Goal: Feedback & Contribution: Leave review/rating

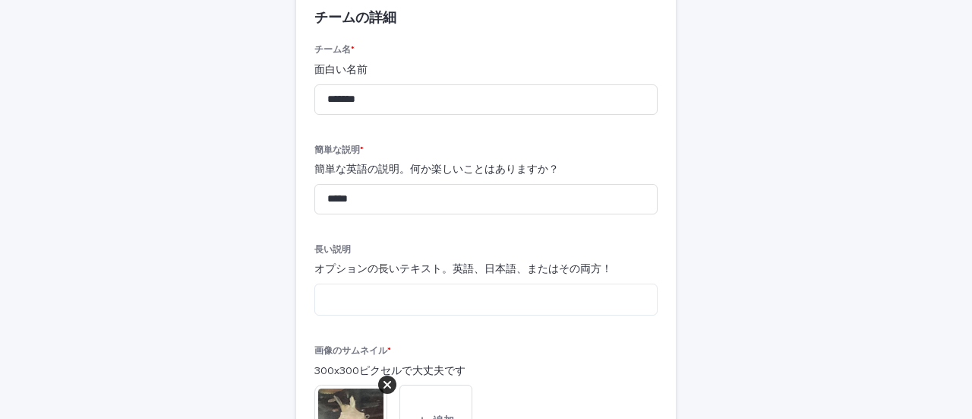
scroll to position [141, 0]
click at [384, 204] on input "*****" at bounding box center [486, 200] width 343 height 30
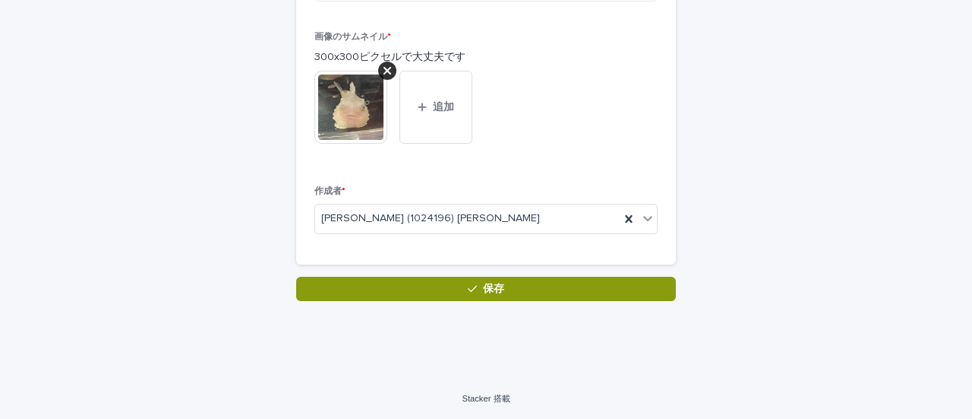
scroll to position [381, 0]
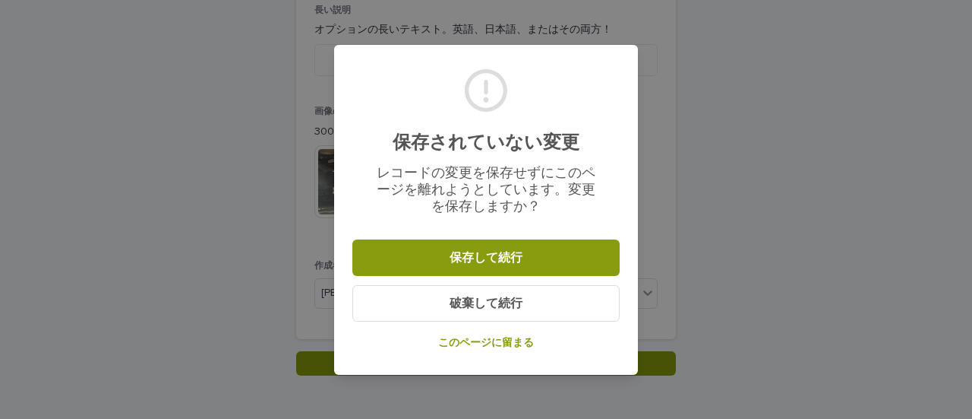
click at [494, 338] on font "このページに留まる" at bounding box center [486, 342] width 96 height 11
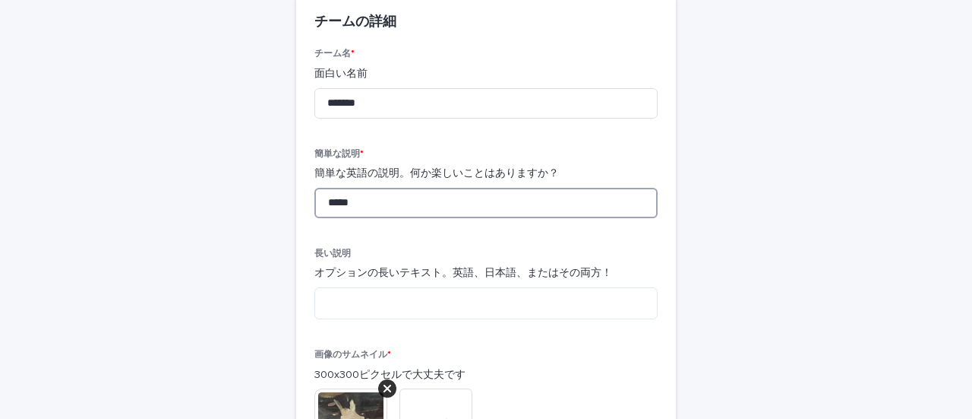
scroll to position [339, 0]
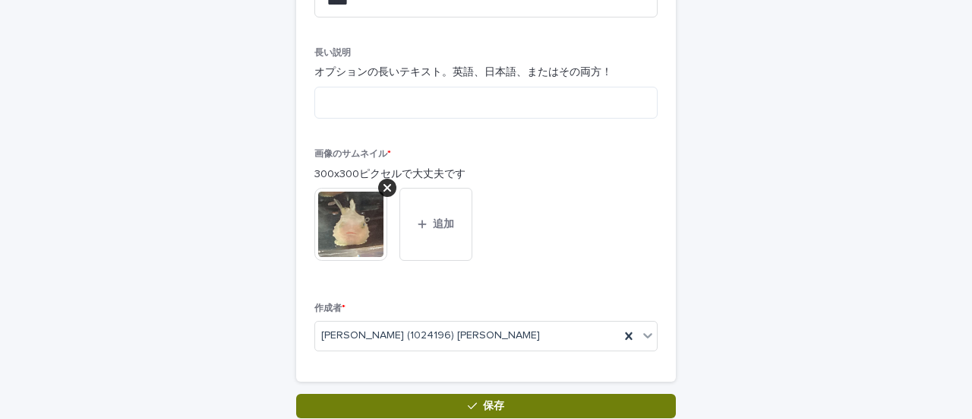
click at [410, 402] on button "保存" at bounding box center [486, 406] width 380 height 24
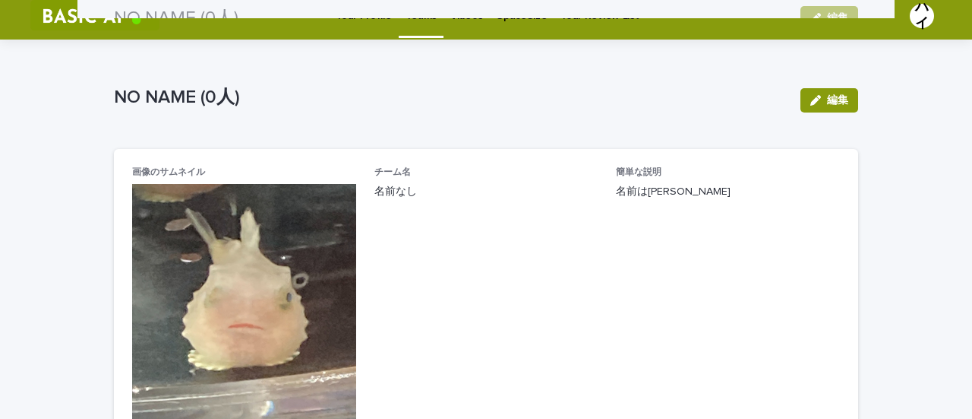
scroll to position [2, 0]
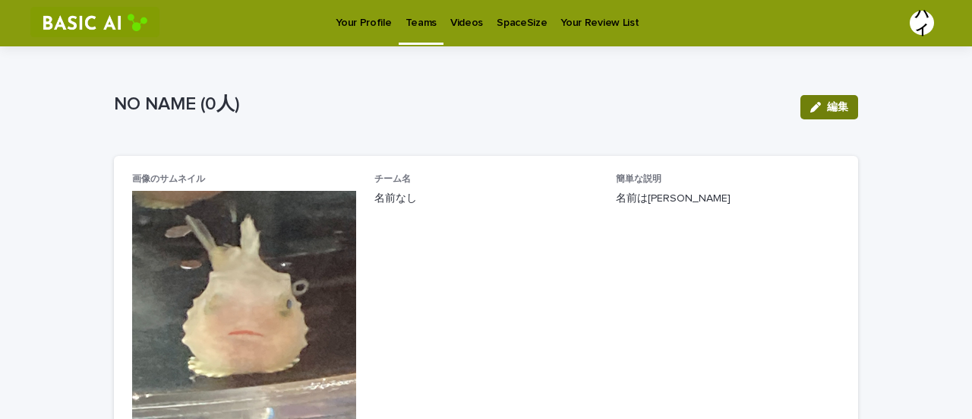
click at [827, 107] on font "編集" at bounding box center [837, 107] width 21 height 11
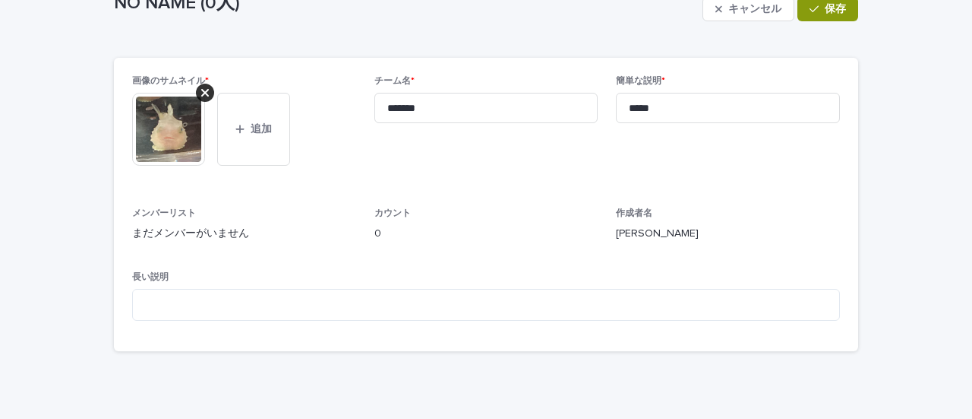
scroll to position [104, 0]
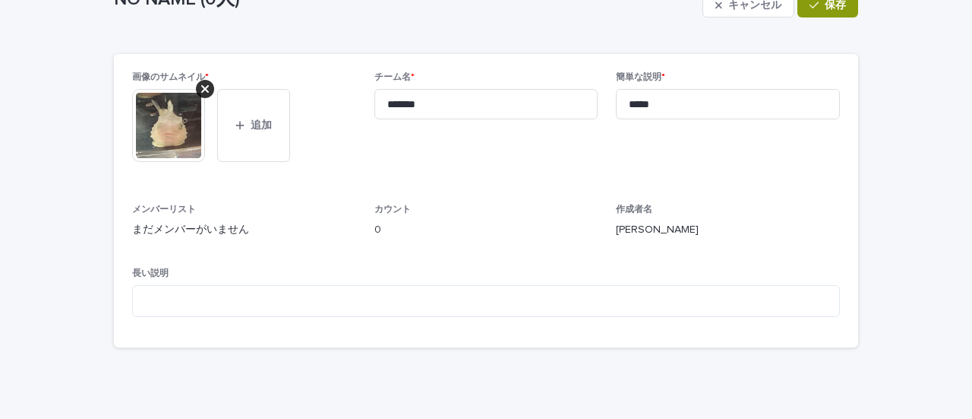
click at [194, 226] on font "まだメンバーがいません" at bounding box center [190, 229] width 117 height 11
click at [616, 224] on font "本間ゆいか" at bounding box center [657, 229] width 83 height 11
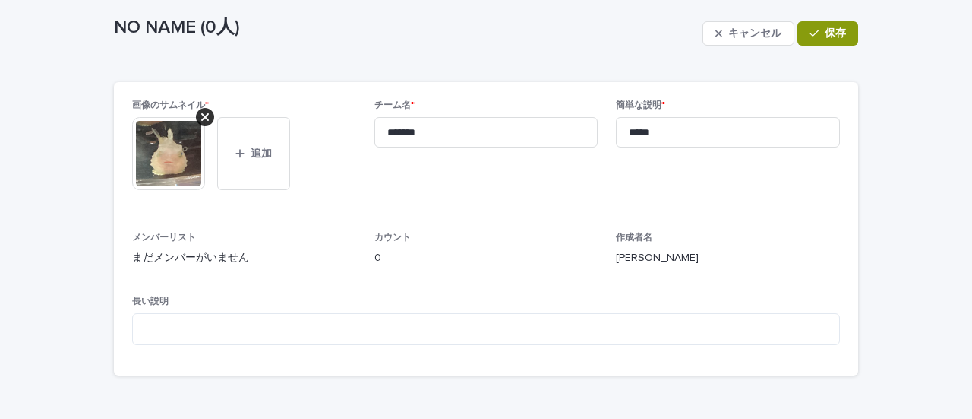
scroll to position [75, 0]
drag, startPoint x: 128, startPoint y: 270, endPoint x: 178, endPoint y: 254, distance: 52.4
click at [178, 254] on div "メンバーリスト まだメンバーがいません" at bounding box center [244, 255] width 224 height 45
click at [178, 254] on font "まだメンバーがいません" at bounding box center [190, 258] width 117 height 11
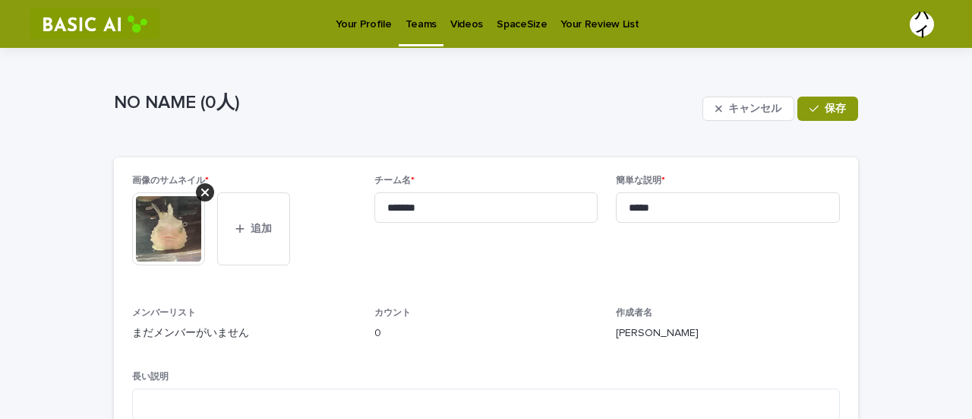
scroll to position [21, 0]
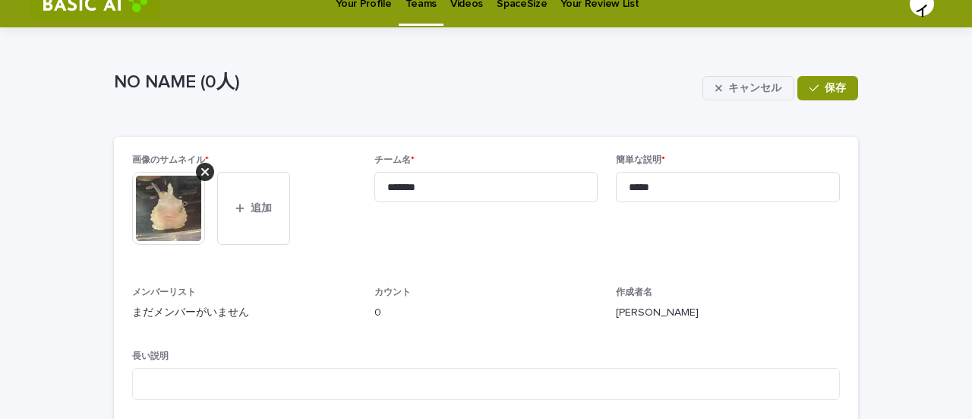
click at [721, 84] on button "キャンセル" at bounding box center [749, 88] width 92 height 24
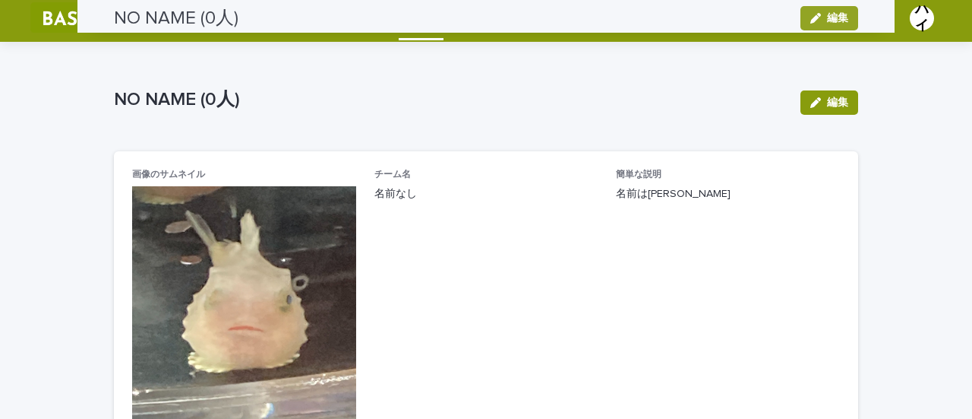
scroll to position [0, 0]
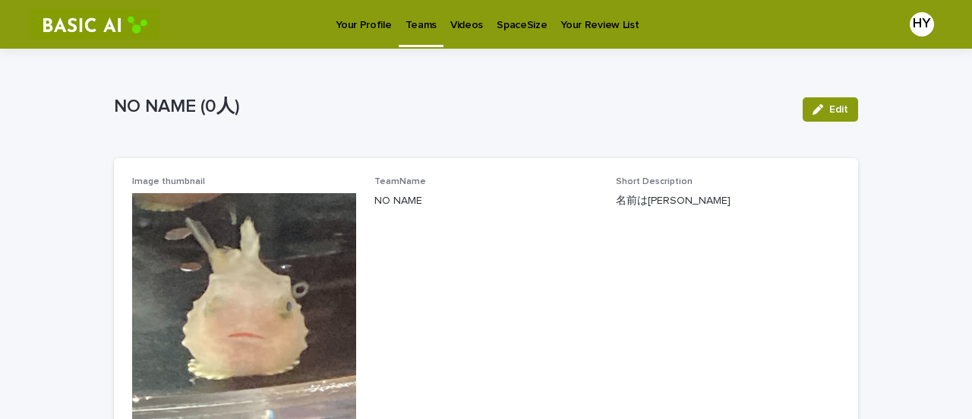
click at [562, 198] on p "NO NAME" at bounding box center [487, 201] width 224 height 16
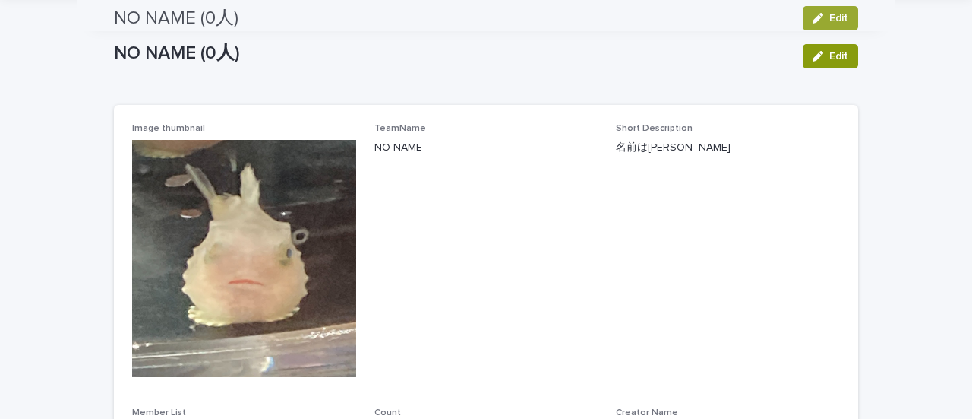
scroll to position [52, 0]
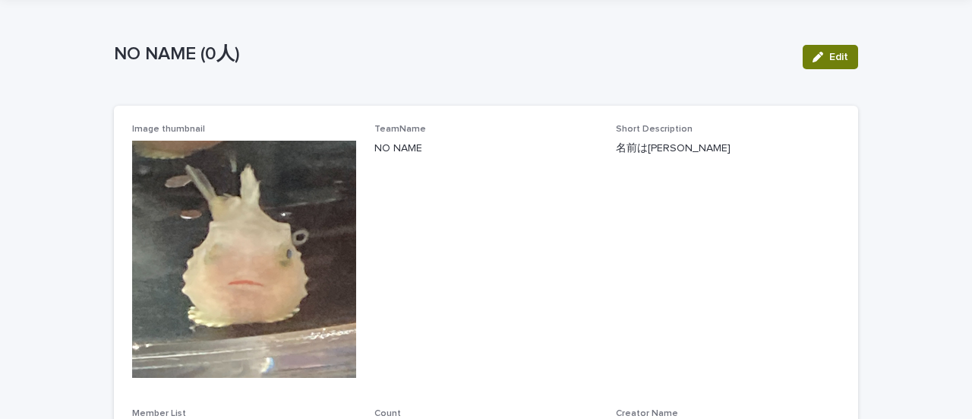
click at [815, 61] on icon "button" at bounding box center [818, 57] width 11 height 11
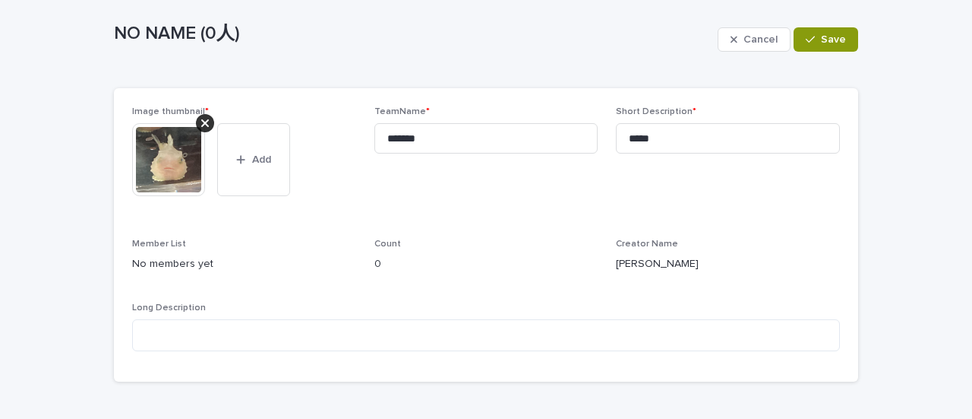
scroll to position [58, 0]
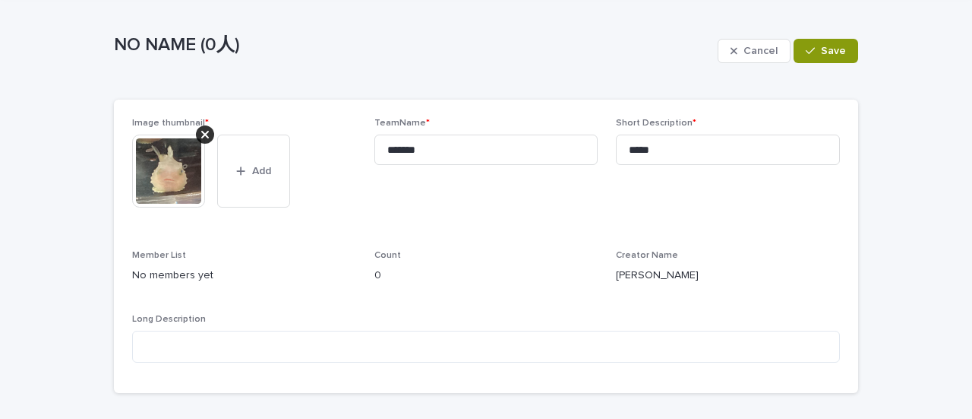
click at [162, 280] on p "No members yet" at bounding box center [244, 275] width 224 height 16
click at [176, 274] on p "No members yet" at bounding box center [244, 275] width 224 height 16
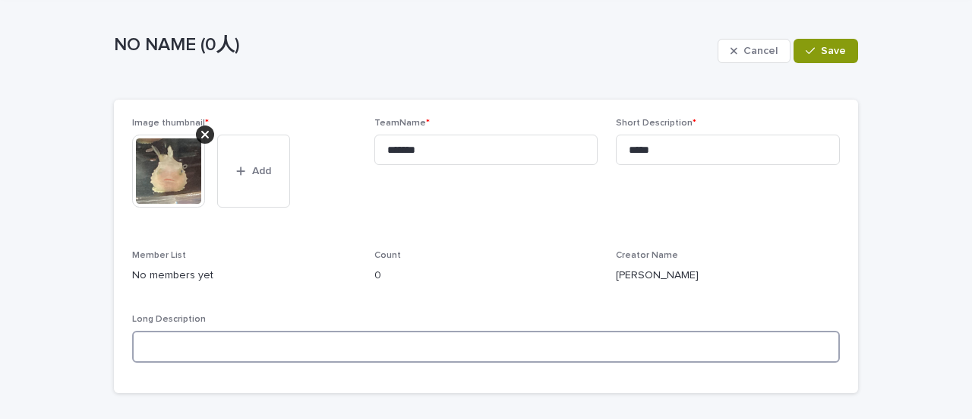
click at [178, 343] on textarea at bounding box center [486, 346] width 708 height 32
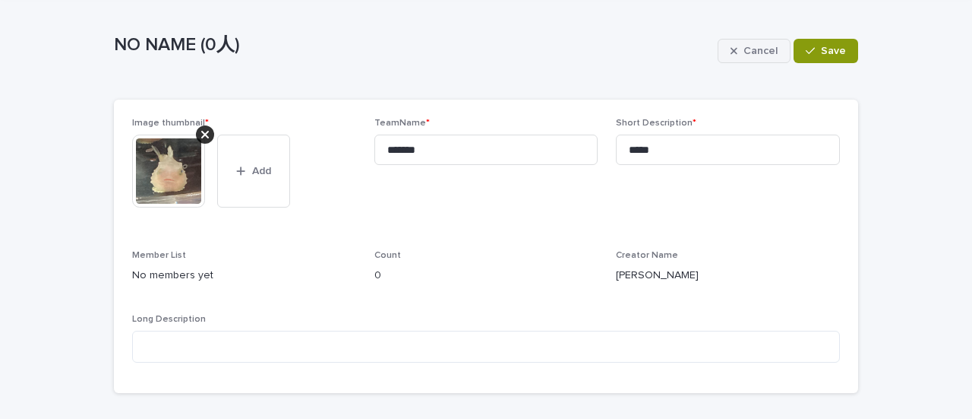
click at [739, 52] on div "button" at bounding box center [737, 51] width 13 height 11
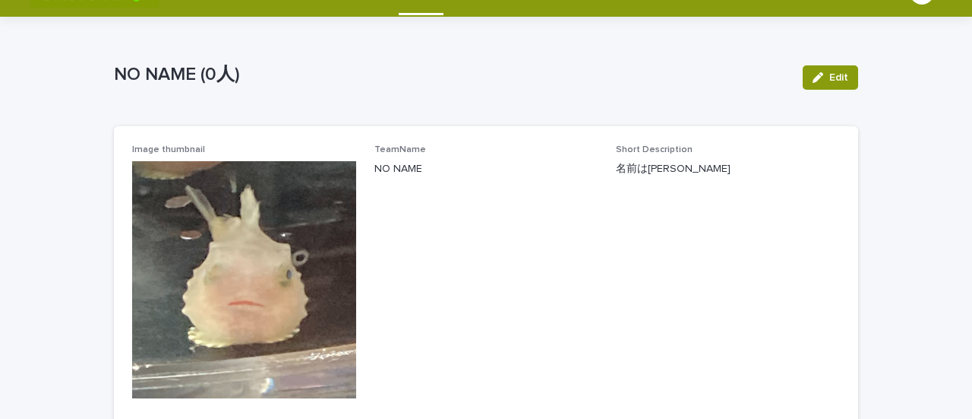
scroll to position [0, 0]
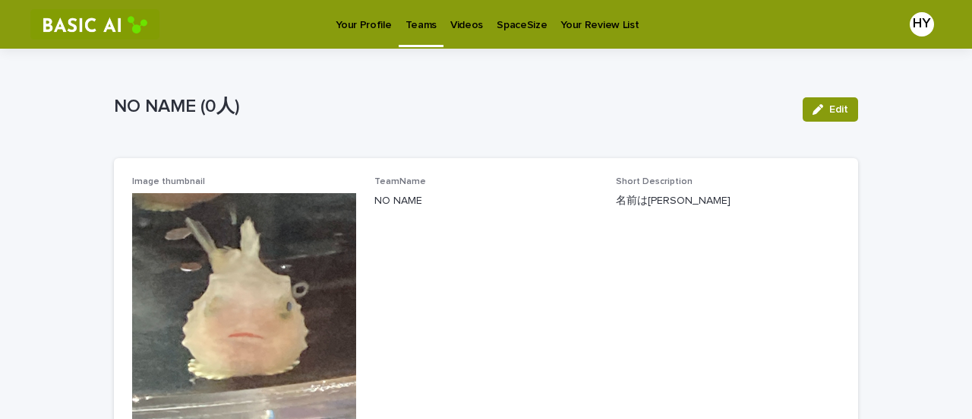
click at [450, 24] on p "Videos" at bounding box center [466, 16] width 33 height 32
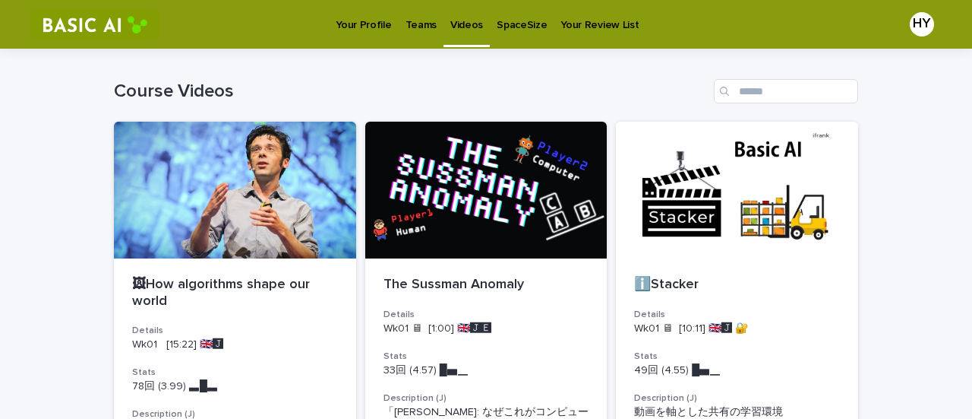
scroll to position [11, 0]
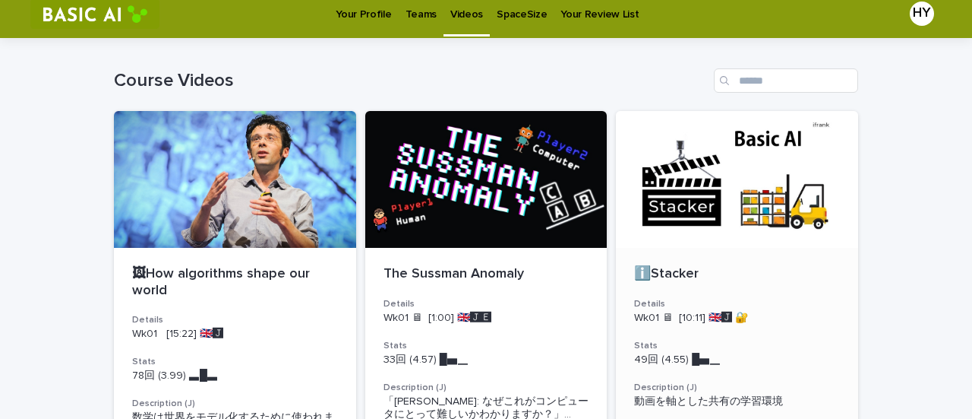
click at [726, 206] on div at bounding box center [737, 179] width 242 height 137
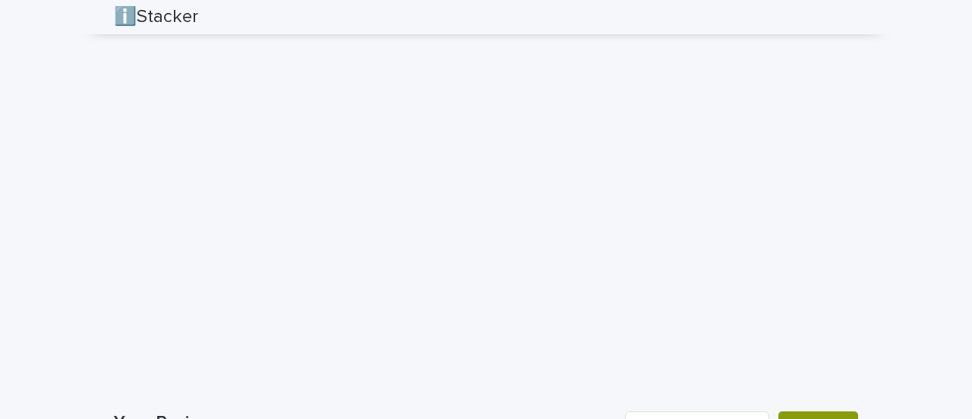
scroll to position [2679, 0]
drag, startPoint x: 63, startPoint y: 325, endPoint x: 93, endPoint y: 329, distance: 29.9
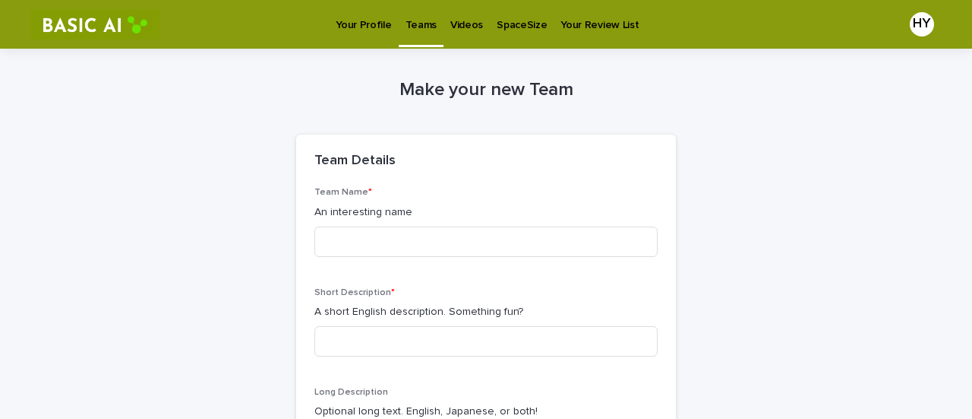
click at [418, 27] on p "Teams" at bounding box center [421, 16] width 31 height 32
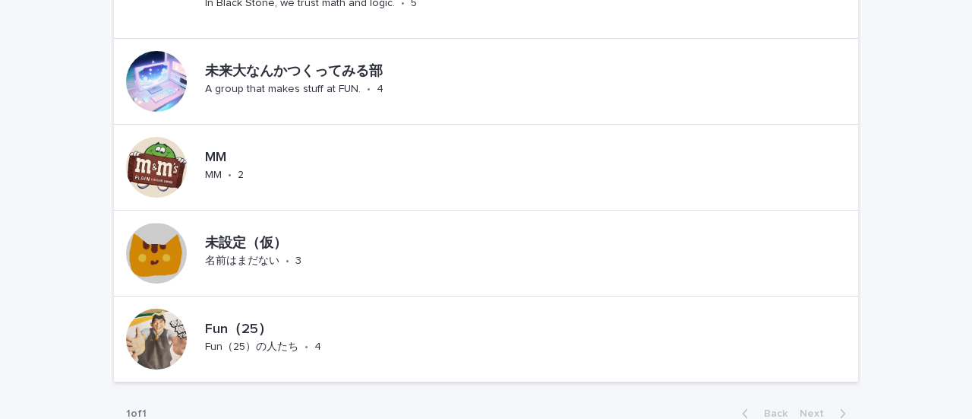
scroll to position [1326, 0]
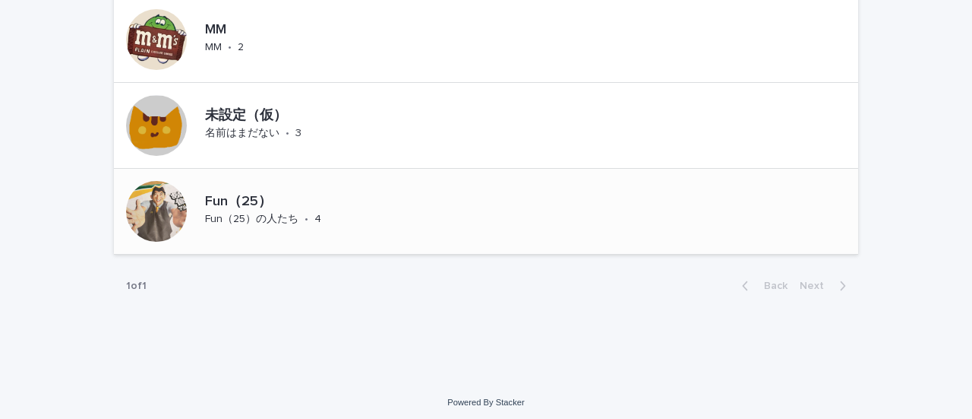
click at [271, 213] on p "Fun（25）の人たち" at bounding box center [251, 219] width 93 height 13
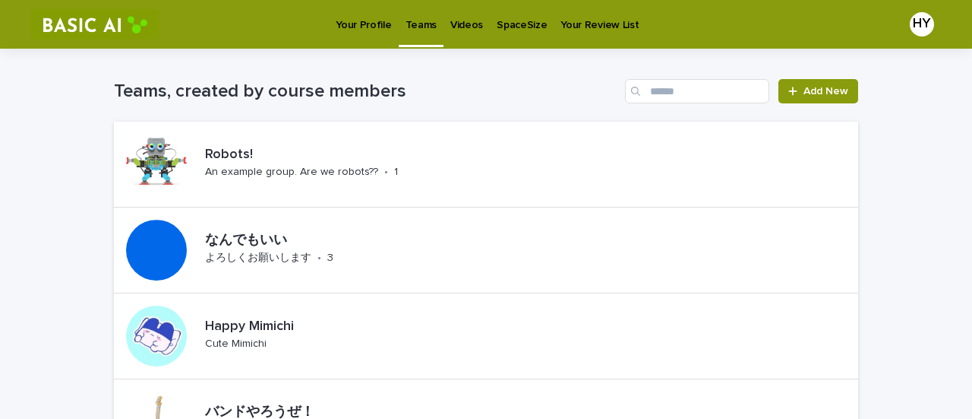
scroll to position [14, 0]
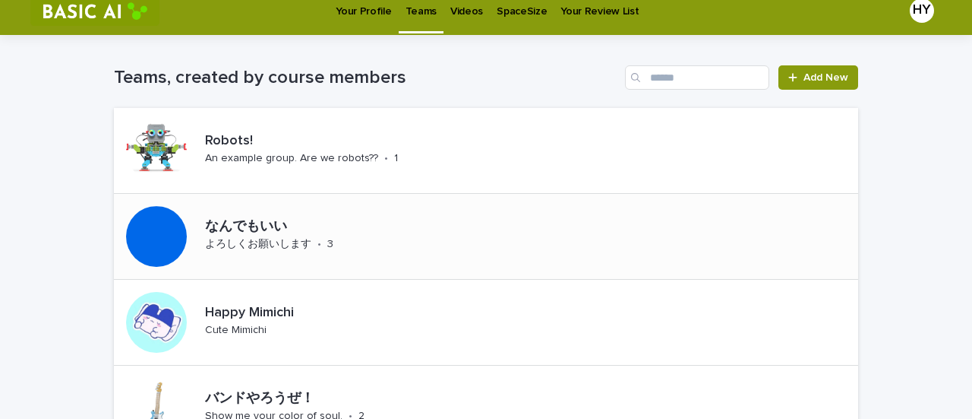
click at [344, 241] on div "なんでもいい よろしくお願いします • 3" at bounding box center [310, 236] width 223 height 47
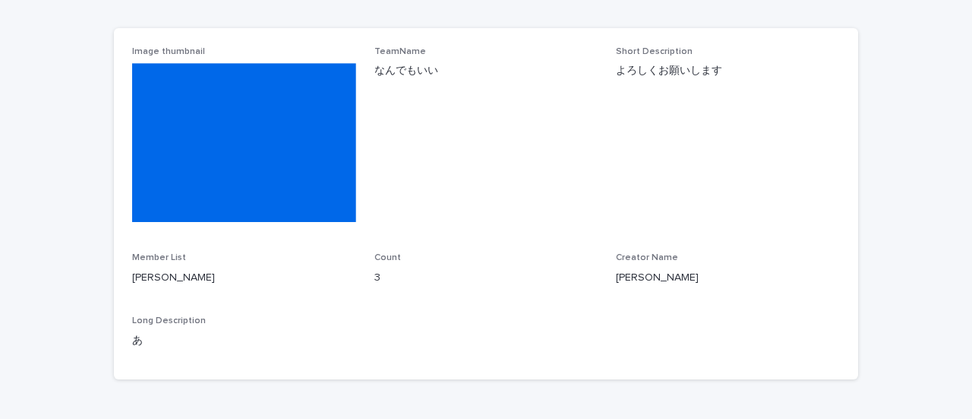
scroll to position [133, 0]
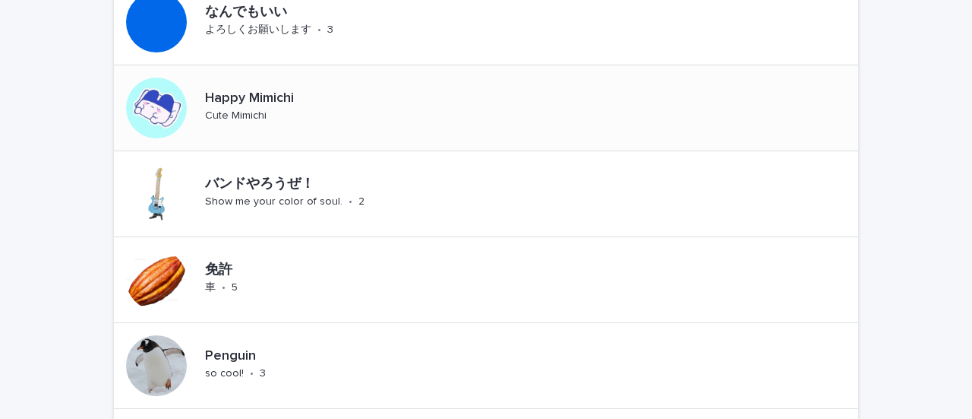
scroll to position [242, 0]
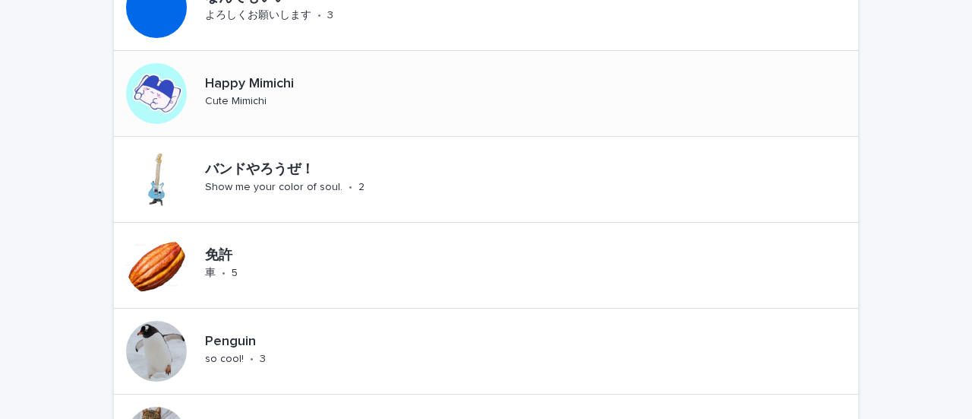
click at [353, 95] on div "Happy Mimichi Cute Mimichi" at bounding box center [280, 93] width 163 height 47
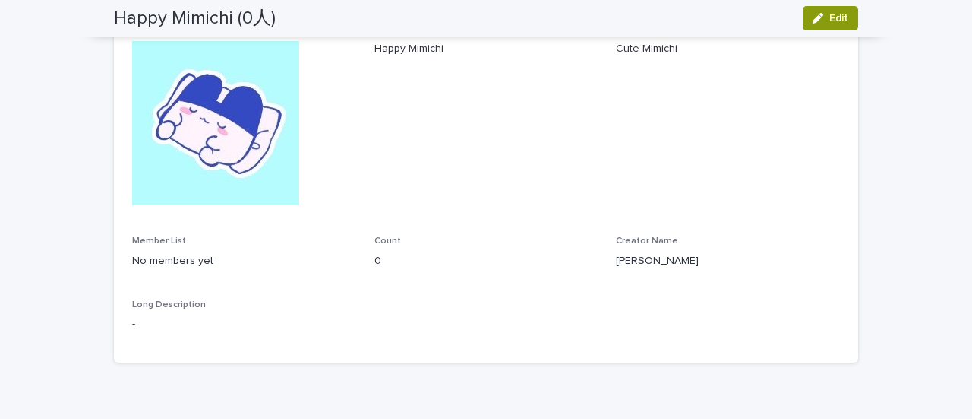
scroll to position [97, 0]
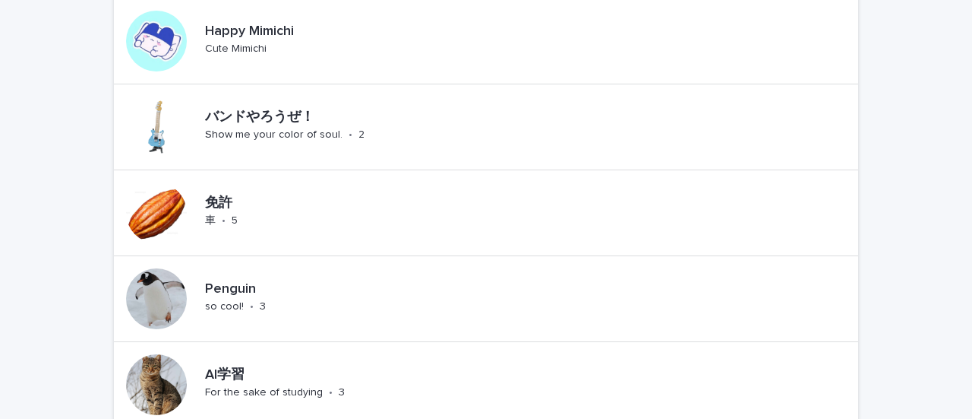
scroll to position [416, 0]
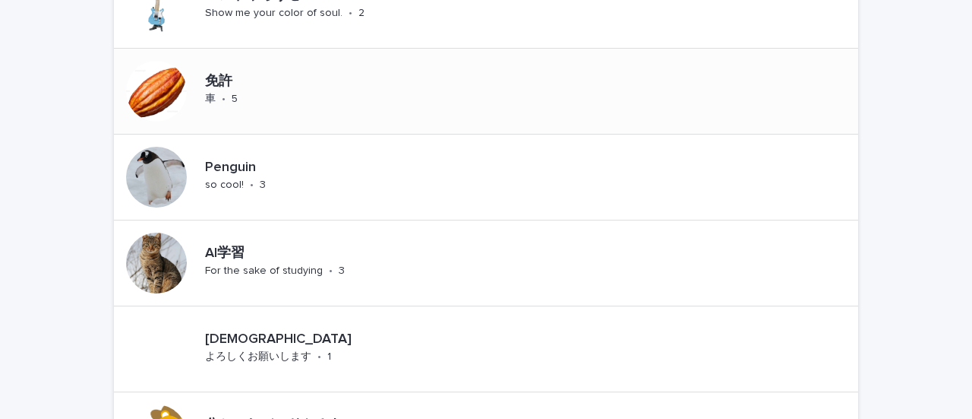
click at [239, 83] on p "免許" at bounding box center [235, 82] width 60 height 17
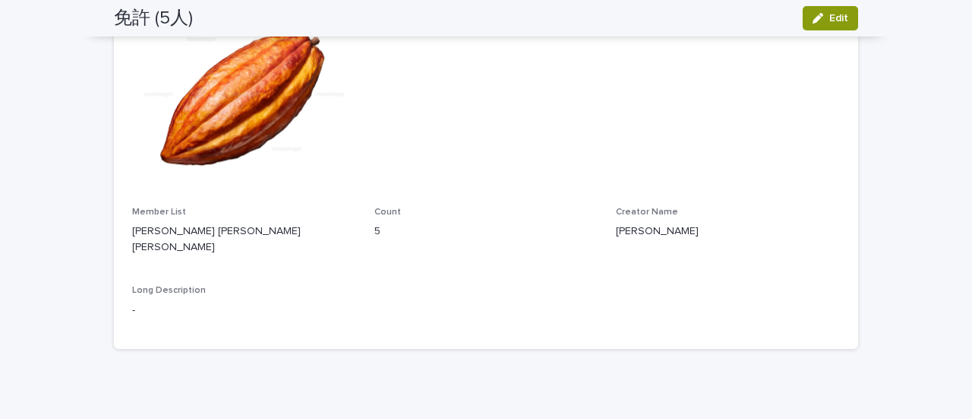
scroll to position [181, 0]
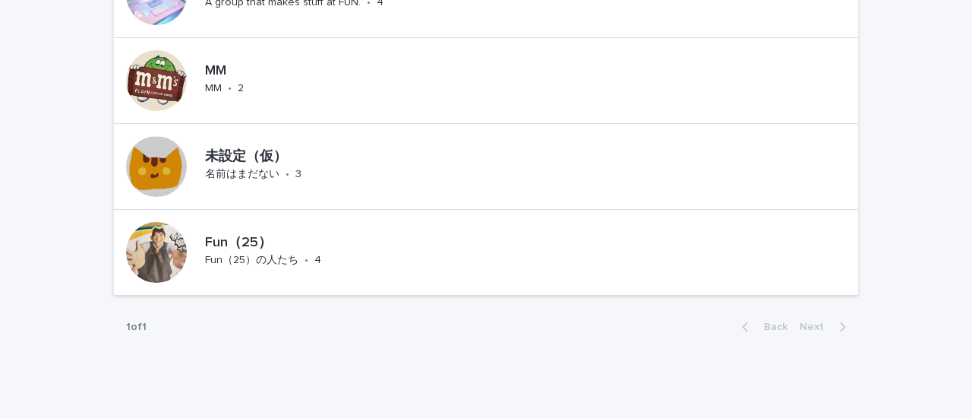
scroll to position [1298, 0]
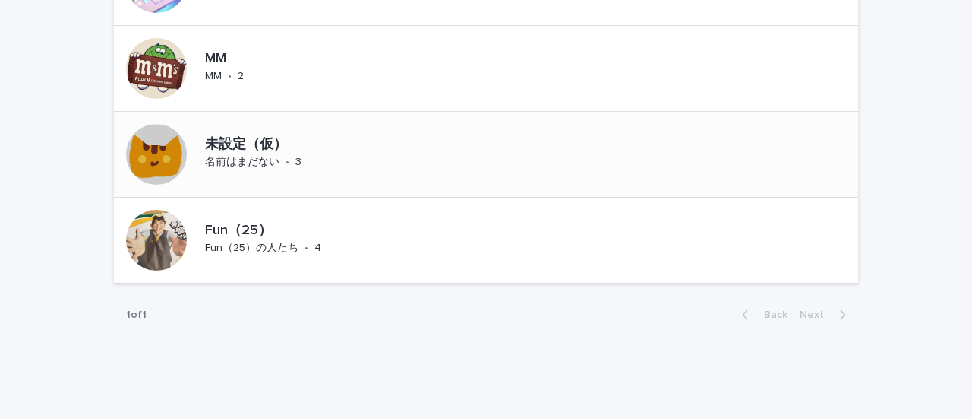
click at [325, 134] on div "未設定（仮）" at bounding box center [294, 144] width 179 height 20
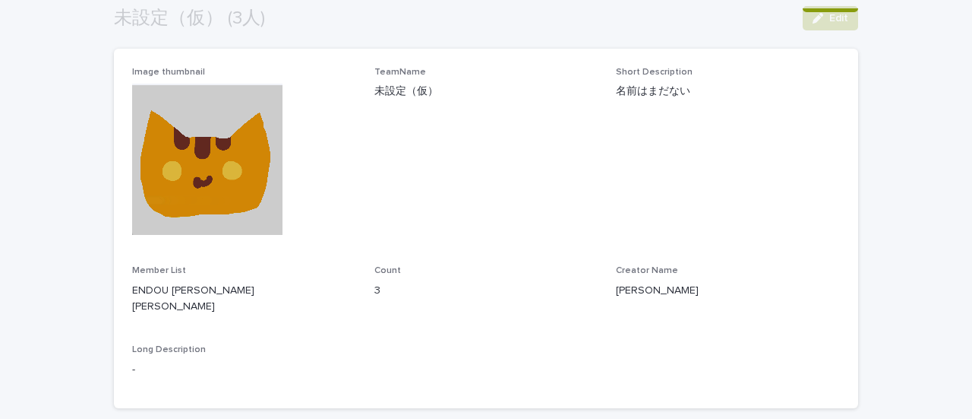
scroll to position [177, 0]
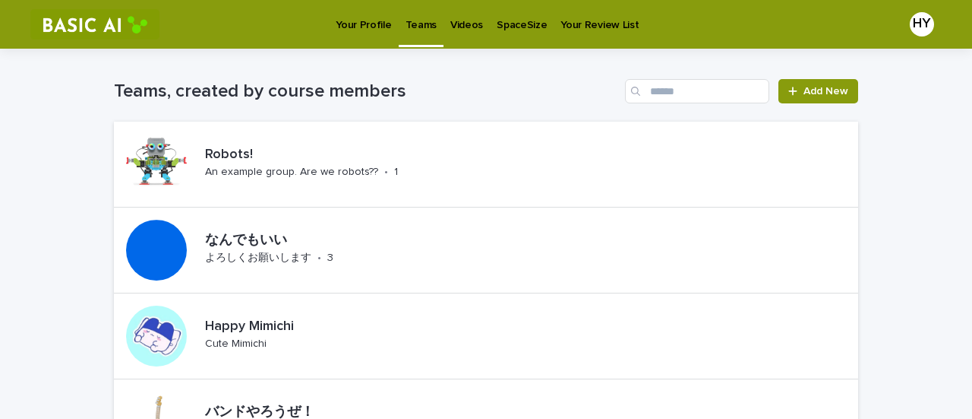
click at [359, 18] on p "Your Profile" at bounding box center [363, 16] width 55 height 32
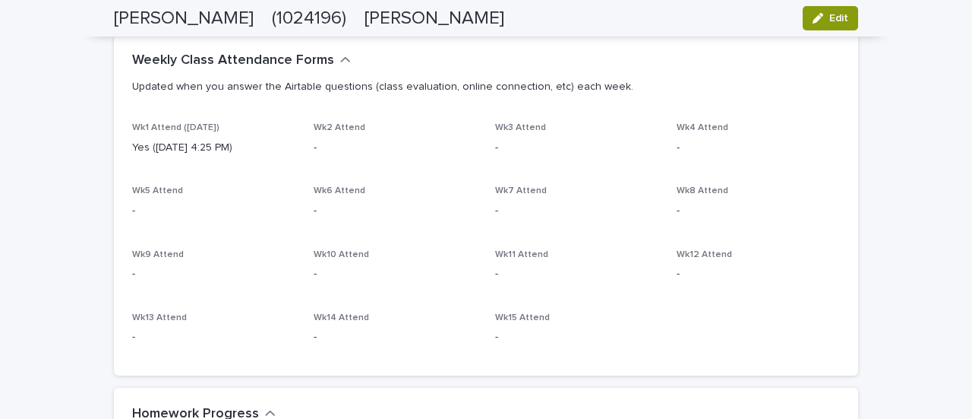
scroll to position [547, 0]
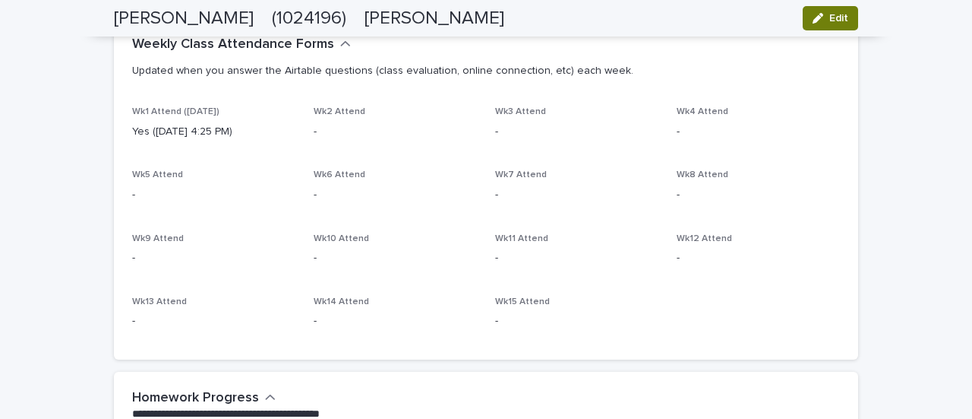
click at [823, 8] on button "Edit" at bounding box center [830, 18] width 55 height 24
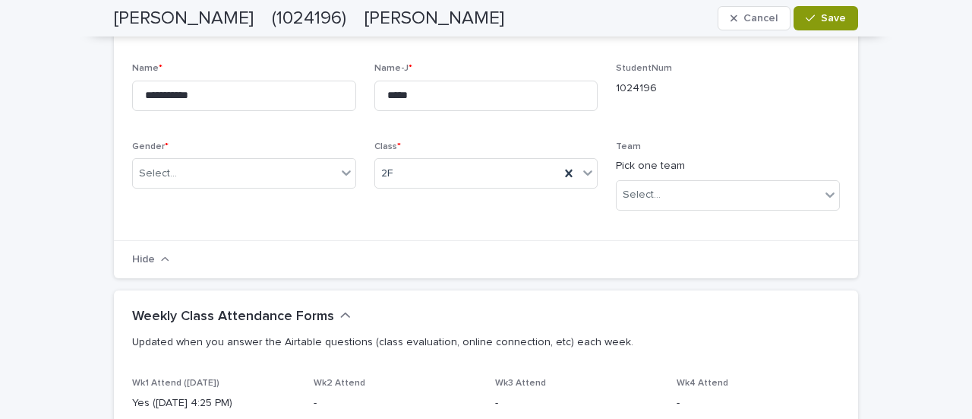
scroll to position [337, 0]
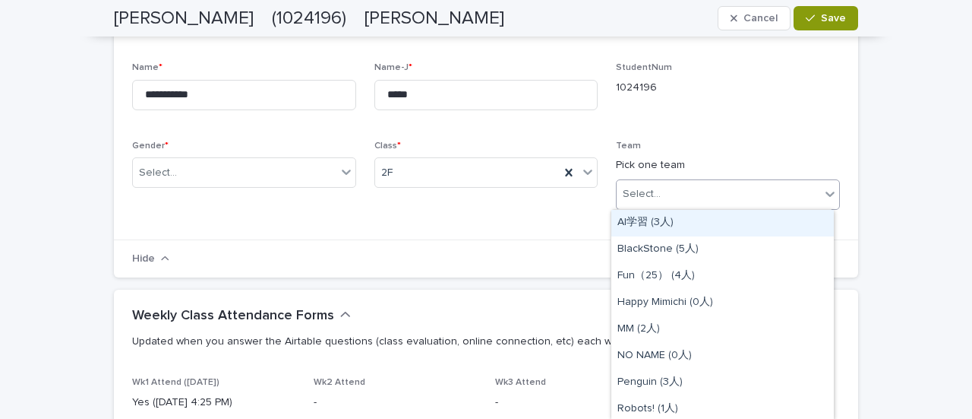
click at [769, 185] on div "Select..." at bounding box center [719, 194] width 204 height 25
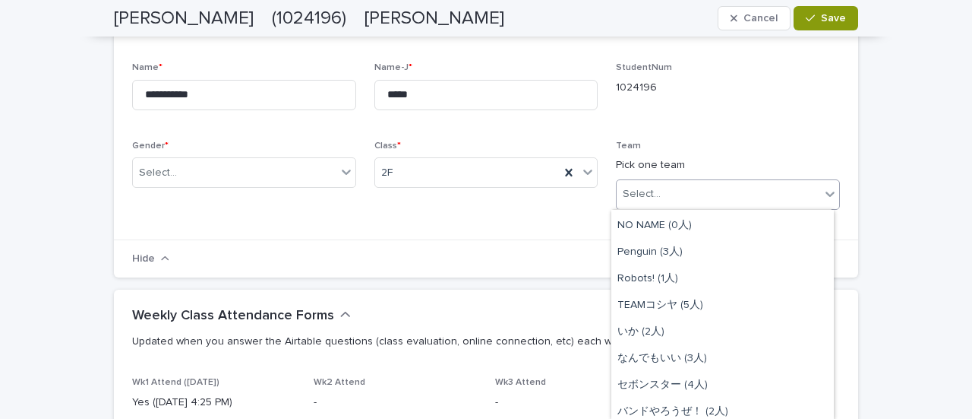
scroll to position [109, 0]
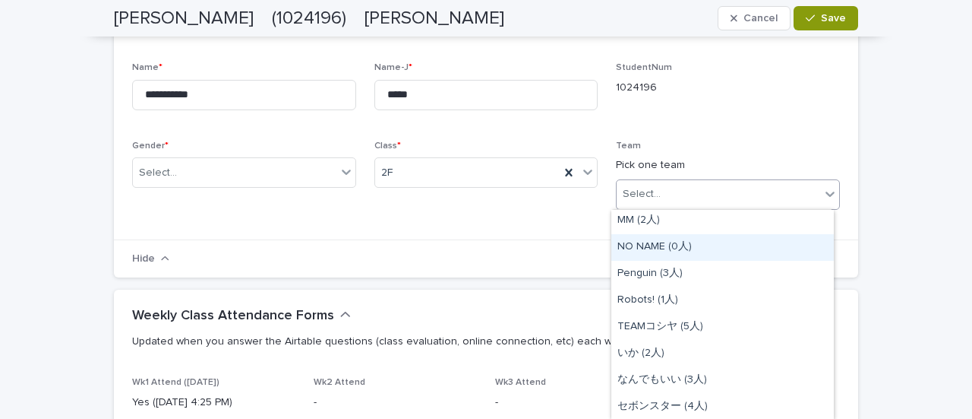
click at [653, 242] on div "NO NAME (0人)" at bounding box center [723, 247] width 223 height 27
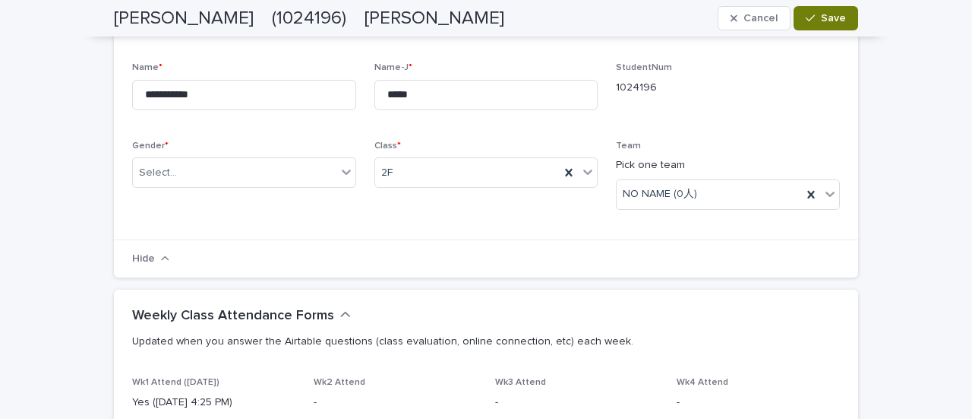
click at [828, 26] on button "Save" at bounding box center [826, 18] width 65 height 24
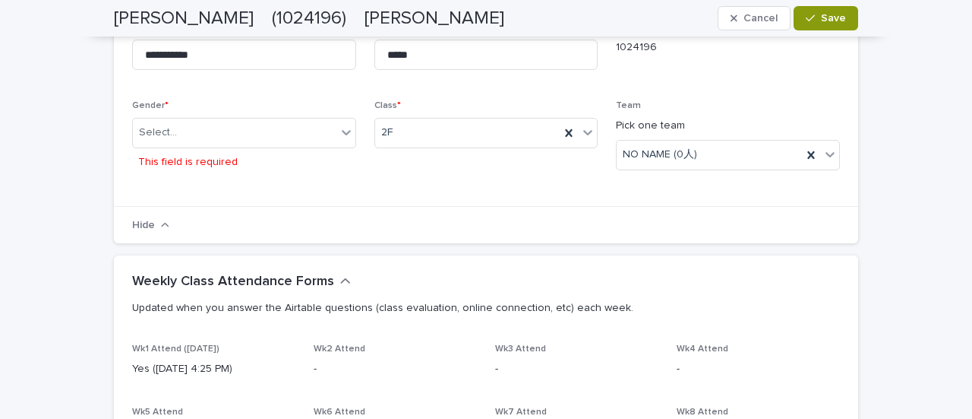
scroll to position [330, 0]
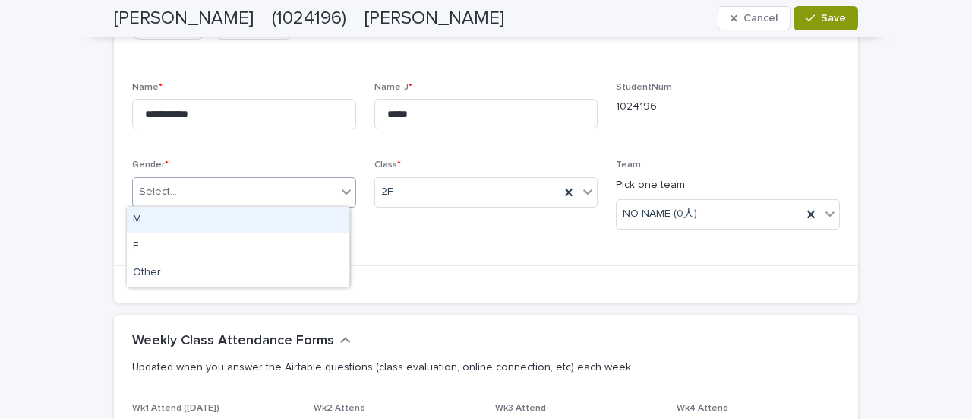
click at [338, 201] on div at bounding box center [346, 191] width 18 height 27
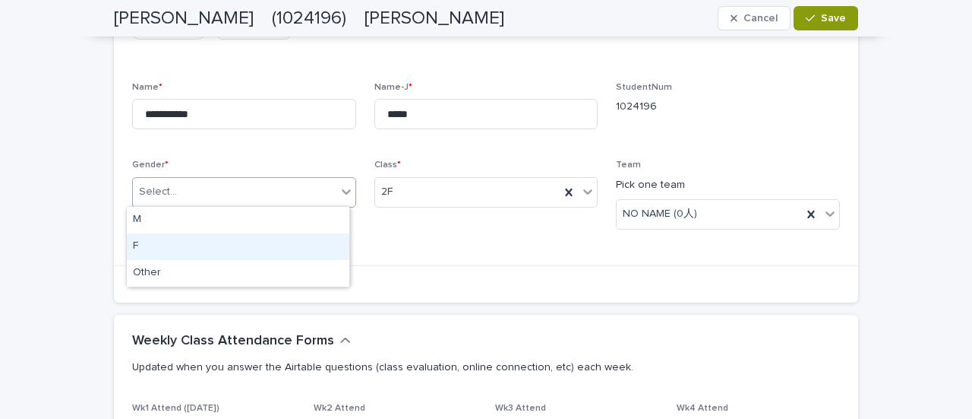
click at [249, 246] on div "F" at bounding box center [238, 246] width 223 height 27
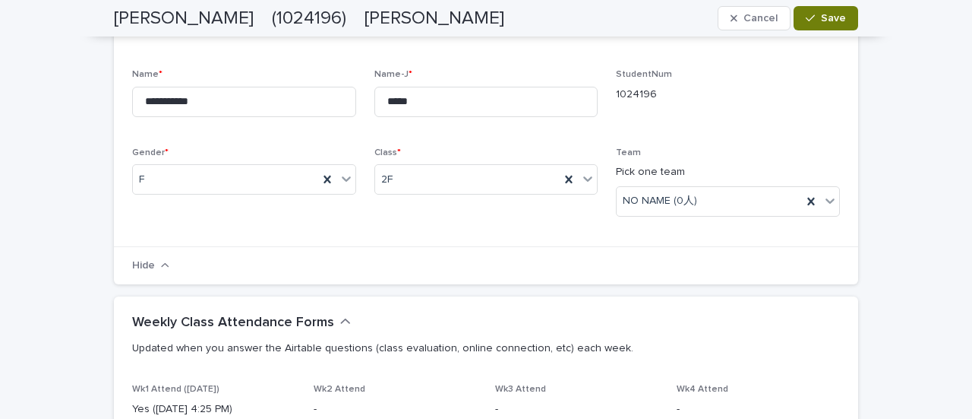
click at [811, 22] on div "button" at bounding box center [813, 18] width 15 height 11
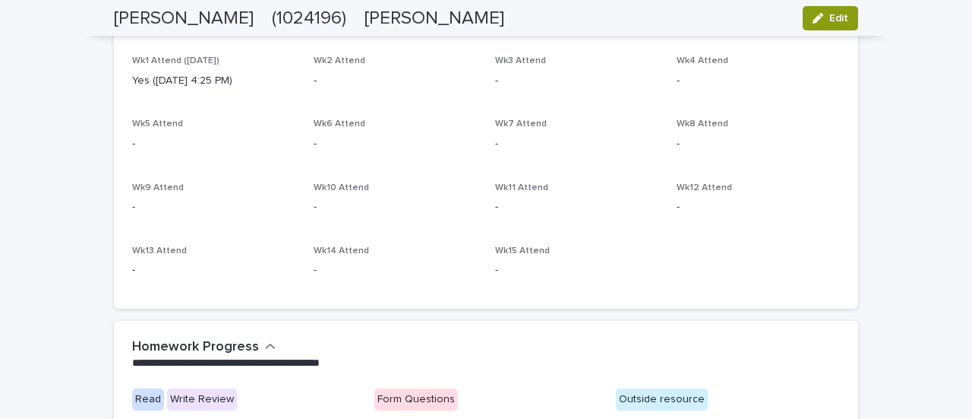
scroll to position [0, 0]
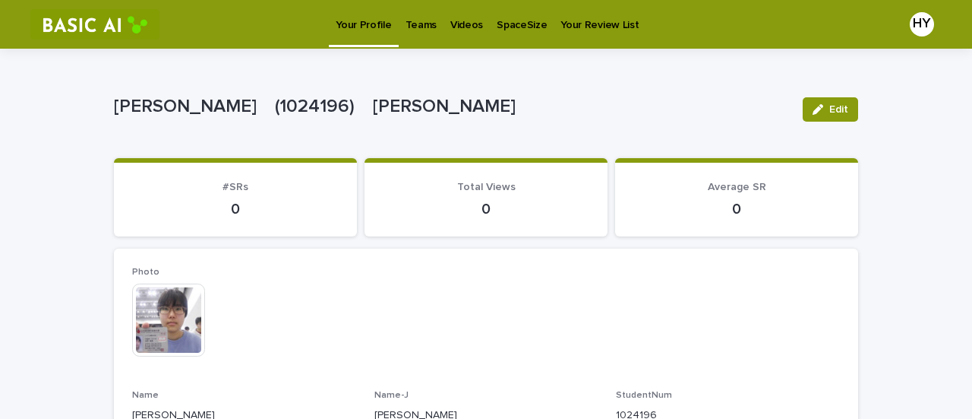
click at [419, 17] on p "Teams" at bounding box center [421, 16] width 31 height 32
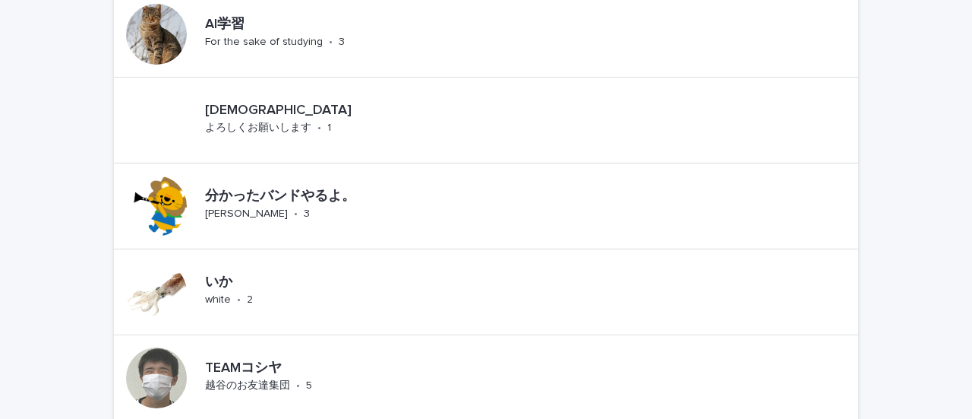
scroll to position [644, 0]
click at [219, 283] on p "いか" at bounding box center [242, 283] width 75 height 17
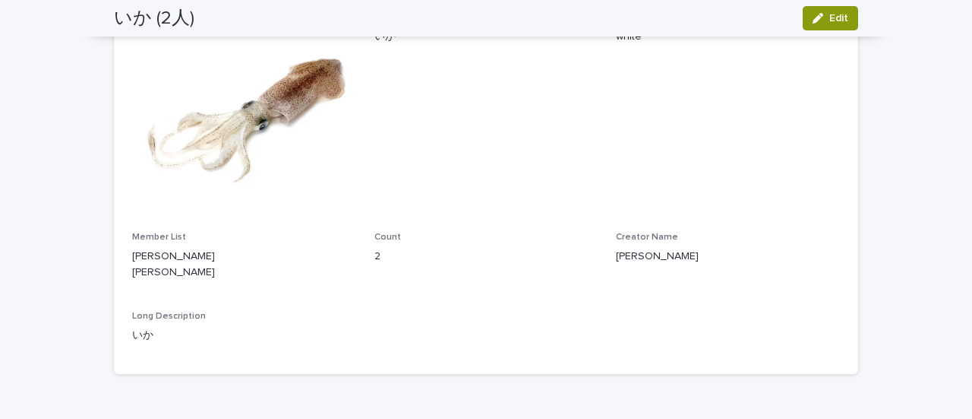
scroll to position [170, 0]
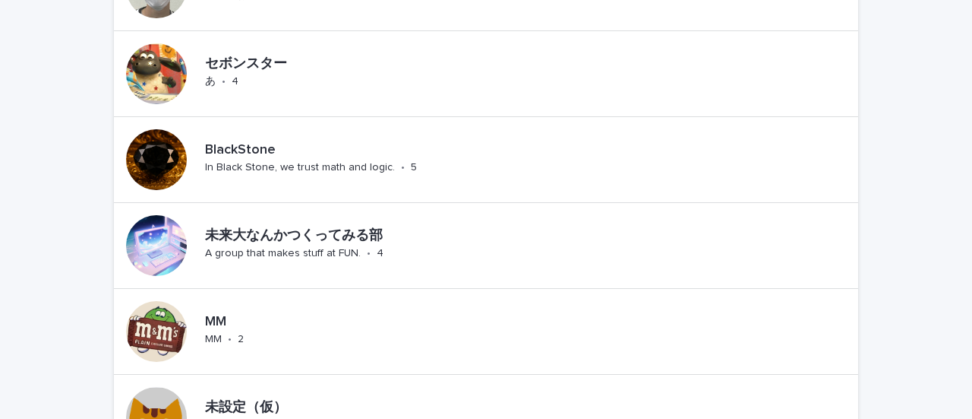
scroll to position [1412, 0]
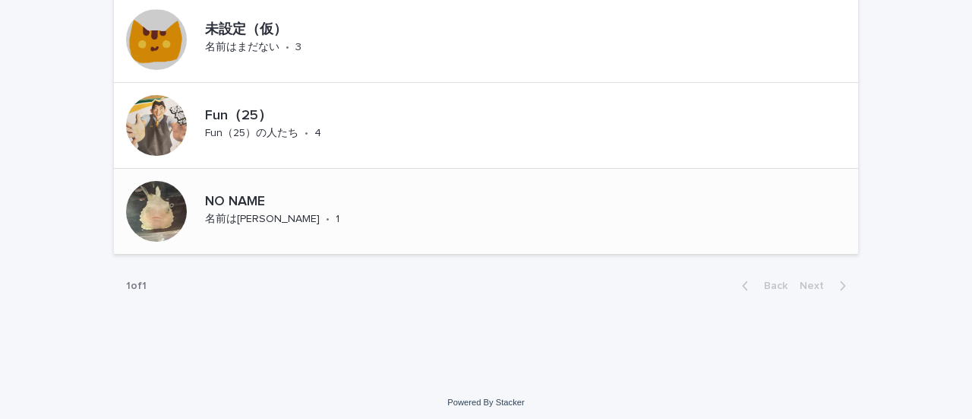
click at [232, 217] on p "名前は[PERSON_NAME]" at bounding box center [262, 219] width 115 height 13
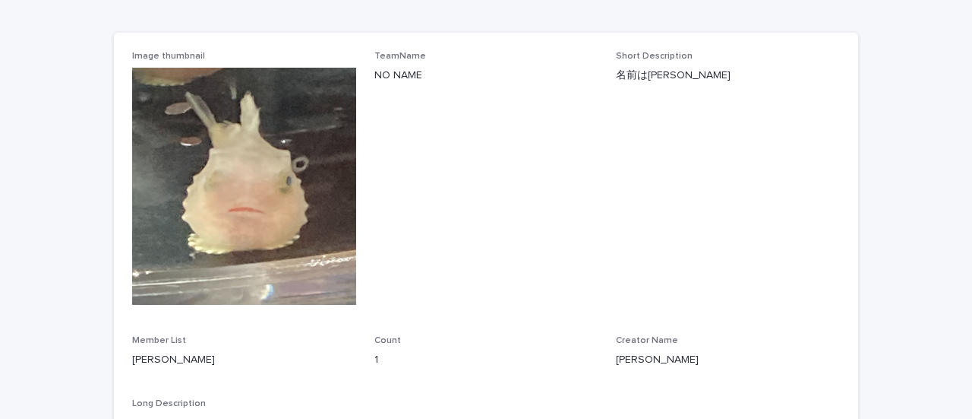
scroll to position [57, 0]
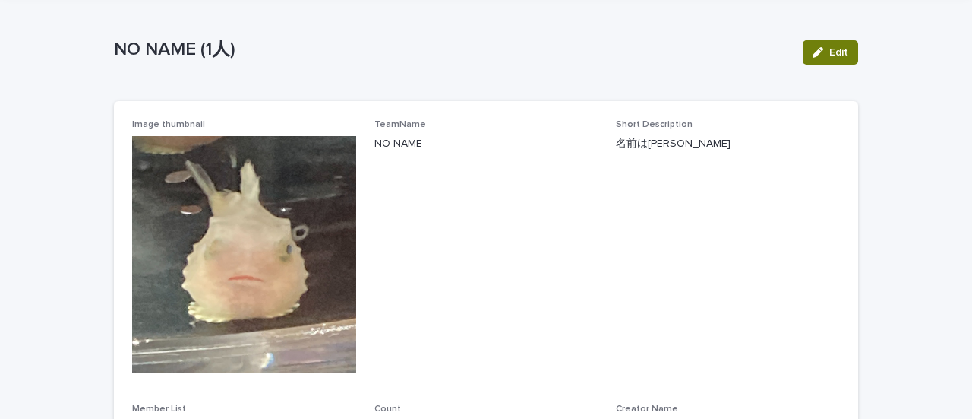
click at [813, 51] on icon "button" at bounding box center [818, 52] width 11 height 11
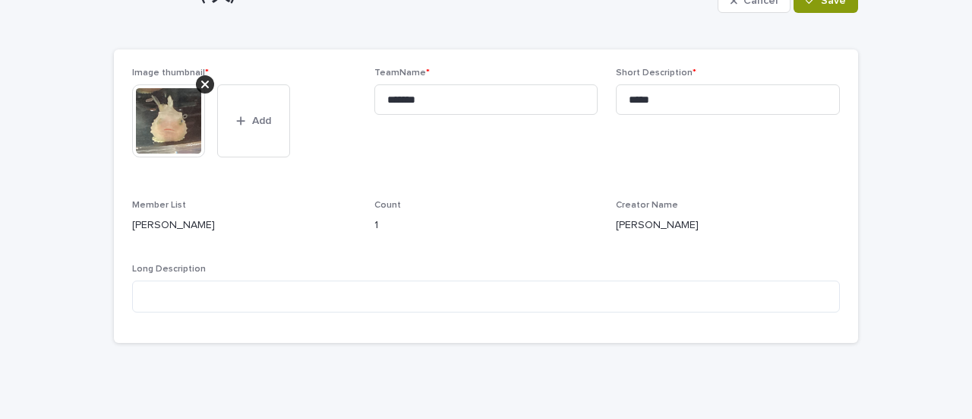
scroll to position [124, 0]
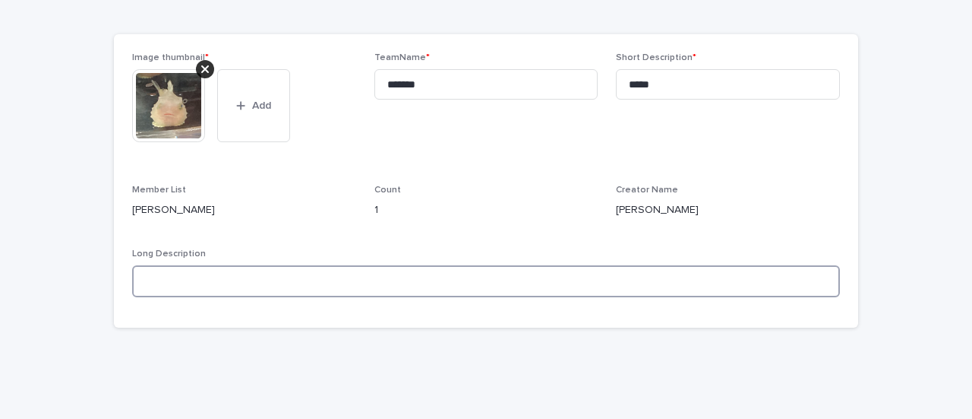
click at [231, 280] on textarea at bounding box center [486, 281] width 708 height 32
type textarea "*"
type textarea "**"
type textarea "*"
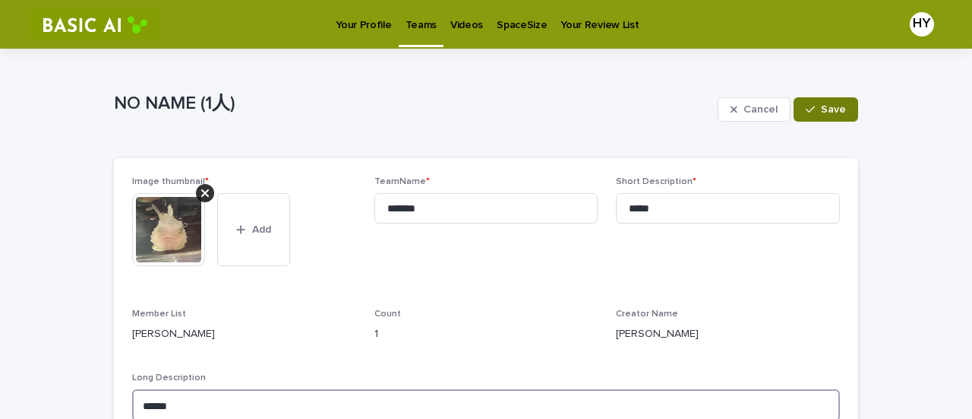
type textarea "******"
click at [821, 106] on span "Save" at bounding box center [833, 109] width 25 height 11
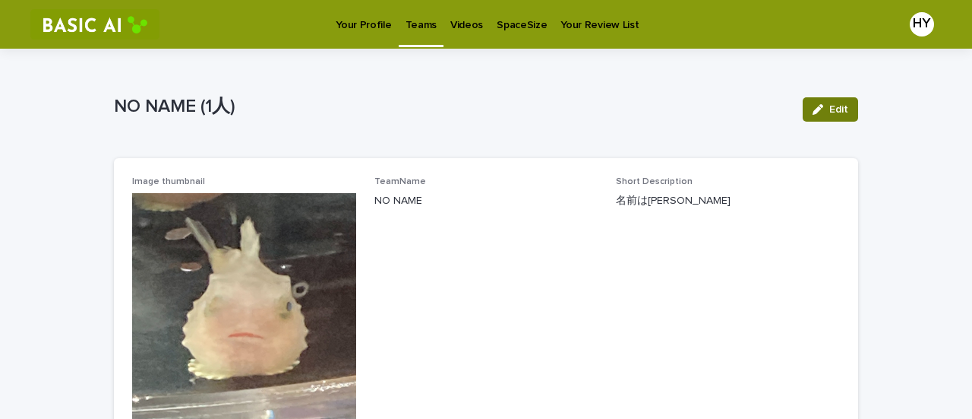
click at [813, 110] on icon "button" at bounding box center [818, 109] width 11 height 11
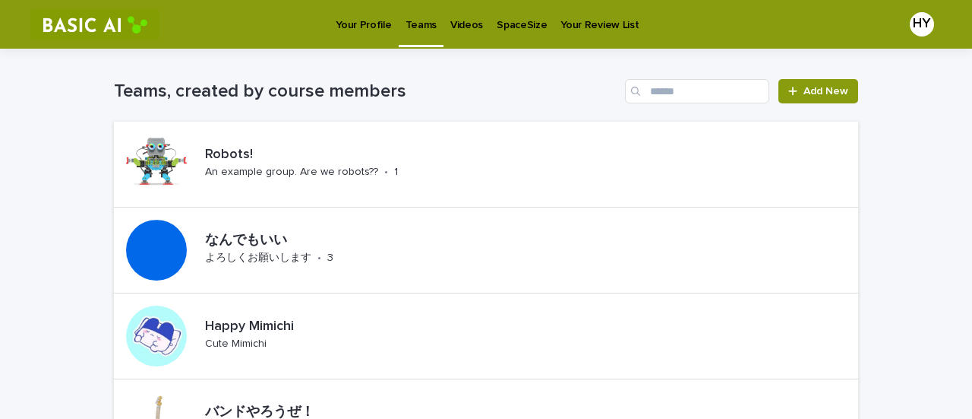
click at [450, 31] on p "Videos" at bounding box center [466, 16] width 33 height 32
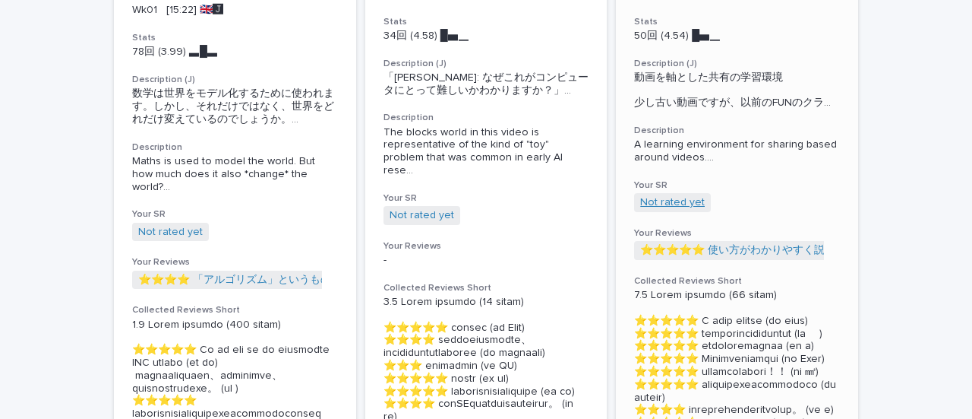
scroll to position [371, 0]
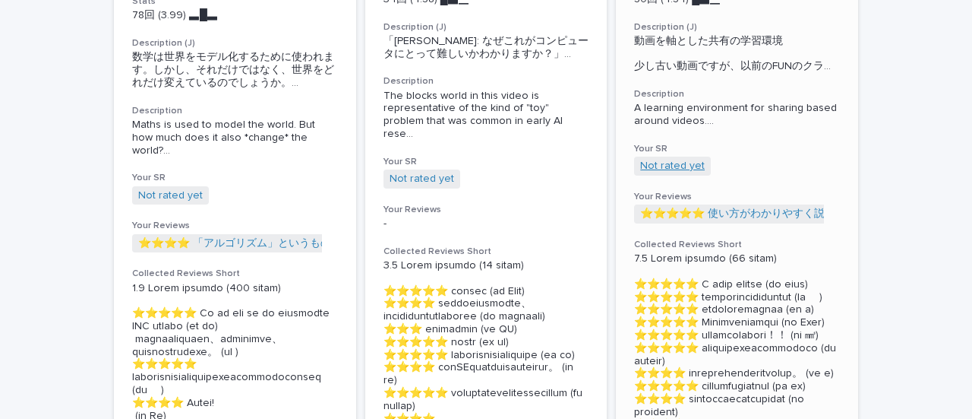
click at [661, 172] on link "Not rated yet" at bounding box center [672, 166] width 65 height 13
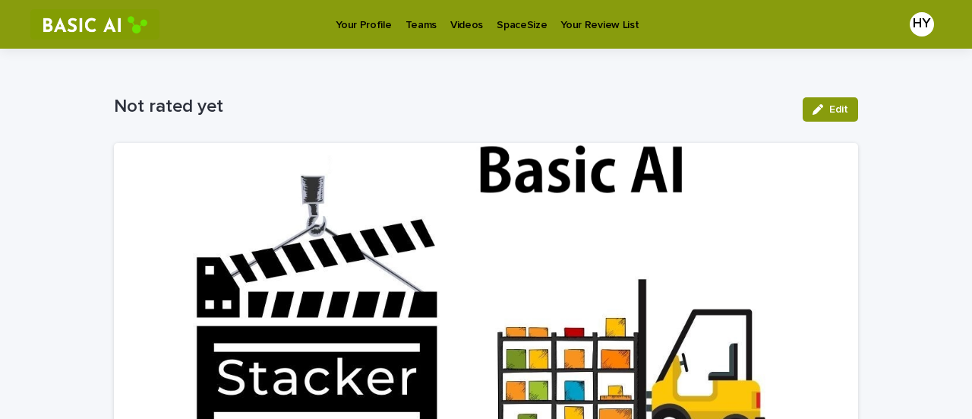
scroll to position [426, 0]
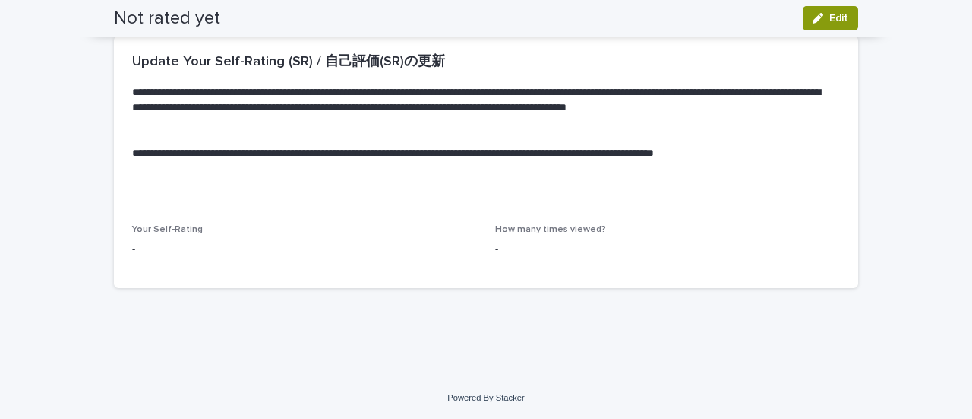
click at [345, 259] on div "Your Self-Rating -" at bounding box center [304, 246] width 345 height 45
click at [337, 236] on div "Your Self-Rating -" at bounding box center [304, 246] width 345 height 45
click at [813, 13] on icon "button" at bounding box center [818, 18] width 11 height 11
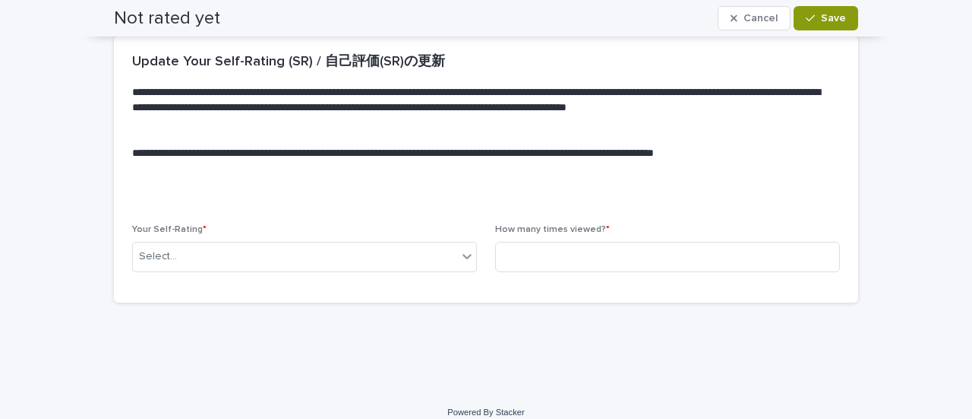
scroll to position [434, 0]
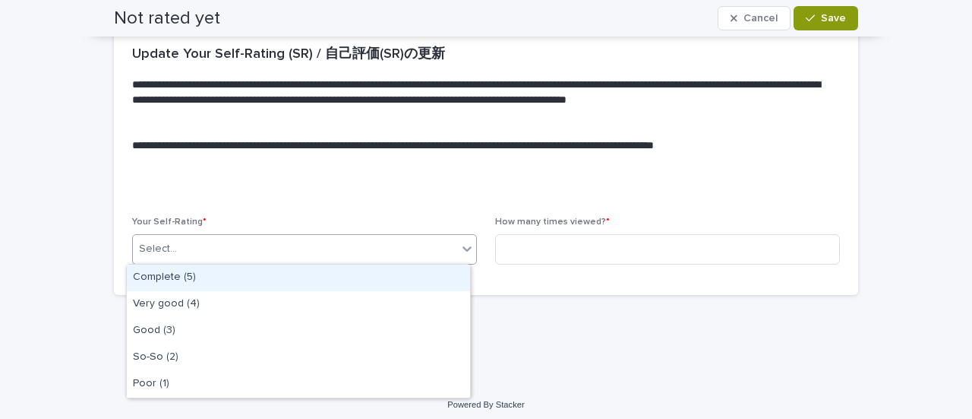
click at [319, 248] on div "Select..." at bounding box center [295, 248] width 324 height 25
click at [253, 285] on div "Complete (5)" at bounding box center [298, 277] width 343 height 27
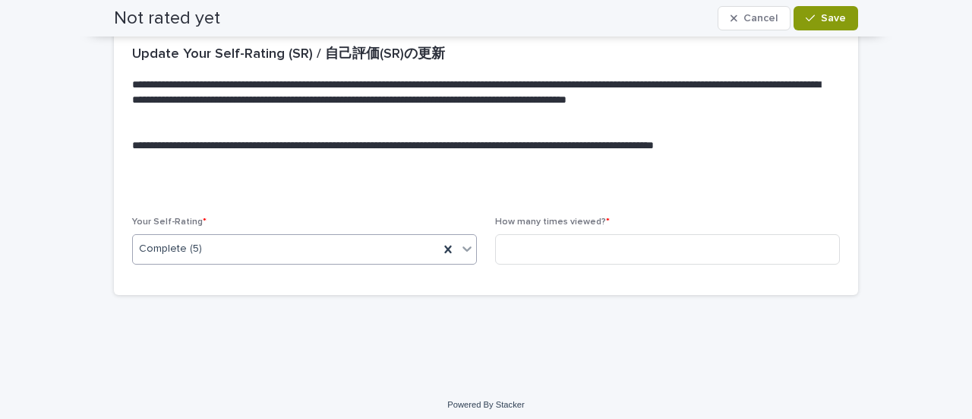
click at [345, 250] on div "Complete (5)" at bounding box center [286, 248] width 306 height 25
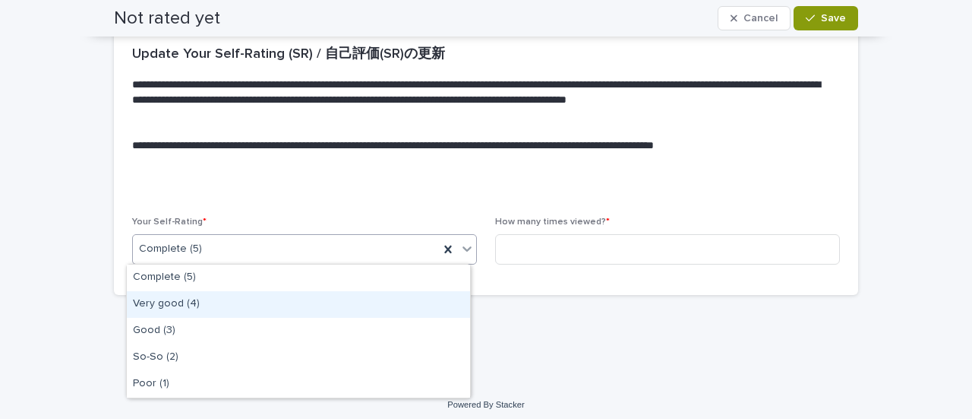
click at [289, 297] on div "Very good (4)" at bounding box center [298, 304] width 343 height 27
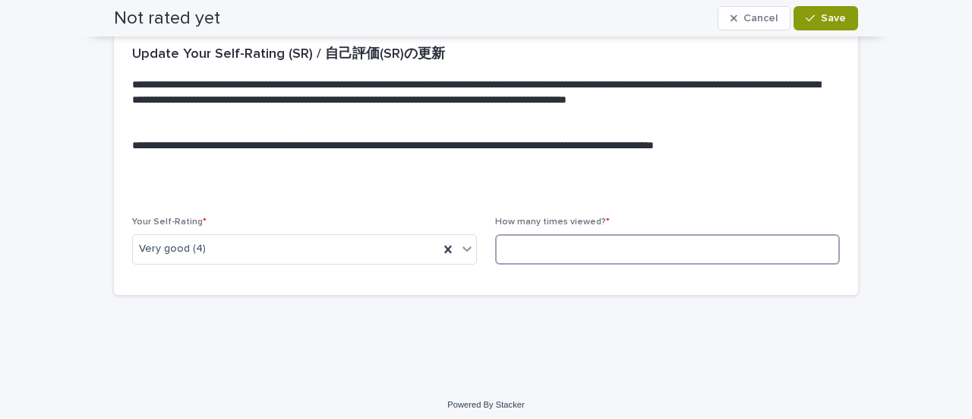
click at [552, 243] on input at bounding box center [667, 249] width 345 height 30
drag, startPoint x: 487, startPoint y: 274, endPoint x: 502, endPoint y: 259, distance: 21.5
click at [502, 259] on div "Your Self-Rating * Very good (4) How many times viewed? *" at bounding box center [486, 246] width 708 height 59
click at [507, 253] on input at bounding box center [667, 249] width 345 height 30
click at [561, 227] on div "How many times viewed? *" at bounding box center [667, 246] width 345 height 59
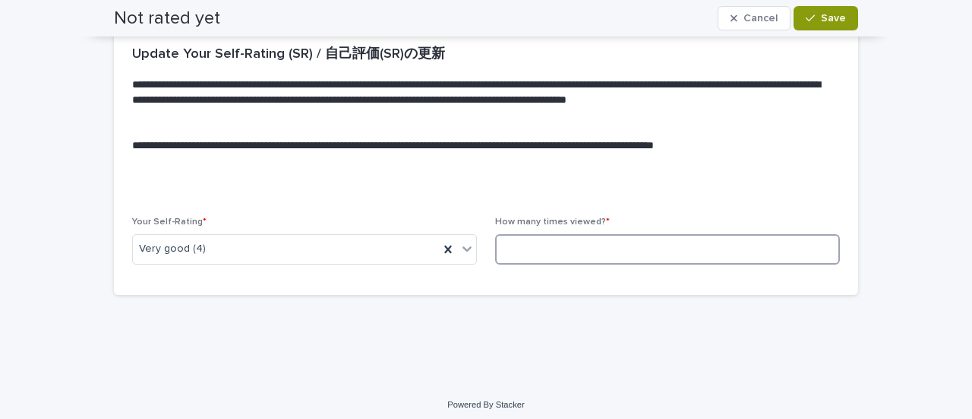
click at [513, 259] on input at bounding box center [667, 249] width 345 height 30
type input "*"
click at [806, 21] on icon "button" at bounding box center [810, 18] width 9 height 7
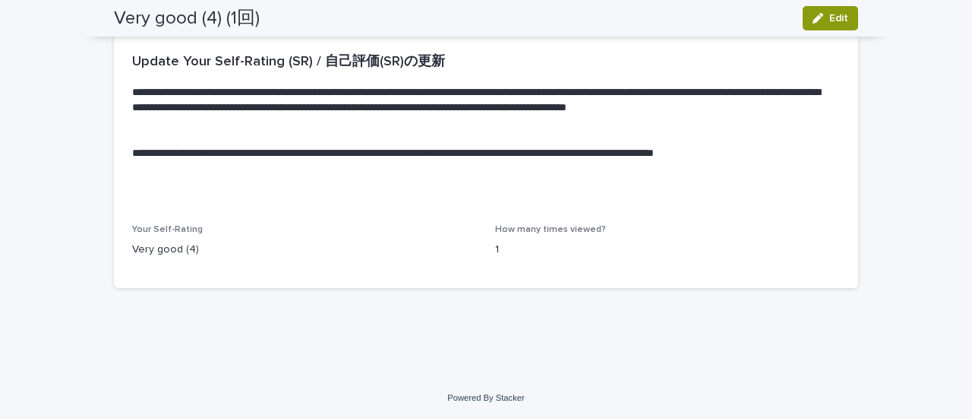
scroll to position [426, 0]
click at [817, 16] on icon "button" at bounding box center [818, 18] width 11 height 11
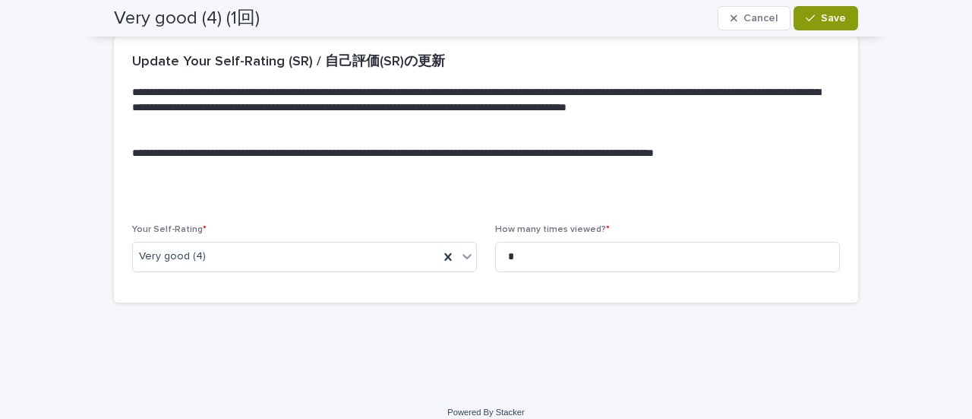
scroll to position [434, 0]
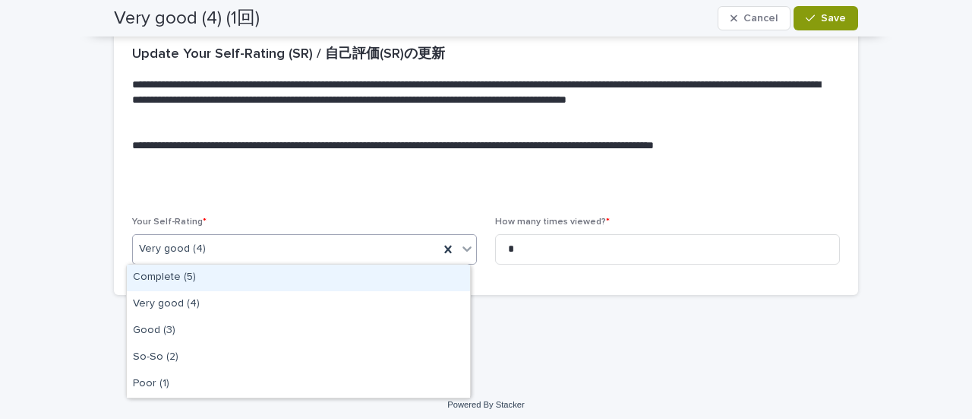
click at [465, 254] on icon at bounding box center [467, 248] width 15 height 15
click at [303, 283] on div "Complete (5)" at bounding box center [298, 277] width 343 height 27
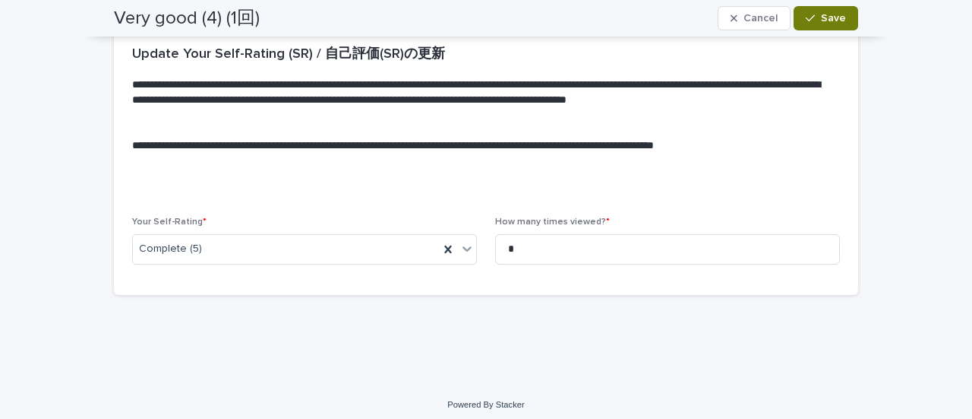
click at [826, 18] on span "Save" at bounding box center [833, 18] width 25 height 11
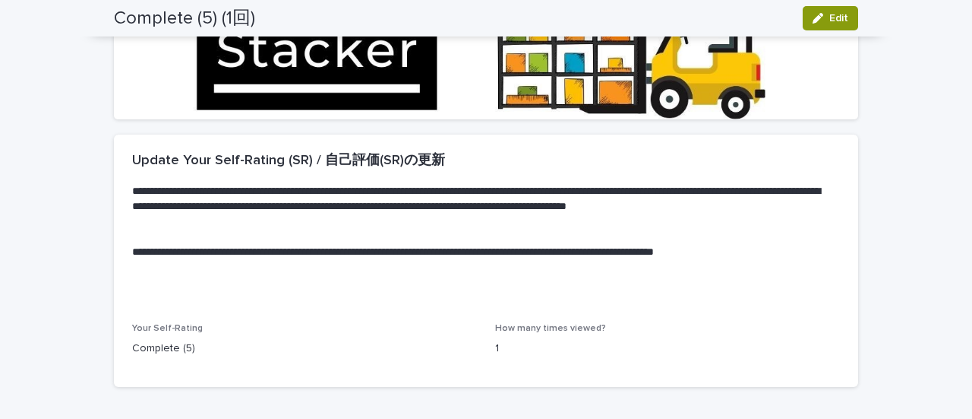
scroll to position [0, 0]
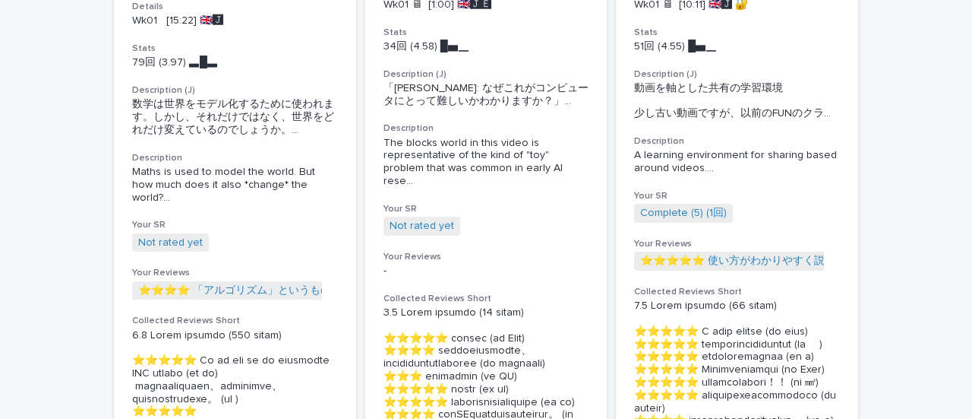
scroll to position [324, 0]
click at [160, 236] on link "Not rated yet" at bounding box center [170, 242] width 65 height 13
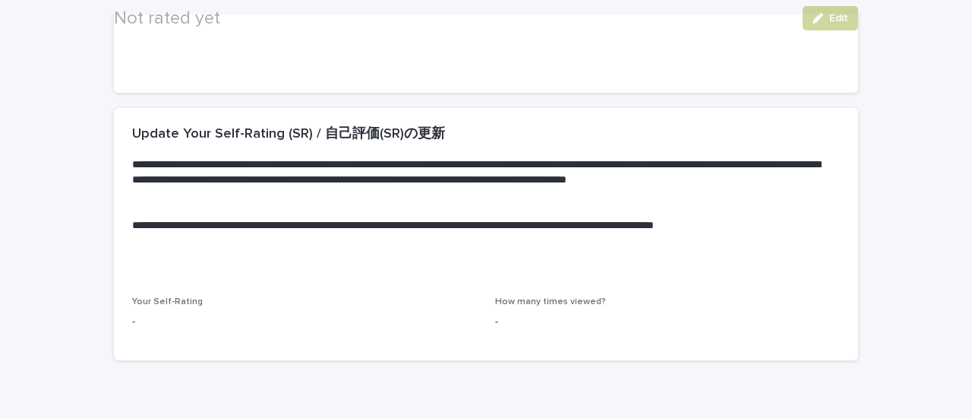
scroll to position [426, 0]
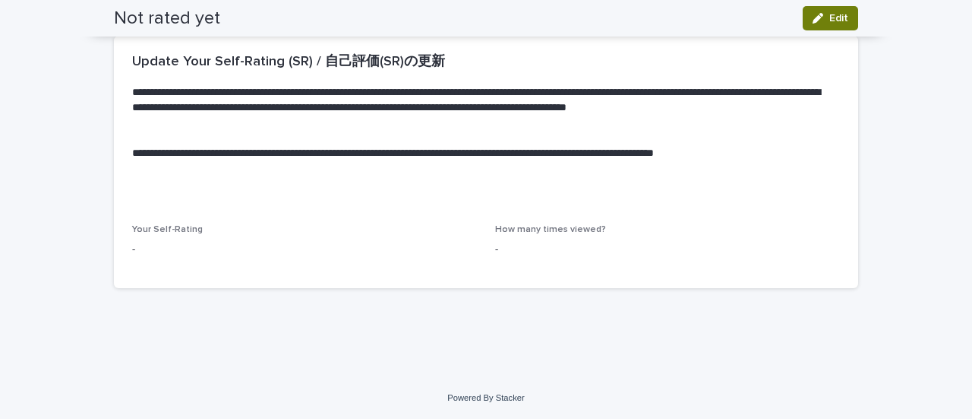
click at [834, 11] on button "Edit" at bounding box center [830, 18] width 55 height 24
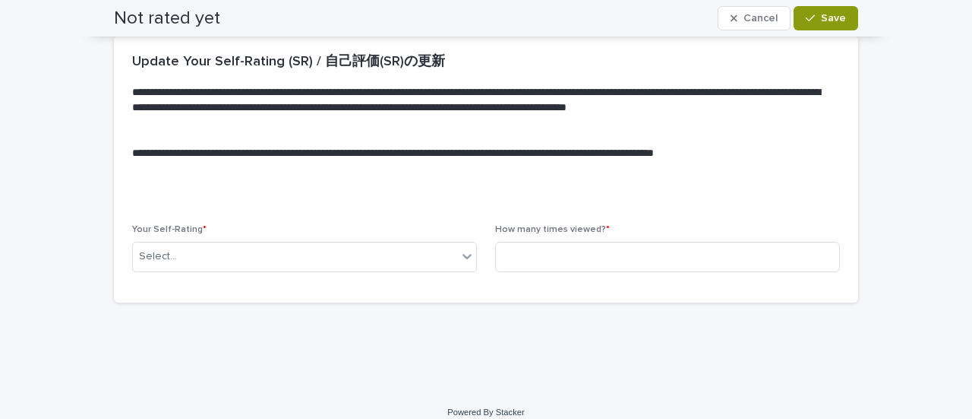
scroll to position [434, 0]
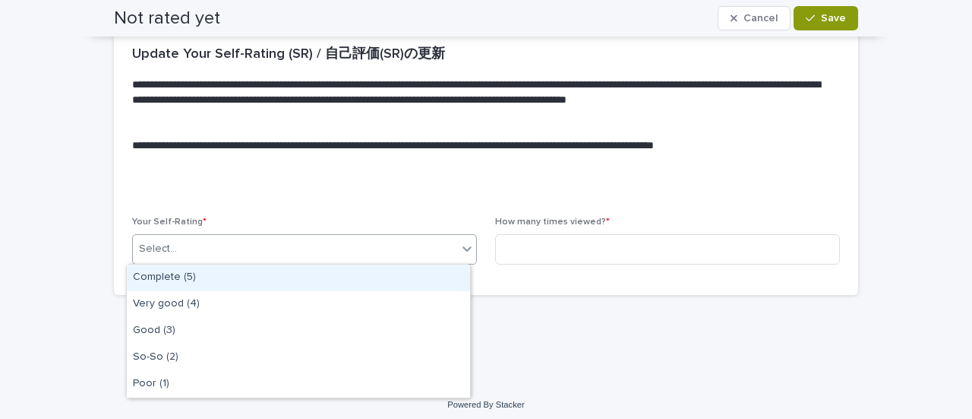
click at [315, 240] on div "Select..." at bounding box center [295, 248] width 324 height 25
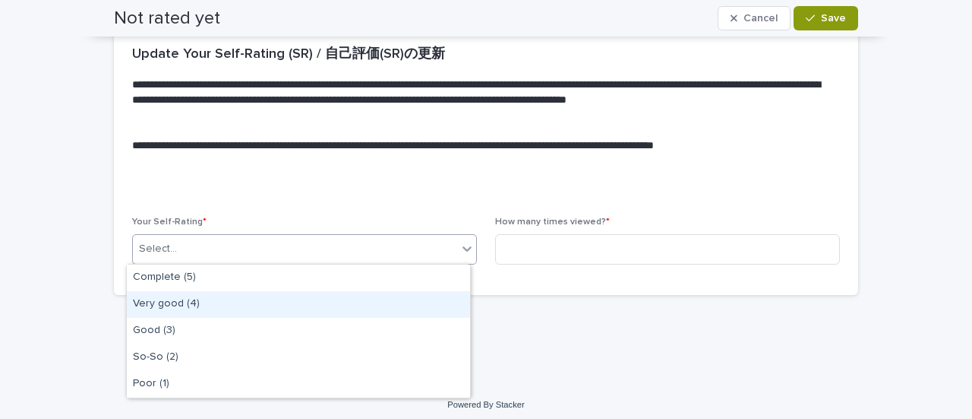
click at [243, 297] on div "Very good (4)" at bounding box center [298, 304] width 343 height 27
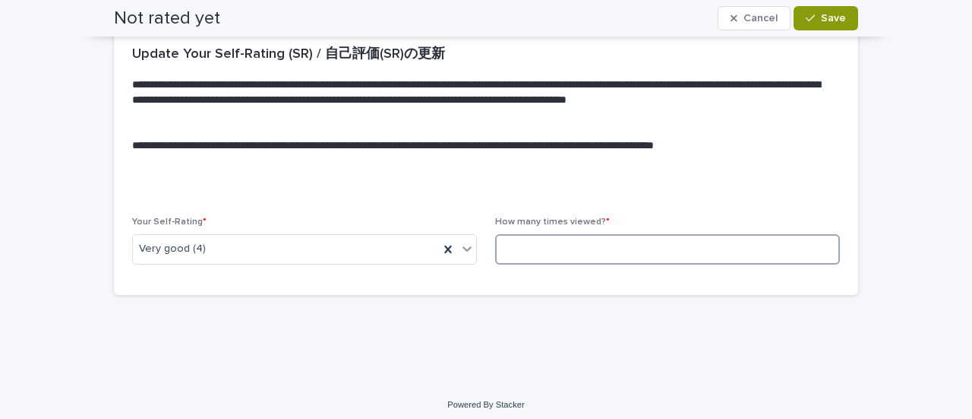
click at [523, 241] on input at bounding box center [667, 249] width 345 height 30
type input "*"
click at [830, 14] on span "Save" at bounding box center [833, 18] width 25 height 11
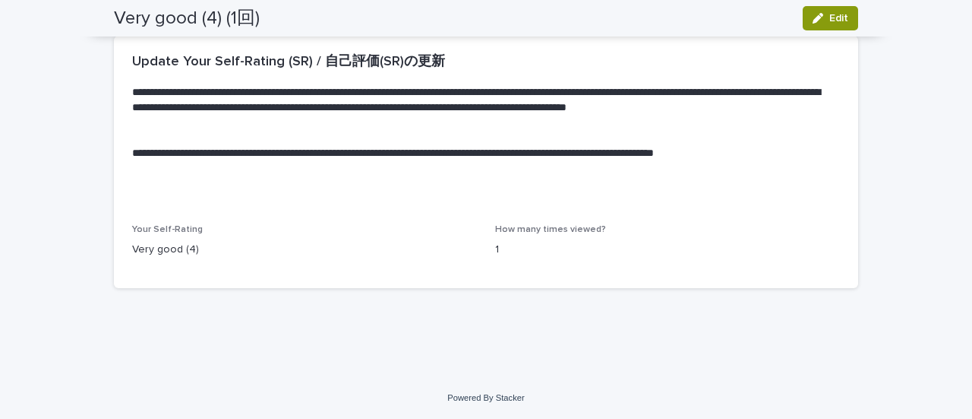
scroll to position [0, 0]
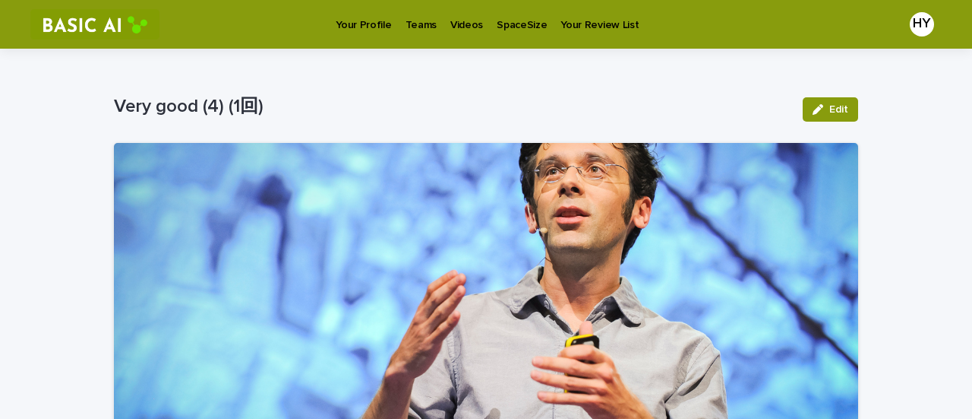
click at [410, 16] on p "Teams" at bounding box center [421, 16] width 31 height 32
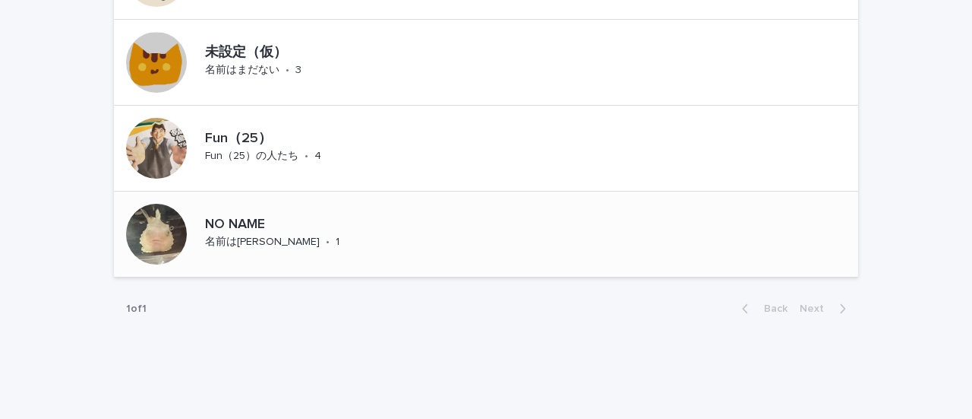
scroll to position [1307, 0]
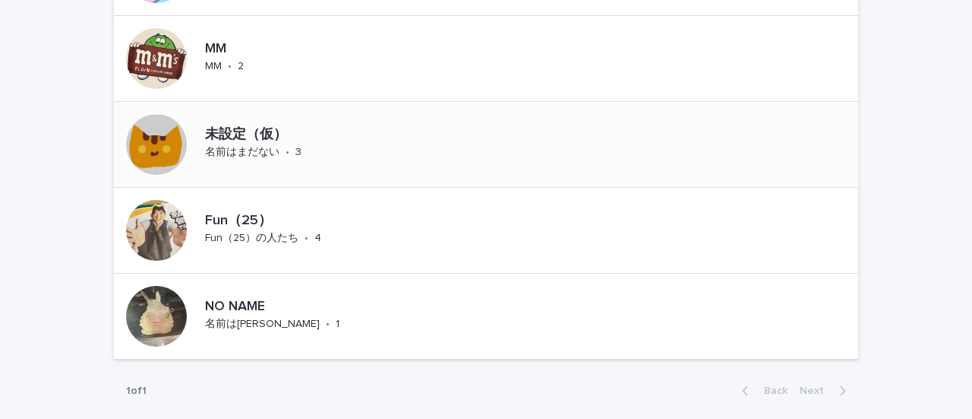
click at [249, 146] on p "名前はまだない" at bounding box center [242, 152] width 74 height 13
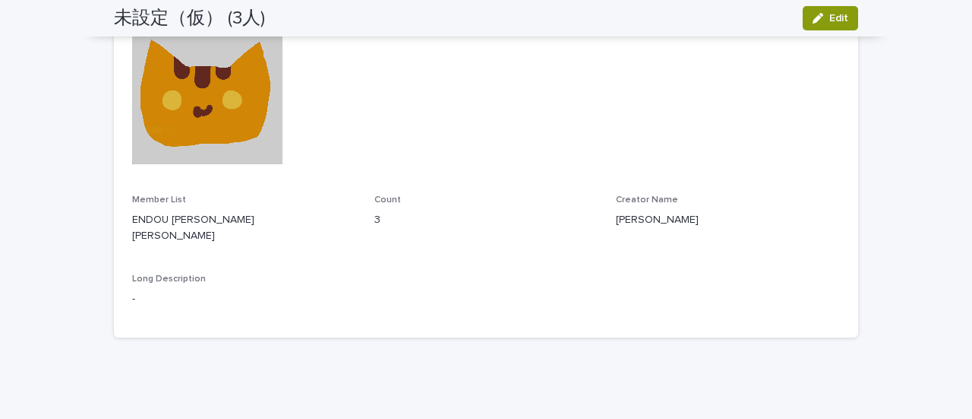
scroll to position [2, 0]
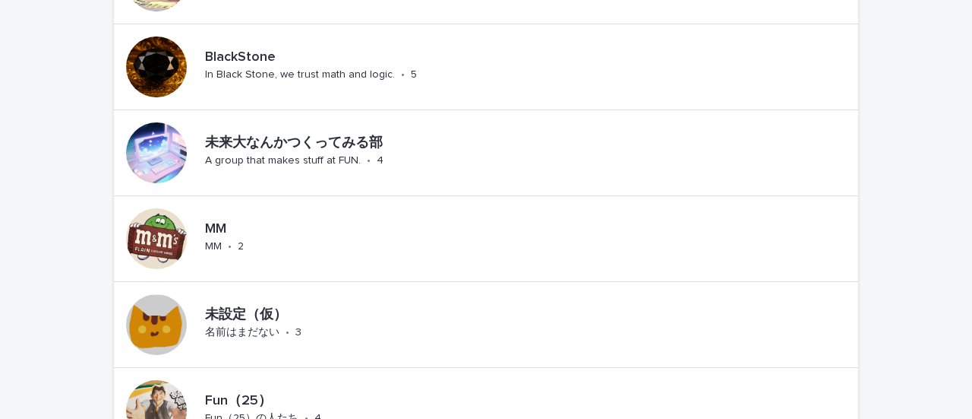
scroll to position [1412, 0]
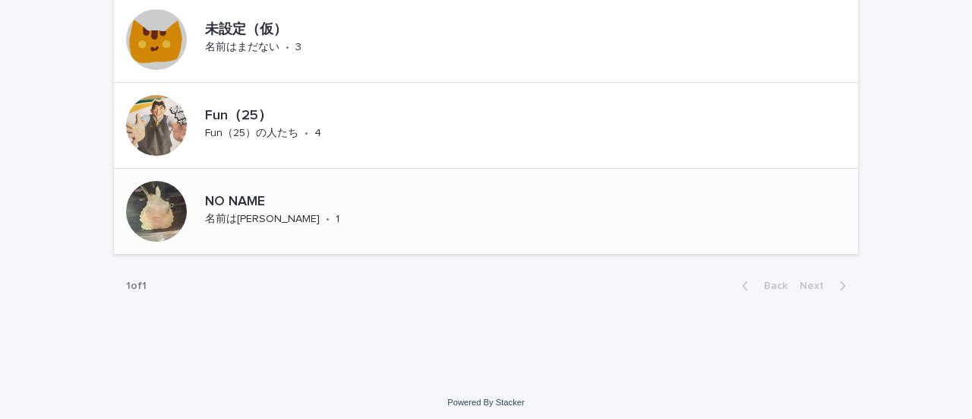
click at [237, 197] on p "NO NAME" at bounding box center [302, 202] width 194 height 17
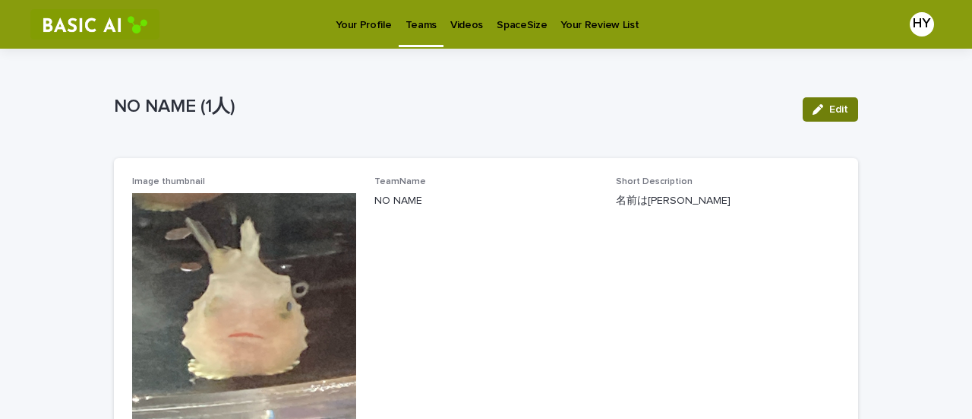
click at [825, 116] on button "Edit" at bounding box center [830, 109] width 55 height 24
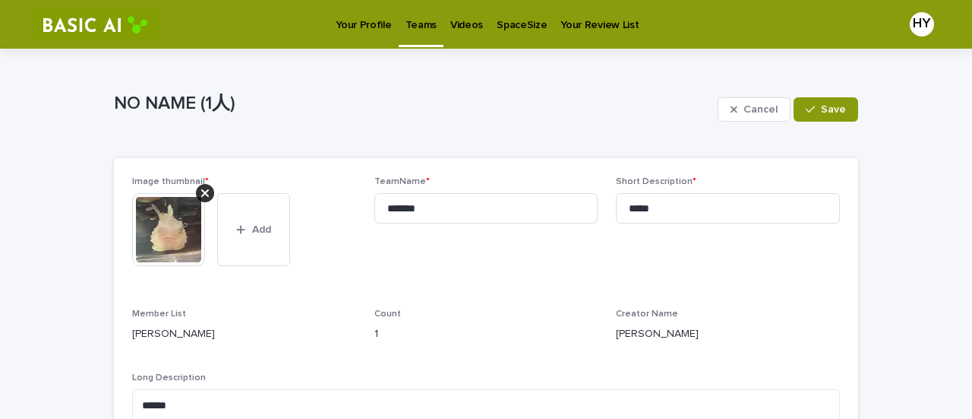
scroll to position [164, 0]
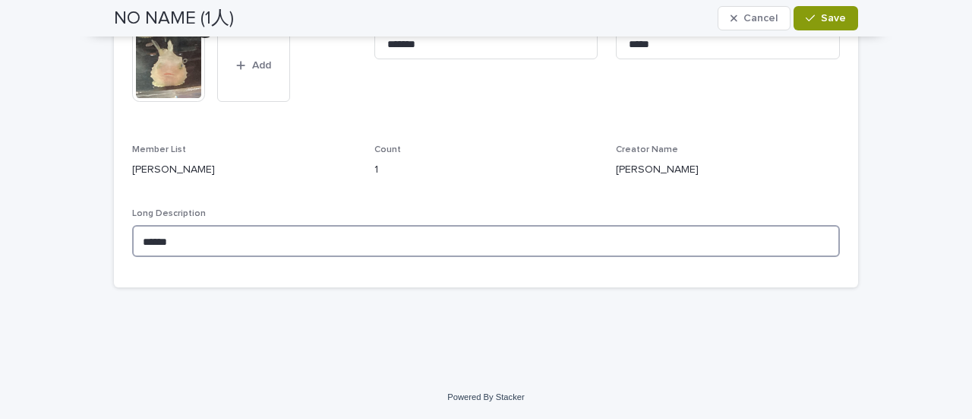
click at [292, 228] on textarea "******" at bounding box center [486, 241] width 708 height 32
type textarea "*"
click at [217, 234] on textarea "**********" at bounding box center [486, 241] width 708 height 32
type textarea "**********"
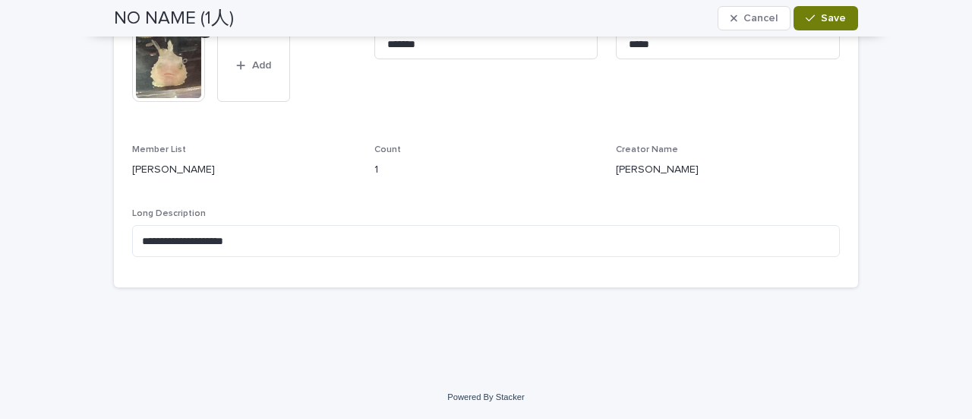
click at [812, 22] on div "button" at bounding box center [813, 18] width 15 height 11
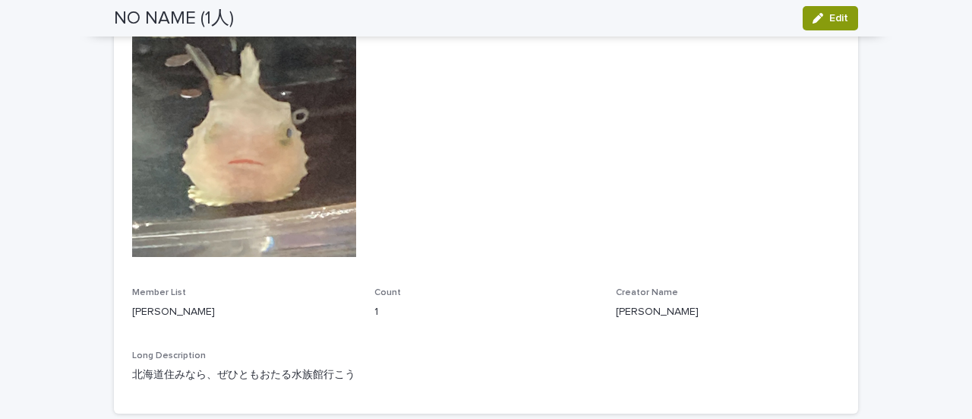
scroll to position [172, 0]
click at [820, 20] on div "button" at bounding box center [821, 18] width 17 height 11
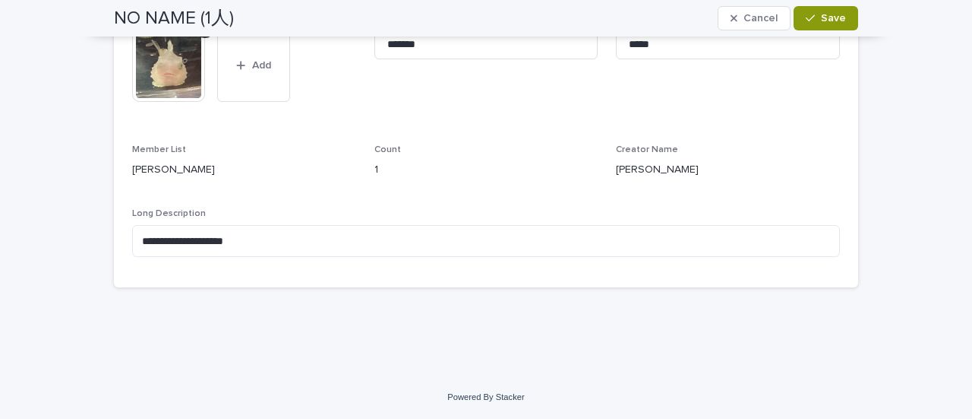
scroll to position [105, 0]
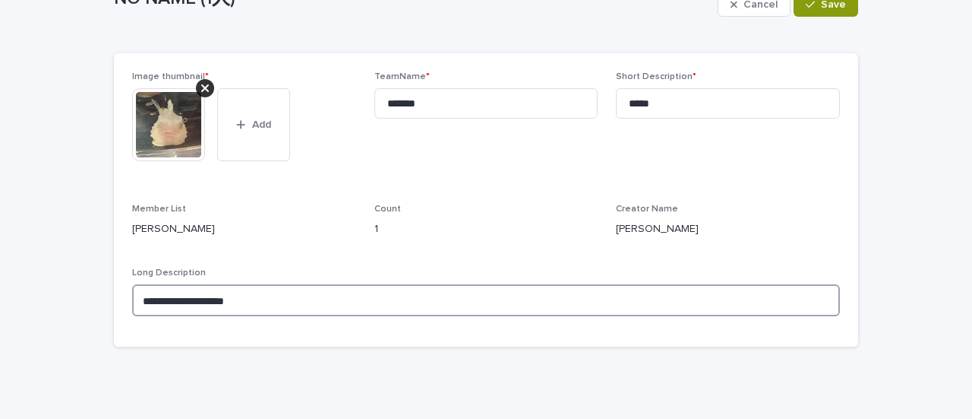
click at [327, 297] on textarea "**********" at bounding box center [486, 300] width 708 height 32
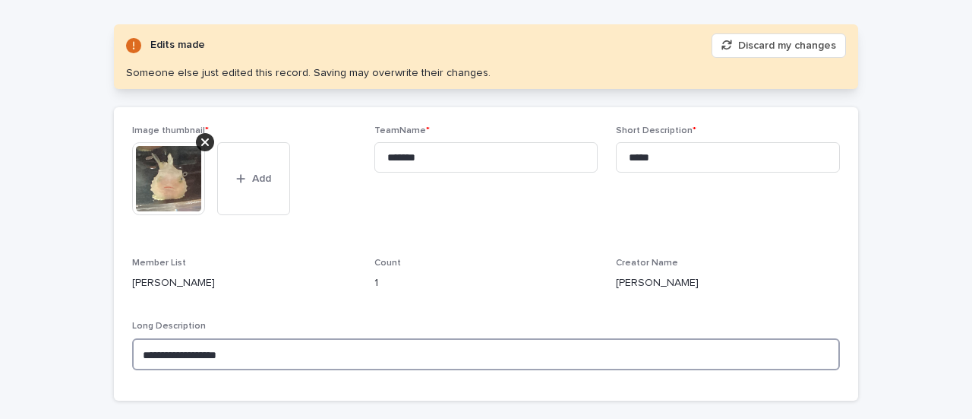
scroll to position [128, 0]
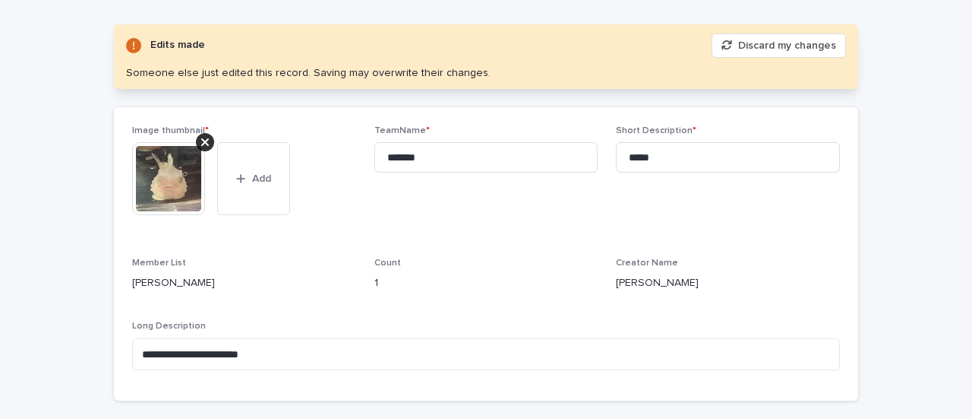
click at [729, 42] on button "Discard my changes" at bounding box center [779, 45] width 134 height 24
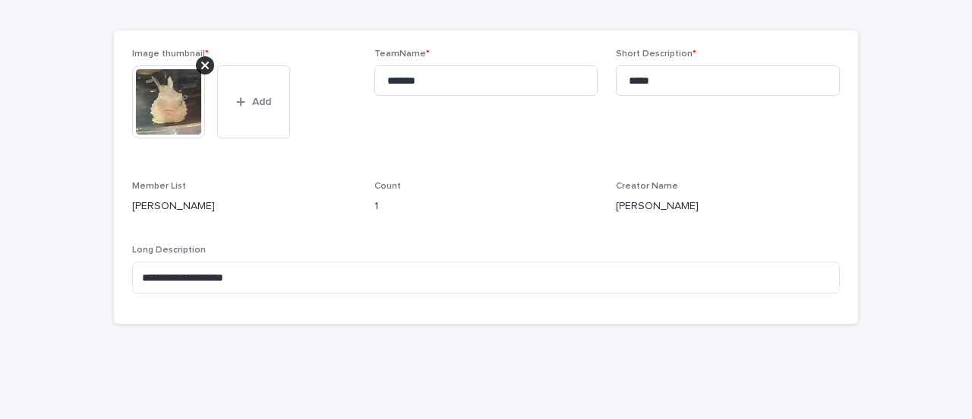
scroll to position [90, 0]
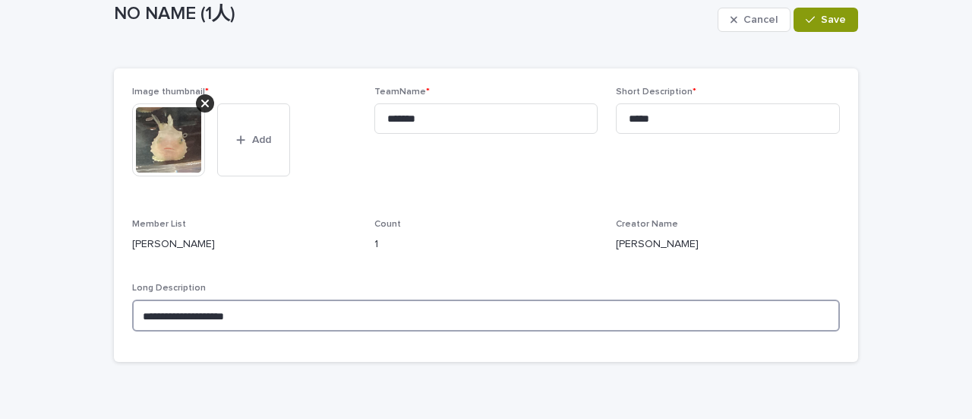
click at [349, 315] on textarea "**********" at bounding box center [486, 315] width 708 height 32
paste textarea "****"
type textarea "**********"
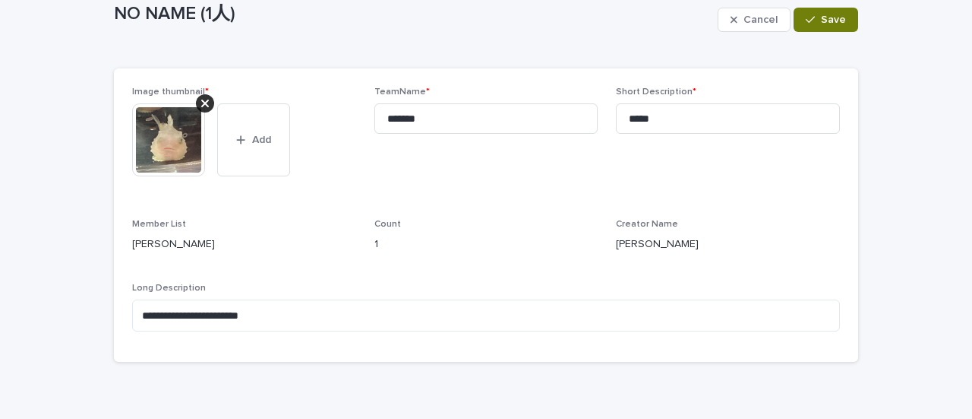
click at [806, 21] on icon "button" at bounding box center [810, 19] width 9 height 11
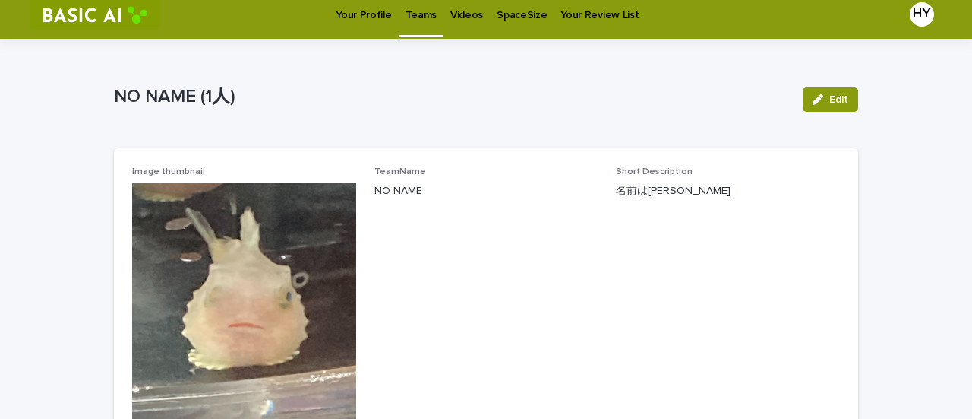
scroll to position [7, 0]
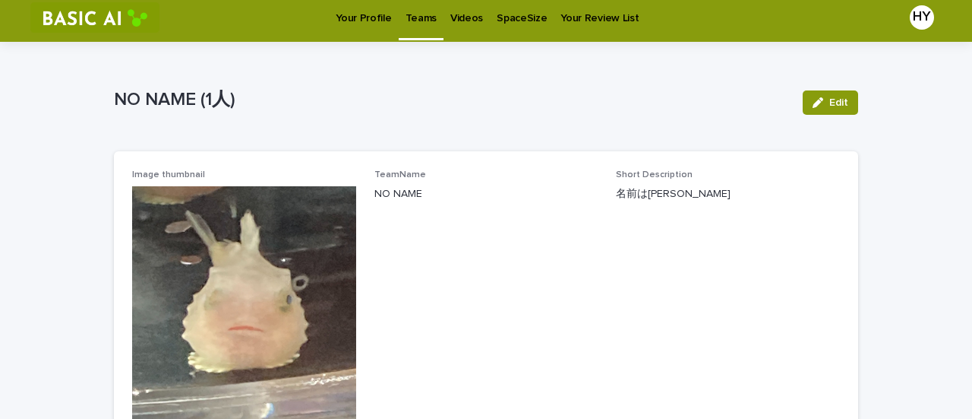
click at [426, 42] on div "NO NAME (1人) Edit NO NAME (1人) Edit Sorry, there was an error saving your recor…" at bounding box center [486, 317] width 744 height 550
click at [413, 21] on p "Teams" at bounding box center [421, 9] width 31 height 32
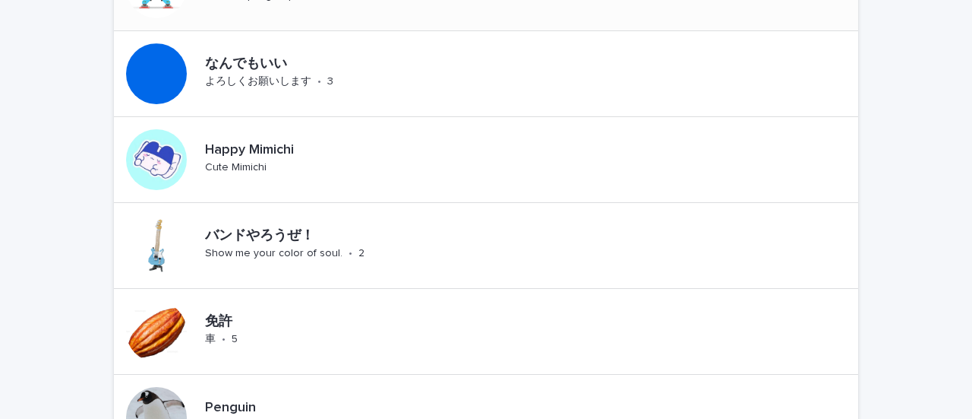
scroll to position [191, 0]
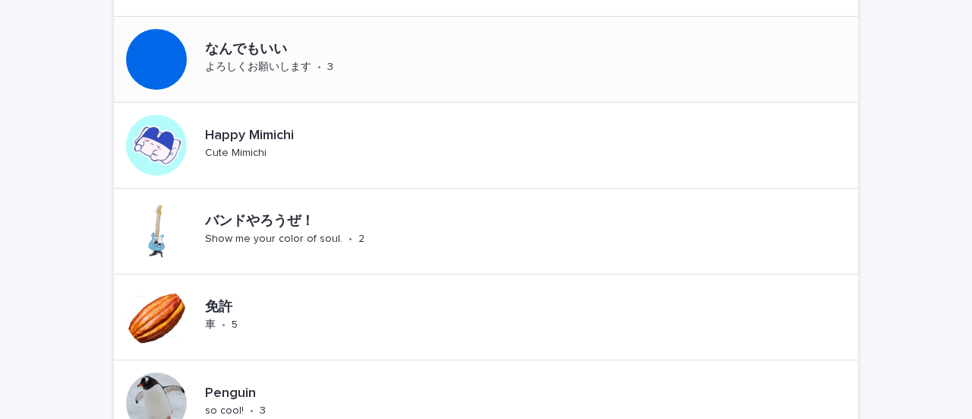
click at [274, 71] on p "よろしくお願いします" at bounding box center [258, 67] width 106 height 13
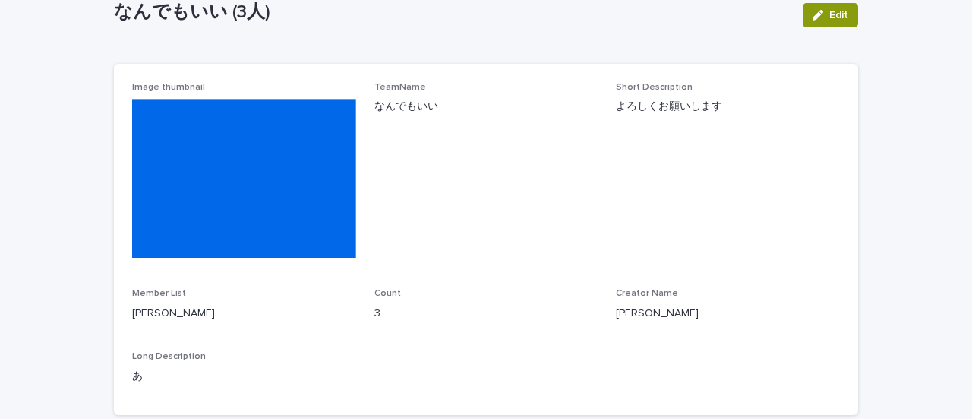
scroll to position [92, 0]
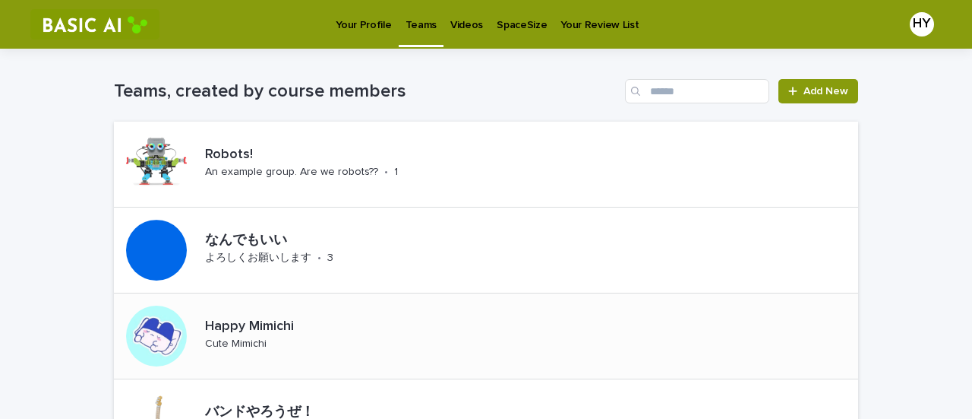
click at [236, 330] on p "Happy Mimichi" at bounding box center [280, 326] width 150 height 17
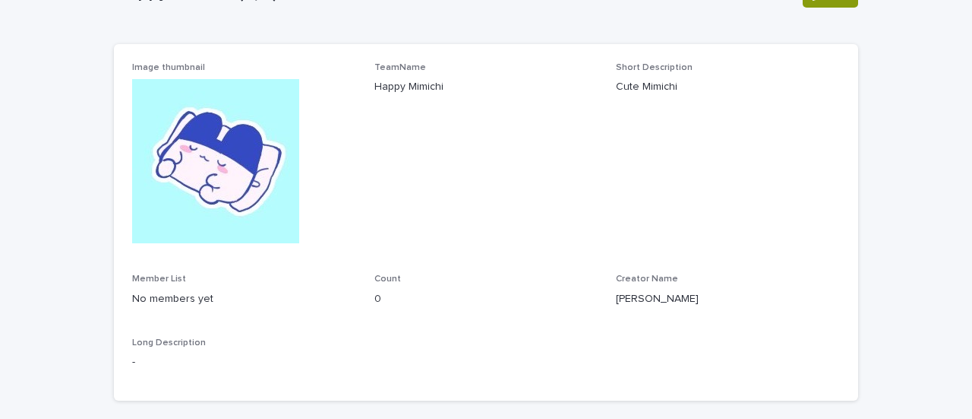
scroll to position [130, 0]
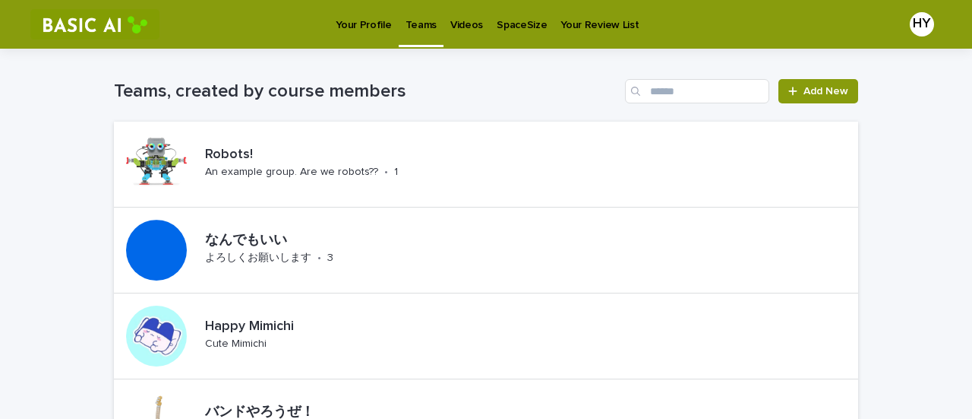
scroll to position [227, 0]
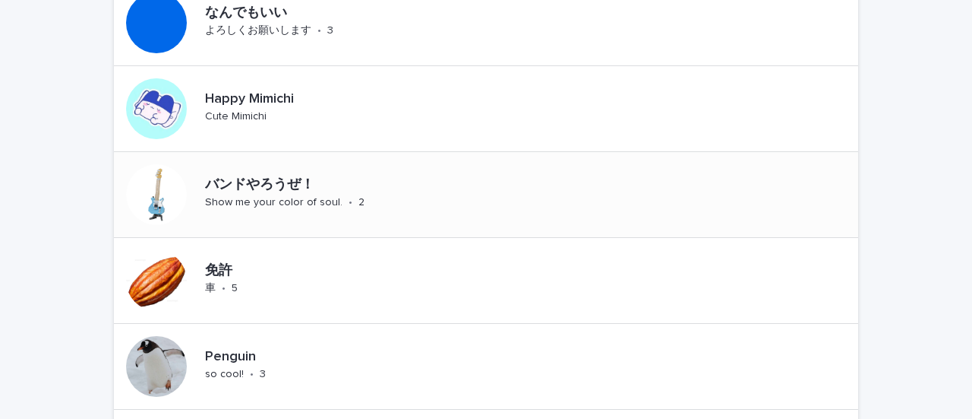
click at [248, 210] on div "バンドやろうぜ！ Show me your color of soul. • 2" at bounding box center [339, 194] width 281 height 47
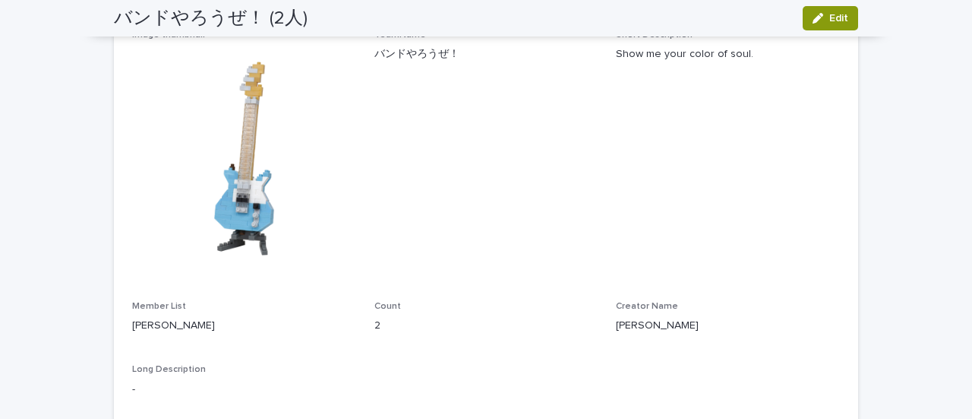
scroll to position [138, 0]
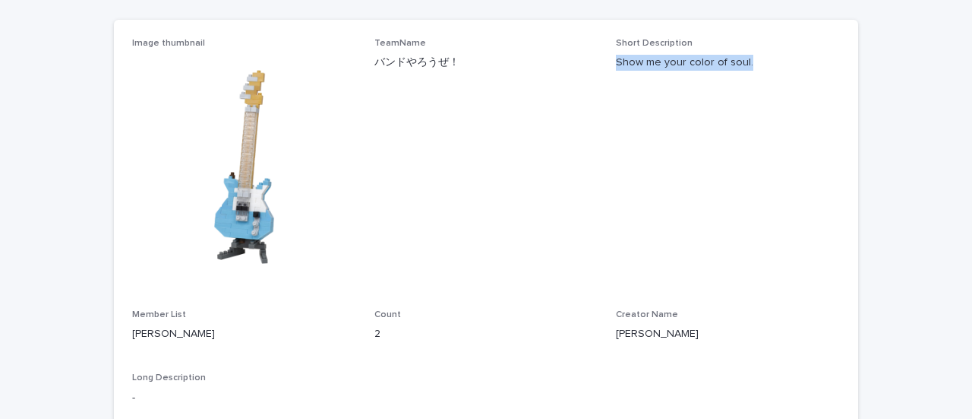
drag, startPoint x: 754, startPoint y: 67, endPoint x: 613, endPoint y: 67, distance: 141.3
click at [616, 67] on p "Show me your color of soul." at bounding box center [728, 63] width 224 height 16
click at [678, 161] on span "Short Description Show me your color of soul." at bounding box center [728, 164] width 224 height 253
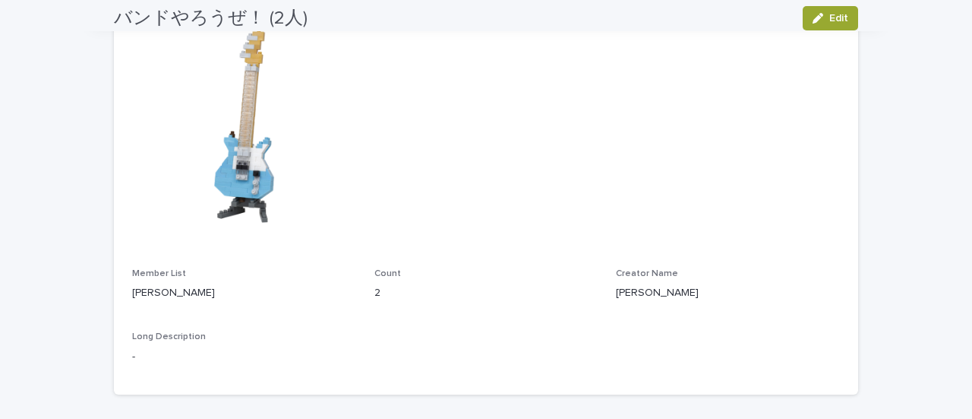
scroll to position [180, 0]
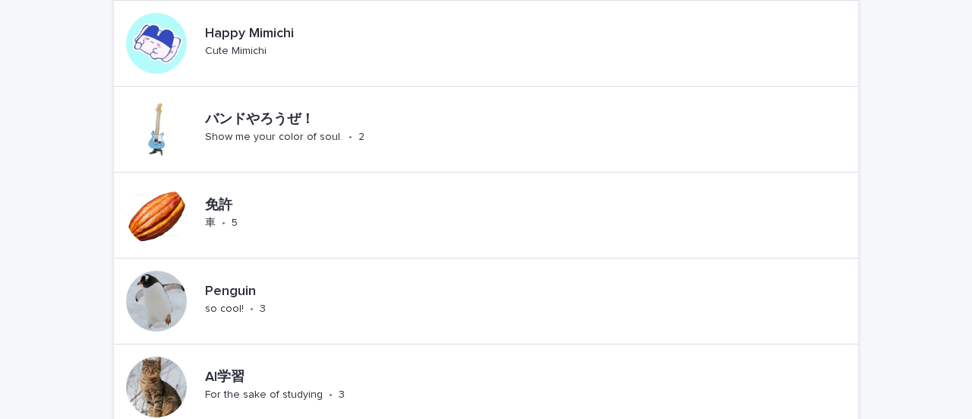
scroll to position [301, 0]
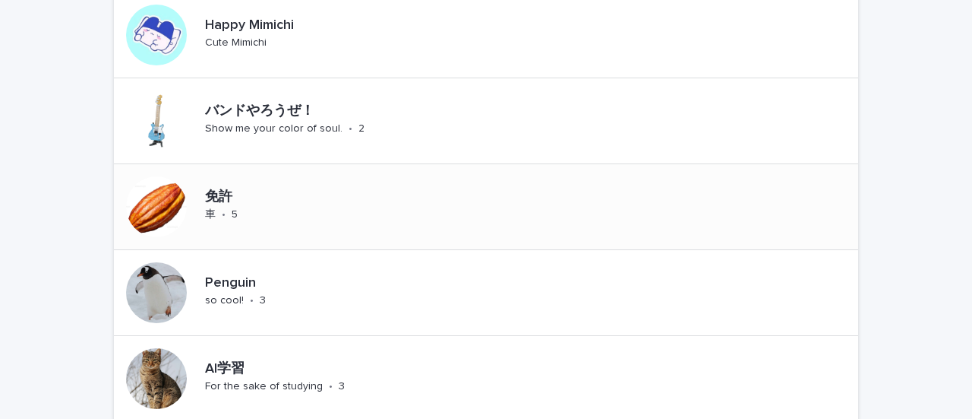
click at [211, 191] on p "免許" at bounding box center [235, 197] width 60 height 17
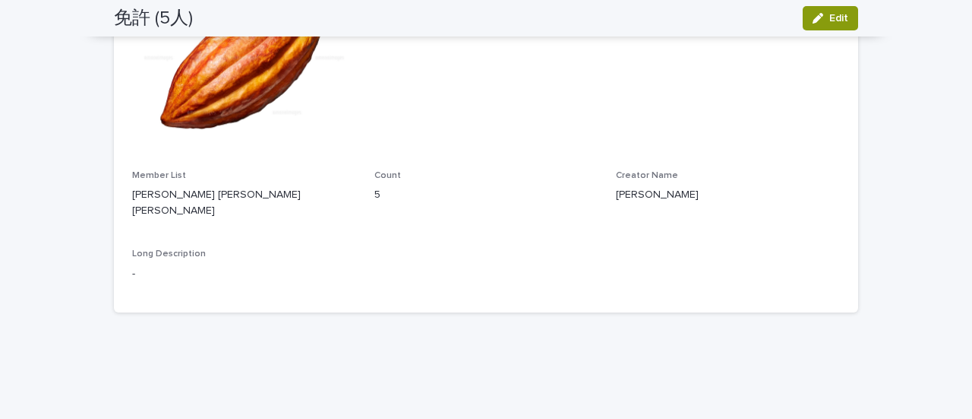
scroll to position [100, 0]
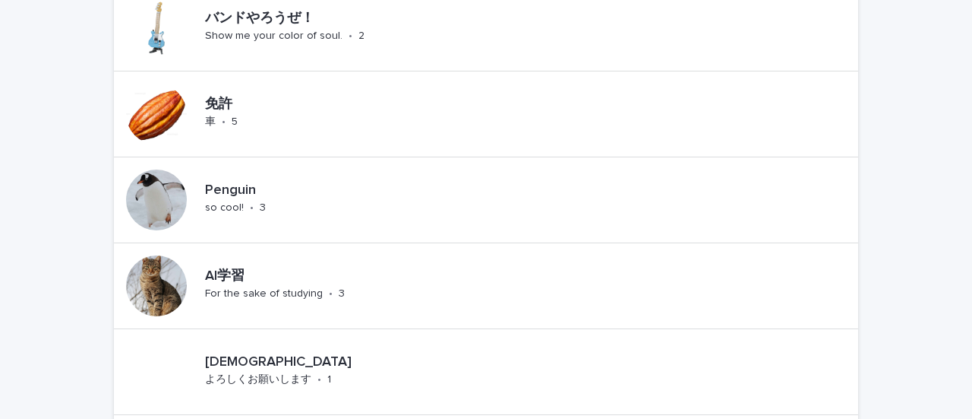
scroll to position [397, 0]
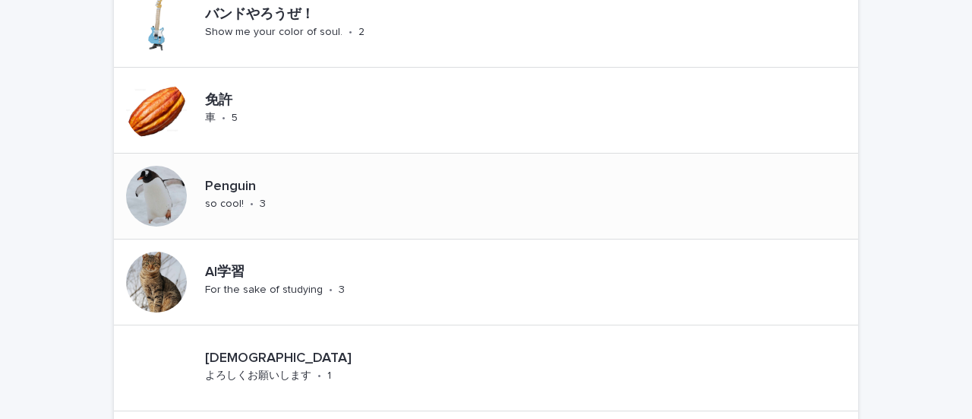
click at [210, 179] on p "Penguin" at bounding box center [261, 187] width 112 height 17
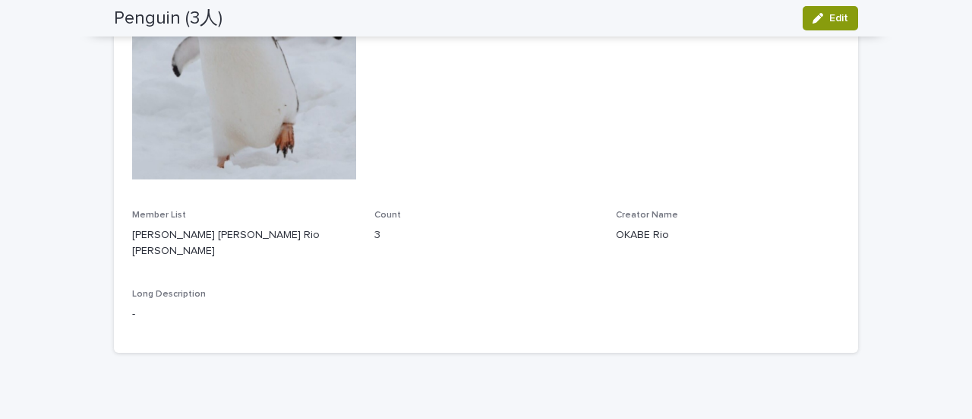
scroll to position [224, 0]
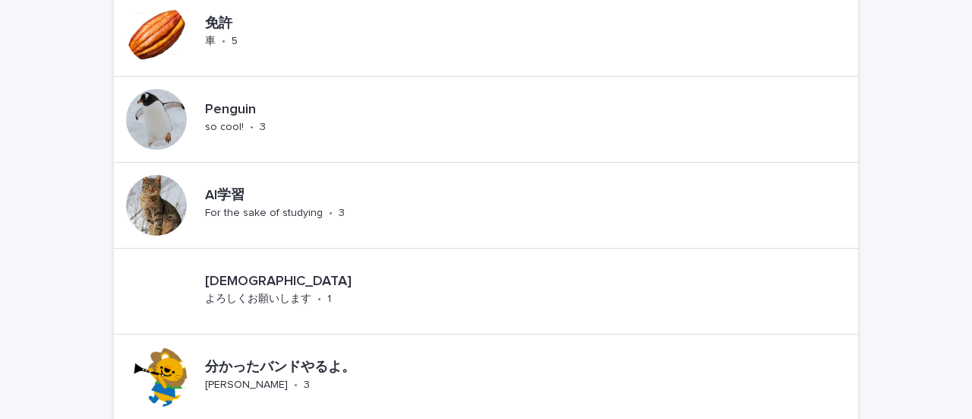
scroll to position [480, 0]
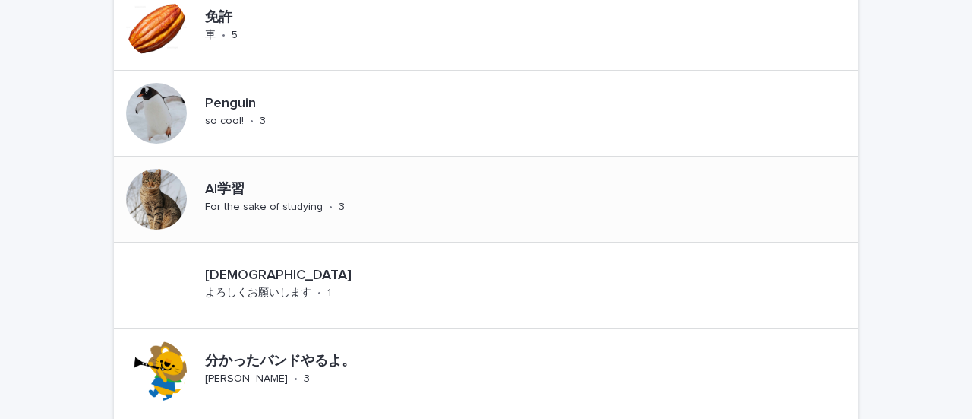
click at [236, 189] on p "AI学習" at bounding box center [294, 190] width 179 height 17
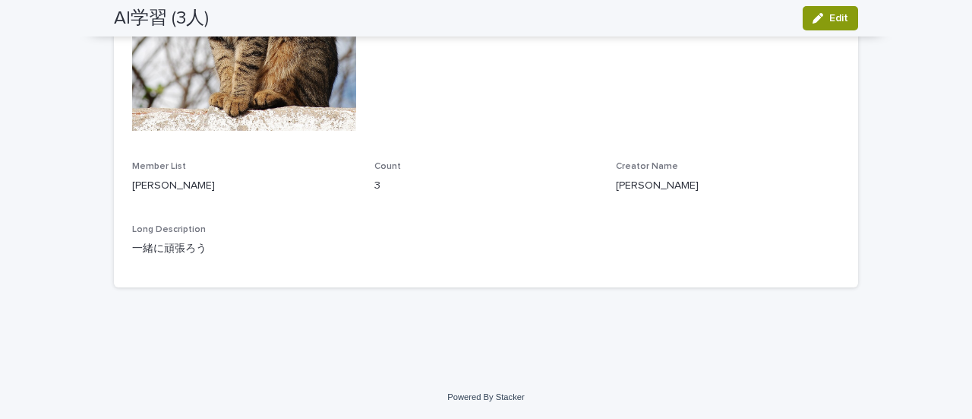
scroll to position [393, 0]
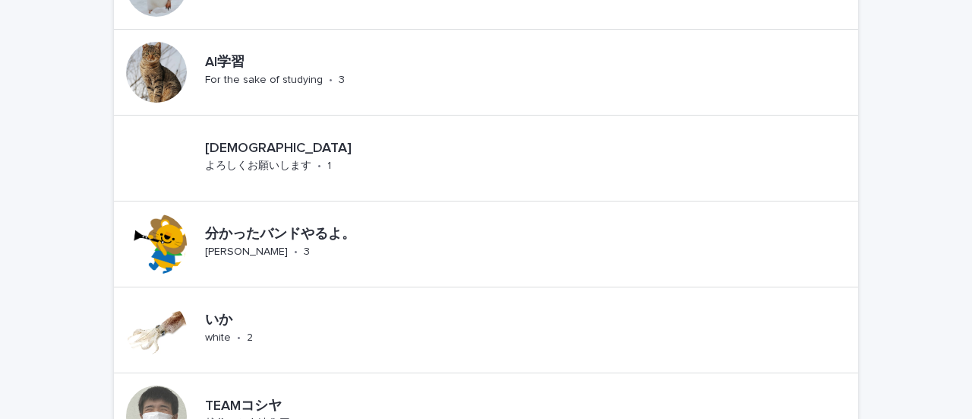
scroll to position [618, 0]
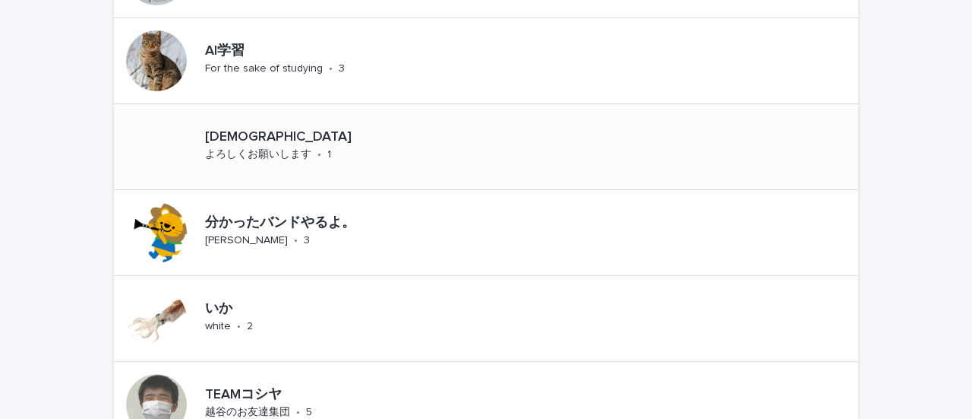
click at [220, 131] on p "[DEMOGRAPHIC_DATA]" at bounding box center [341, 137] width 273 height 17
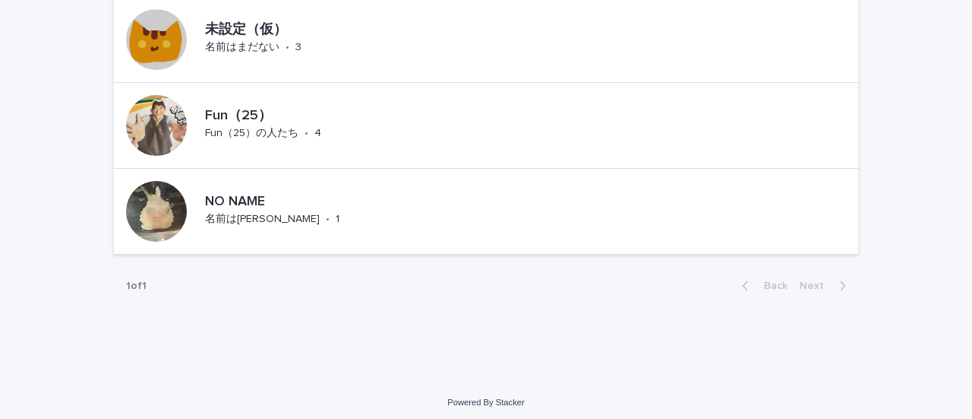
scroll to position [1392, 0]
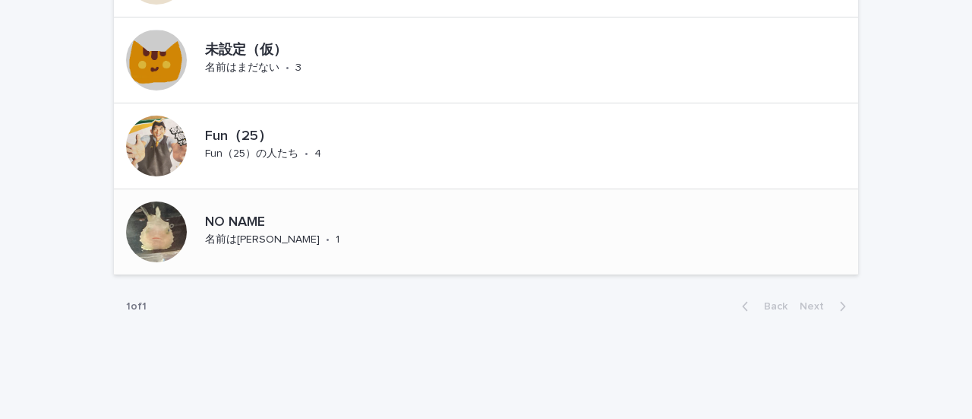
click at [225, 211] on div "NO NAME" at bounding box center [302, 221] width 194 height 20
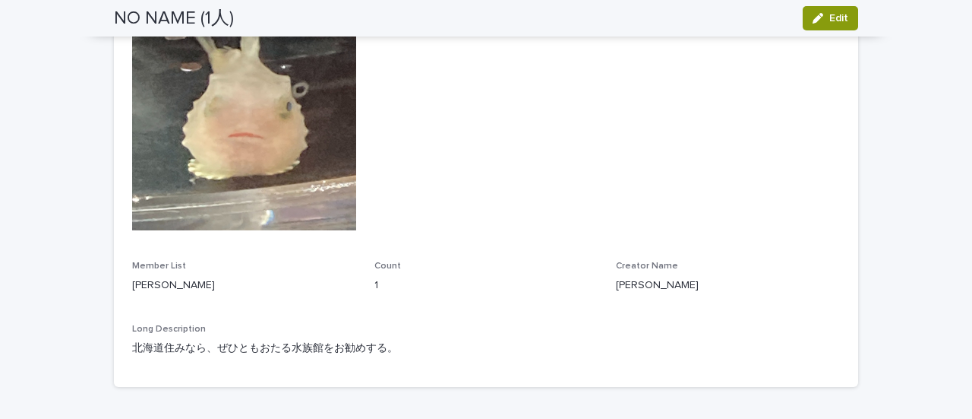
scroll to position [70, 0]
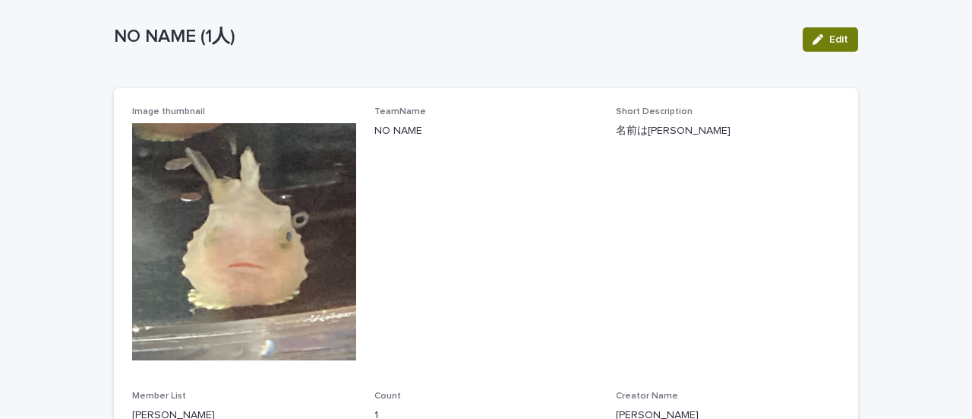
click at [807, 44] on button "Edit" at bounding box center [830, 39] width 55 height 24
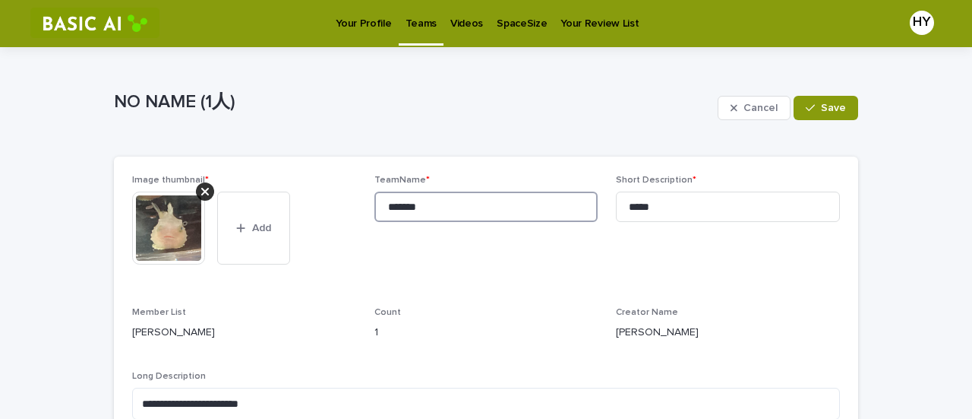
drag, startPoint x: 495, startPoint y: 212, endPoint x: 332, endPoint y: 174, distance: 167.7
click at [332, 175] on div "**********" at bounding box center [486, 303] width 708 height 257
click at [436, 204] on input "*******" at bounding box center [487, 206] width 224 height 30
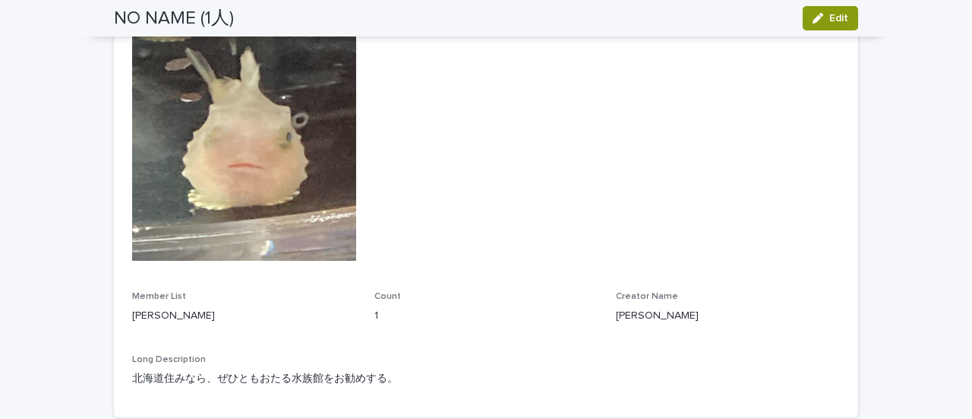
scroll to position [153, 0]
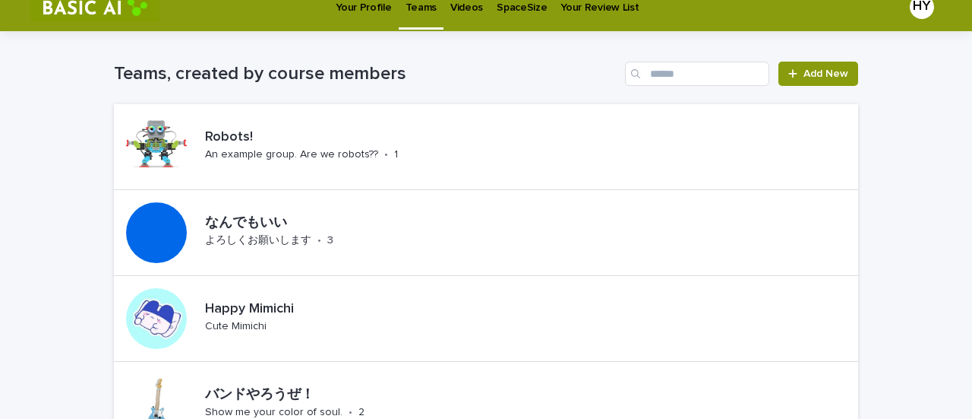
scroll to position [18, 0]
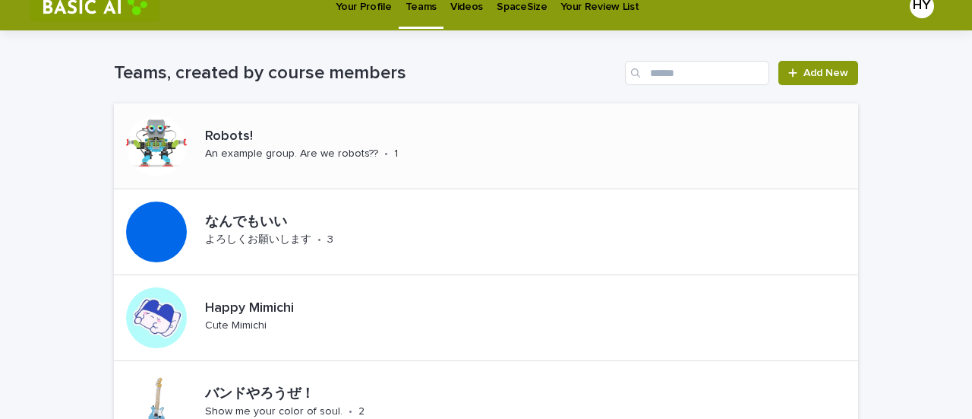
click at [346, 136] on p "Robots!" at bounding box center [325, 136] width 241 height 17
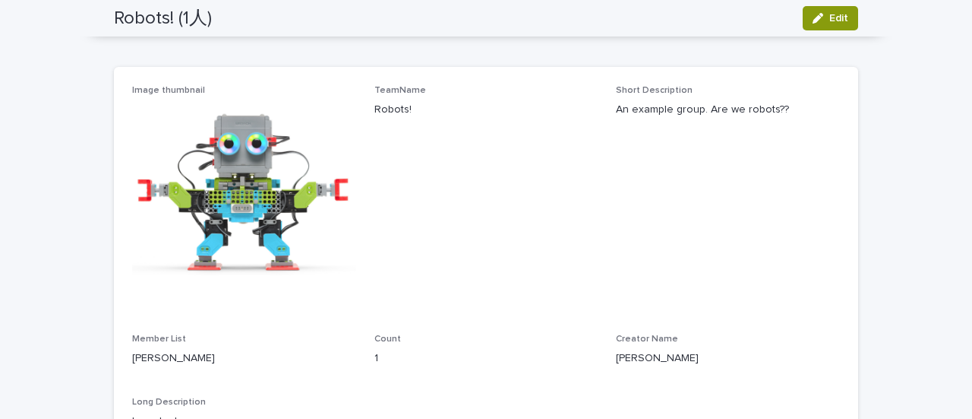
scroll to position [87, 0]
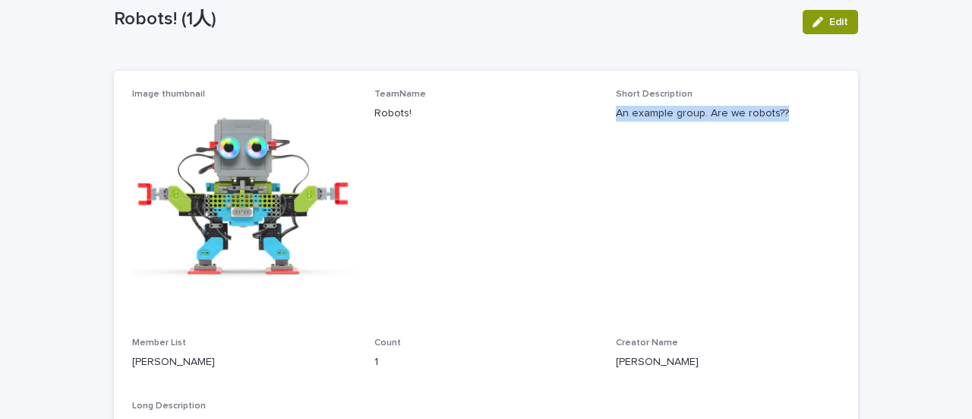
drag, startPoint x: 800, startPoint y: 115, endPoint x: 608, endPoint y: 115, distance: 192.2
click at [608, 115] on div "Image thumbnail TeamName Robots! Short Description An example group. Are we rob…" at bounding box center [486, 306] width 708 height 435
click at [634, 201] on span "Short Description An example group. Are we robots??" at bounding box center [728, 204] width 224 height 230
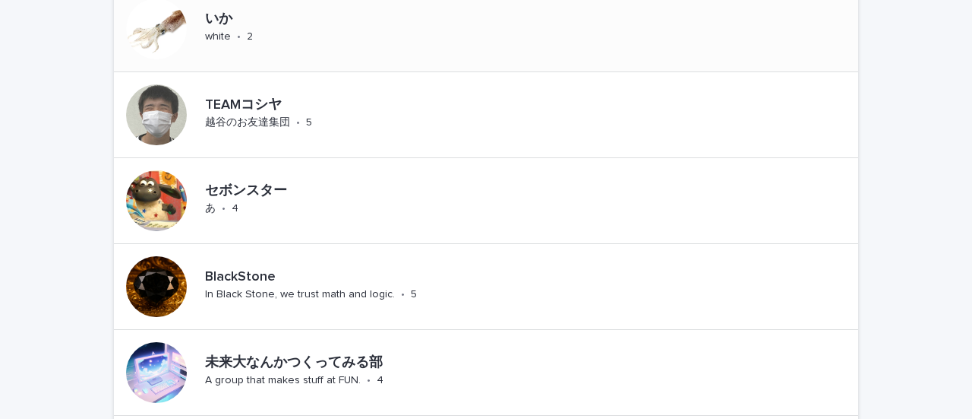
scroll to position [909, 0]
click at [237, 182] on p "セボンスター" at bounding box center [262, 190] width 115 height 17
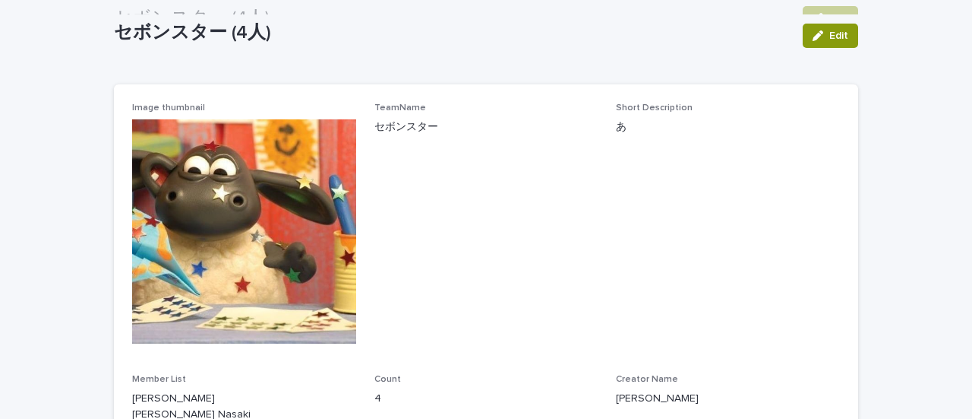
scroll to position [72, 0]
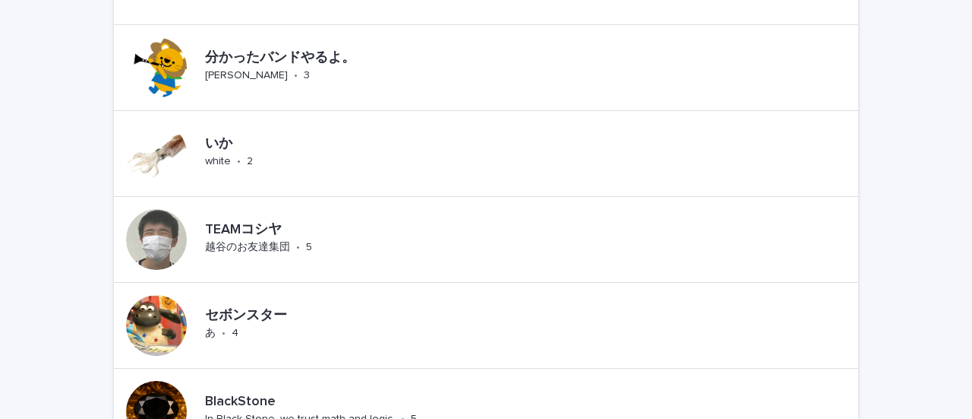
scroll to position [787, 0]
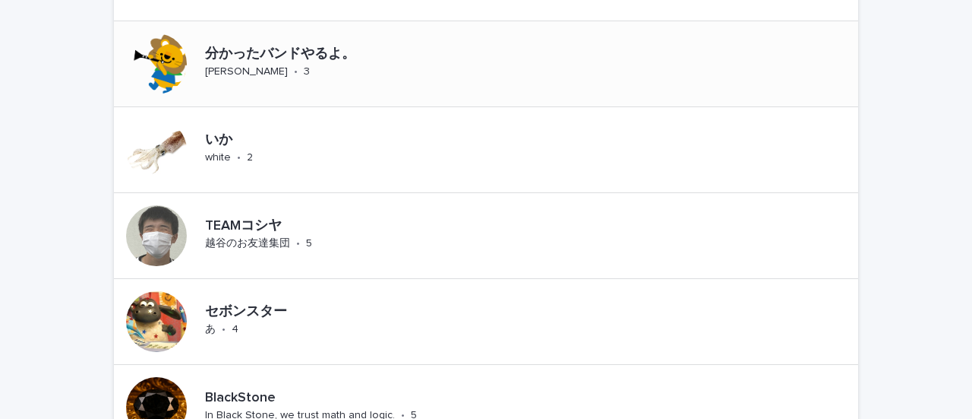
click at [220, 49] on p "分かったバンドやるよ。" at bounding box center [332, 54] width 255 height 17
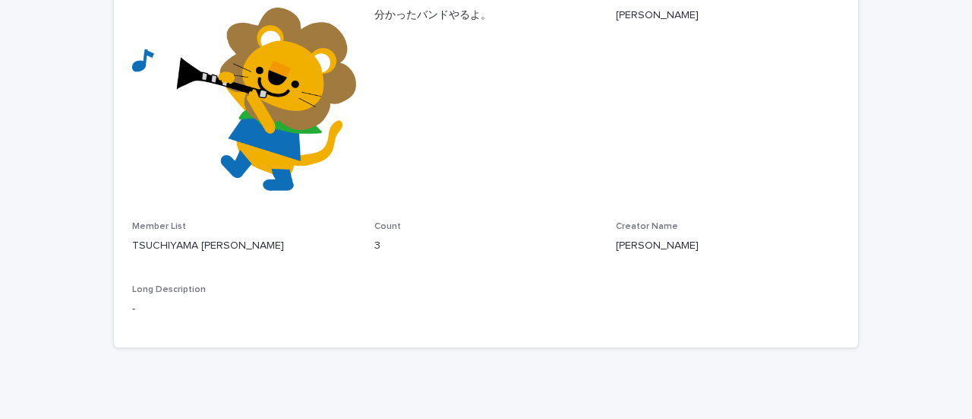
scroll to position [193, 0]
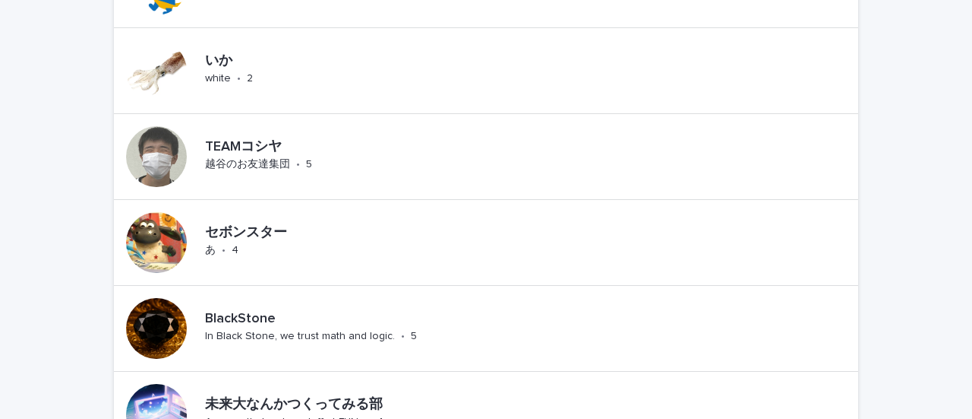
scroll to position [868, 0]
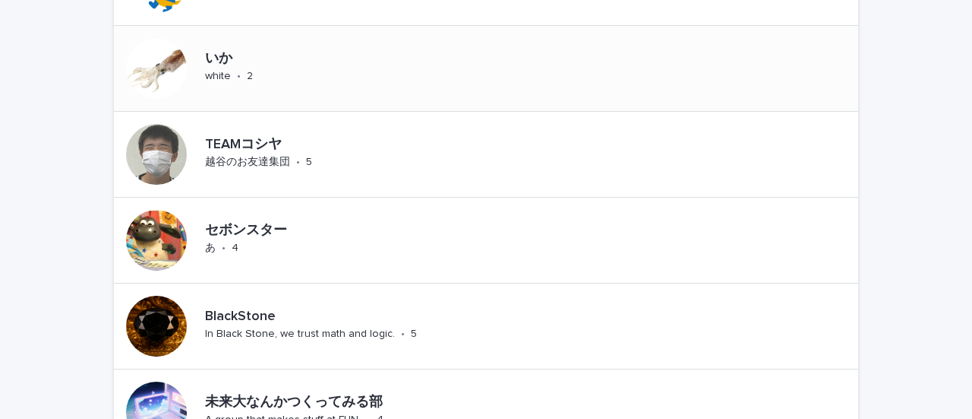
click at [219, 56] on p "いか" at bounding box center [242, 59] width 75 height 17
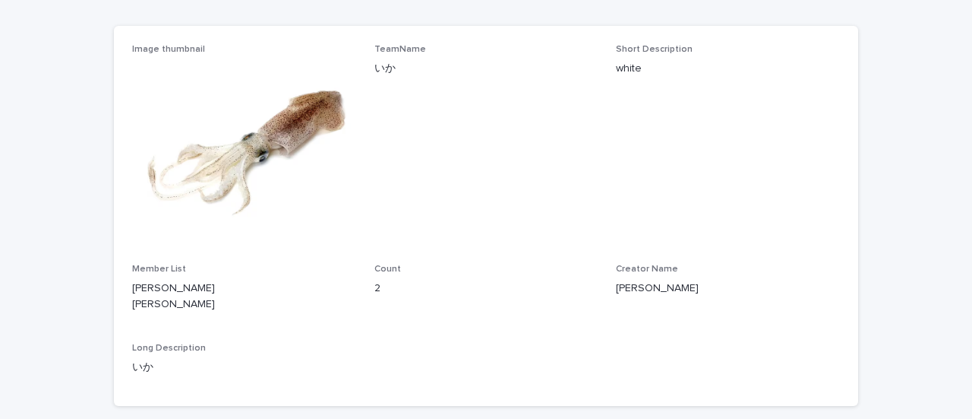
scroll to position [133, 0]
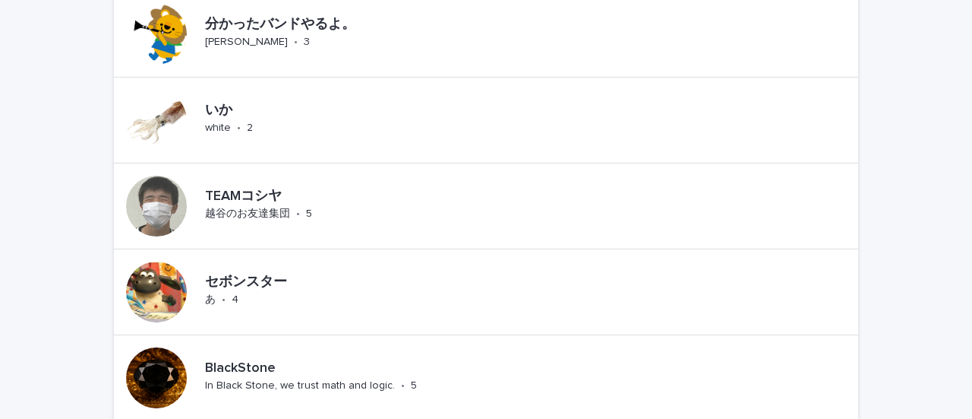
scroll to position [867, 0]
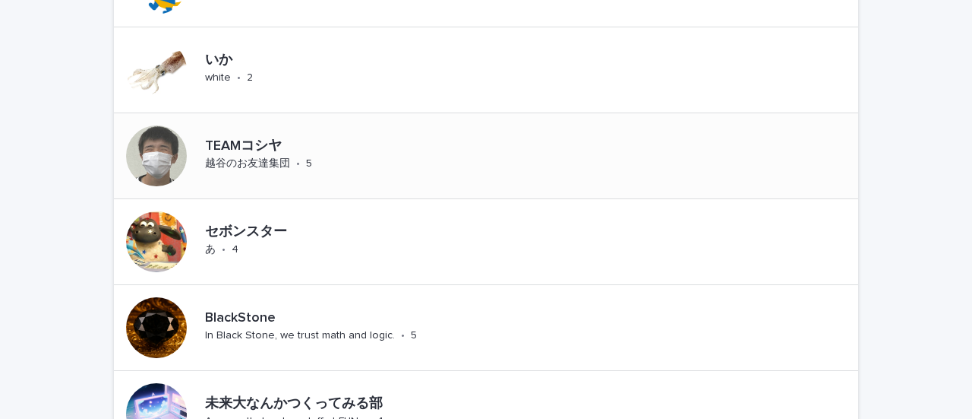
click at [232, 138] on p "TEAMコシヤ" at bounding box center [297, 146] width 184 height 17
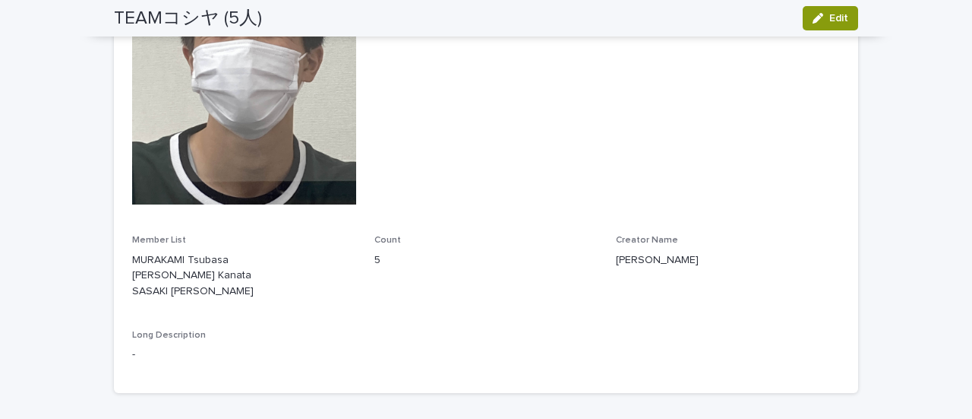
scroll to position [294, 0]
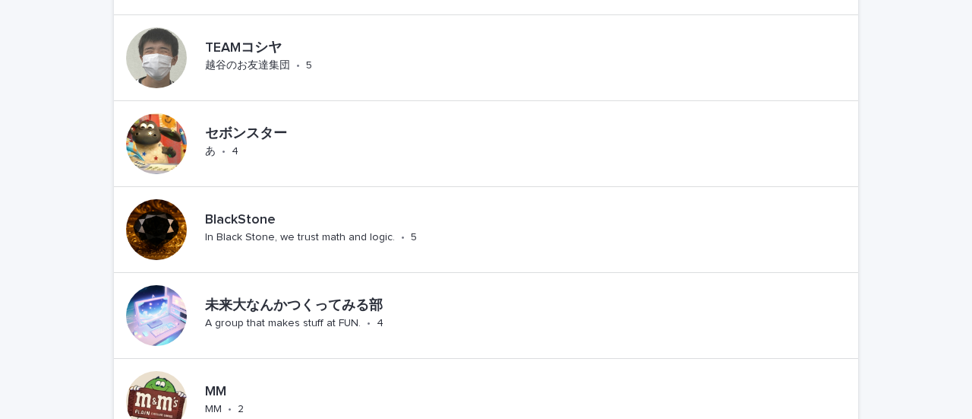
scroll to position [966, 0]
click at [244, 211] on p "BlackStone" at bounding box center [346, 219] width 283 height 17
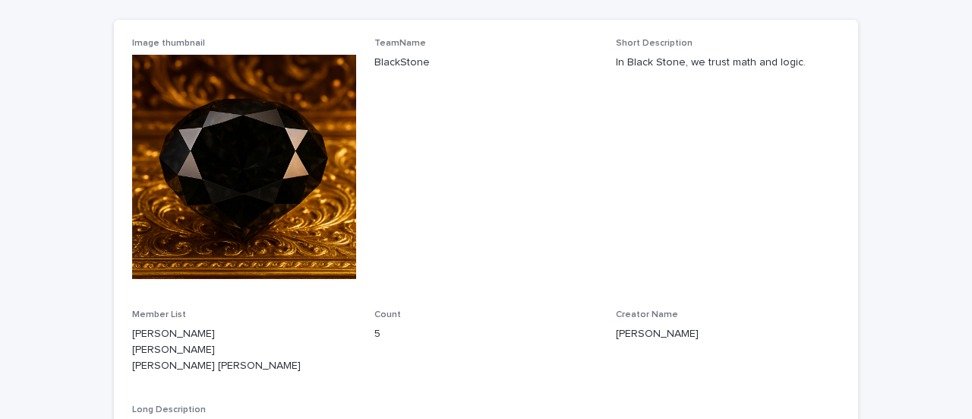
scroll to position [140, 0]
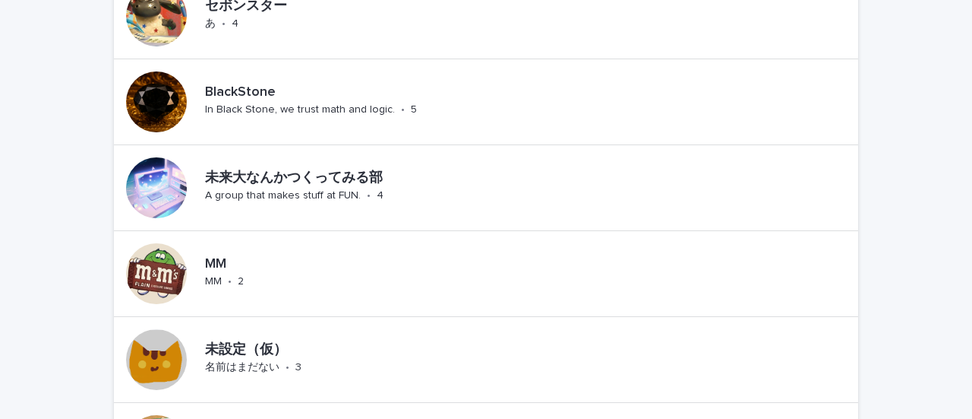
scroll to position [1173, 0]
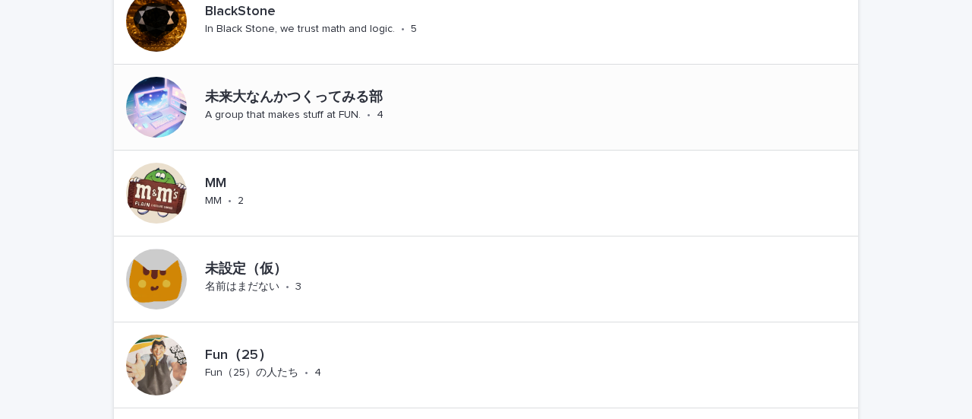
click at [248, 92] on p "未来大なんかつくってみる部" at bounding box center [383, 98] width 356 height 17
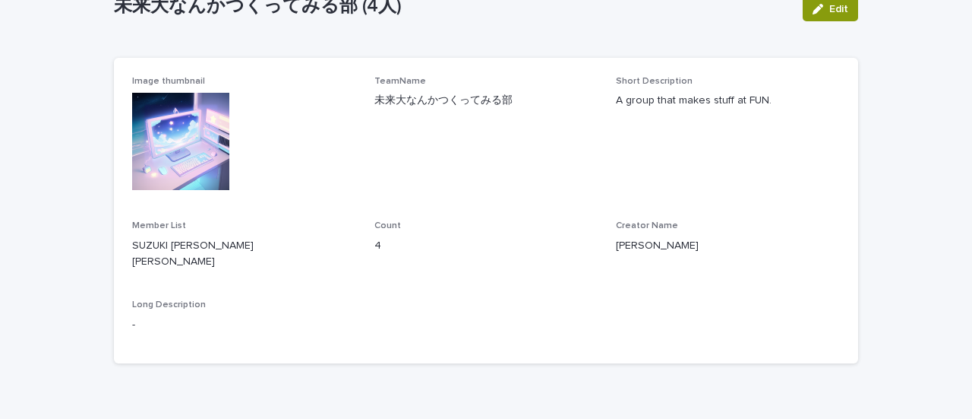
scroll to position [141, 0]
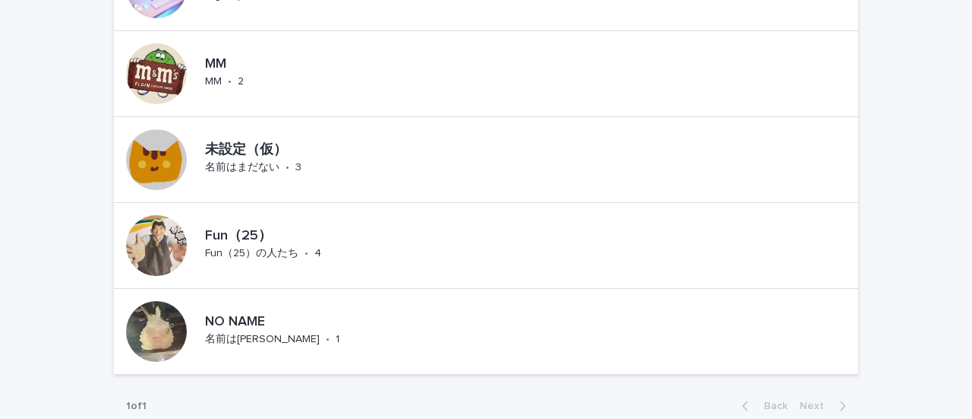
scroll to position [1295, 0]
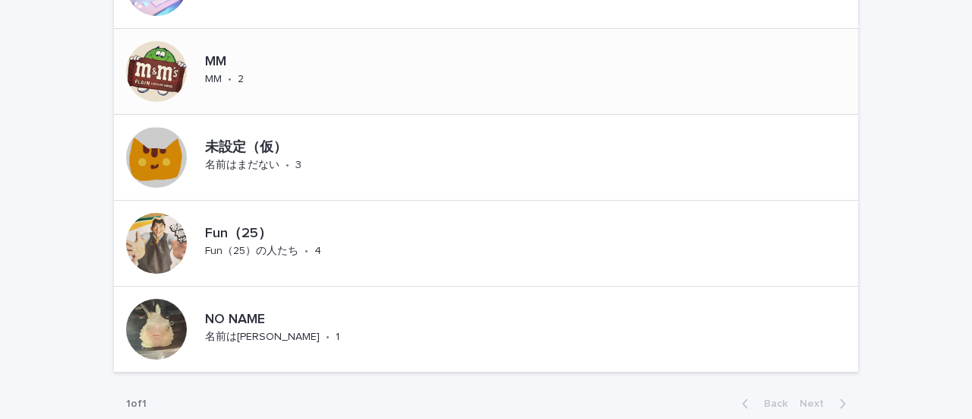
click at [209, 54] on p "MM" at bounding box center [235, 62] width 60 height 17
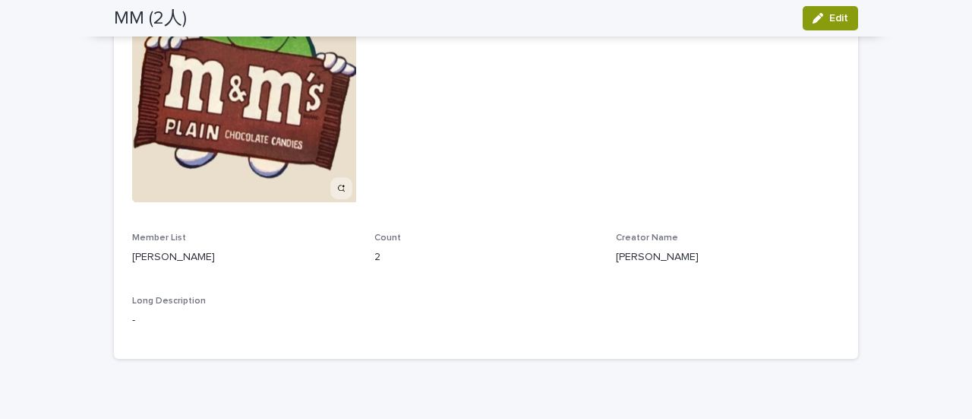
scroll to position [217, 0]
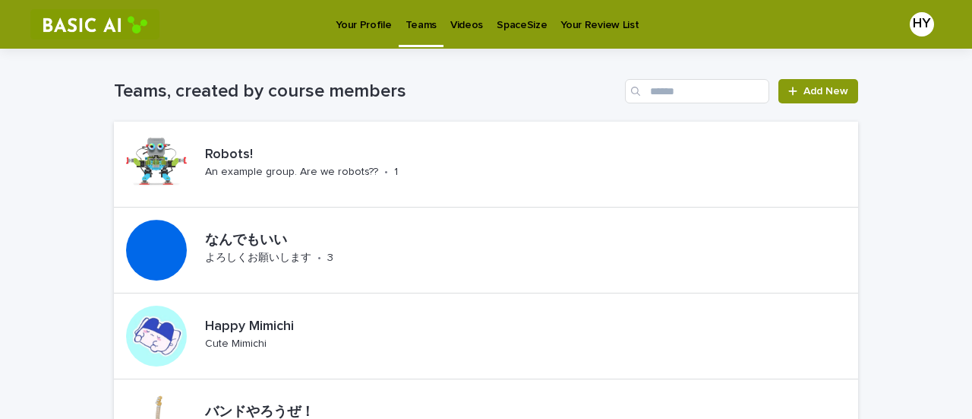
click at [457, 20] on p "Videos" at bounding box center [466, 16] width 33 height 32
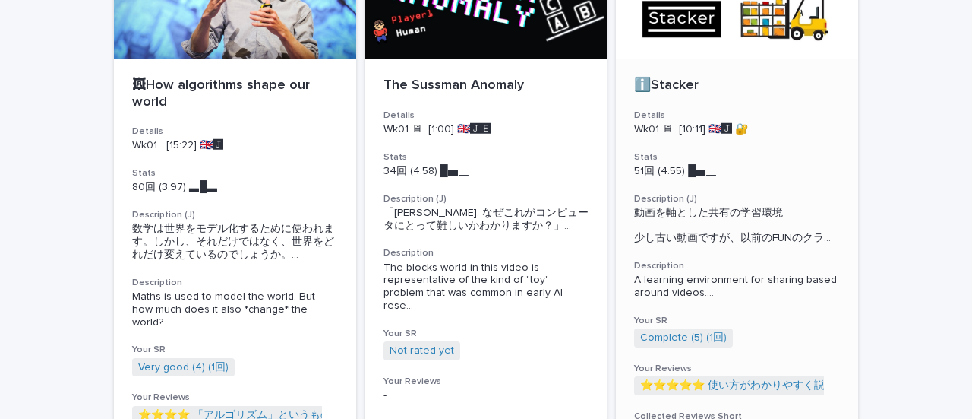
scroll to position [205, 0]
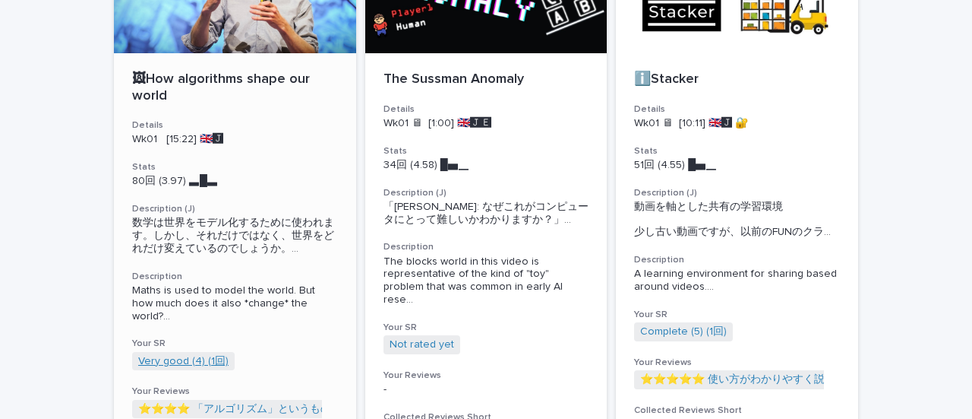
click at [172, 356] on link "Very good (4) (1回)" at bounding box center [183, 361] width 90 height 13
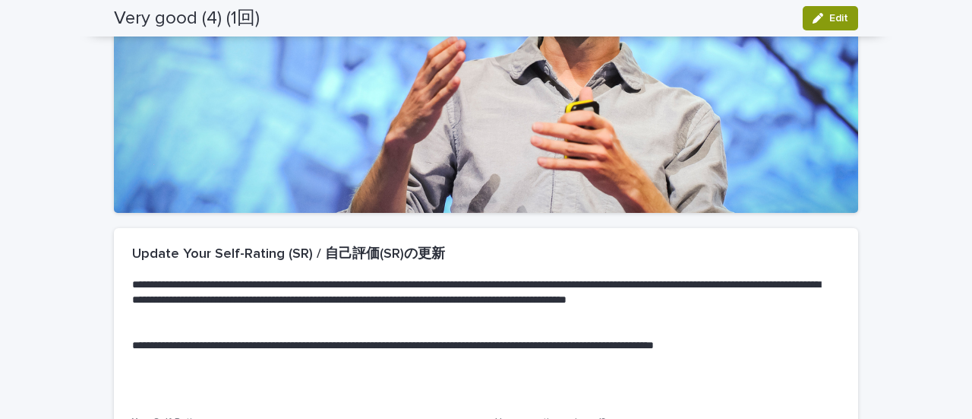
scroll to position [426, 0]
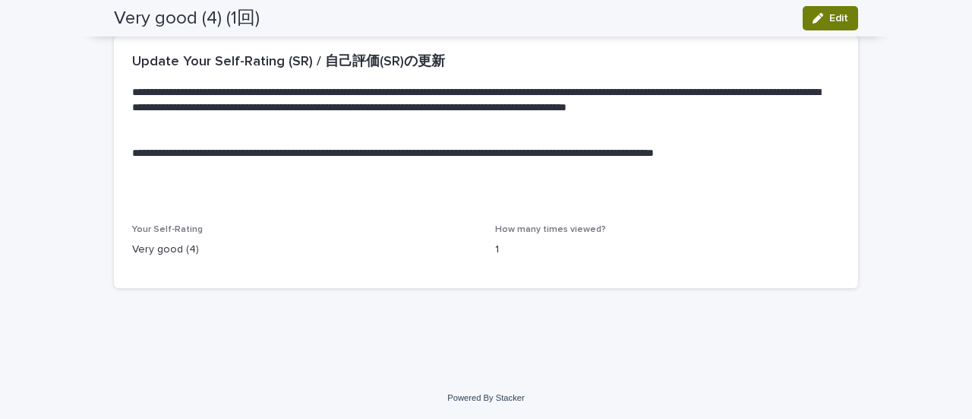
drag, startPoint x: 827, startPoint y: 30, endPoint x: 814, endPoint y: 14, distance: 20.7
click at [814, 14] on div "Very good (4) (1回) Edit" at bounding box center [486, 18] width 744 height 36
click at [814, 14] on icon "button" at bounding box center [818, 18] width 11 height 11
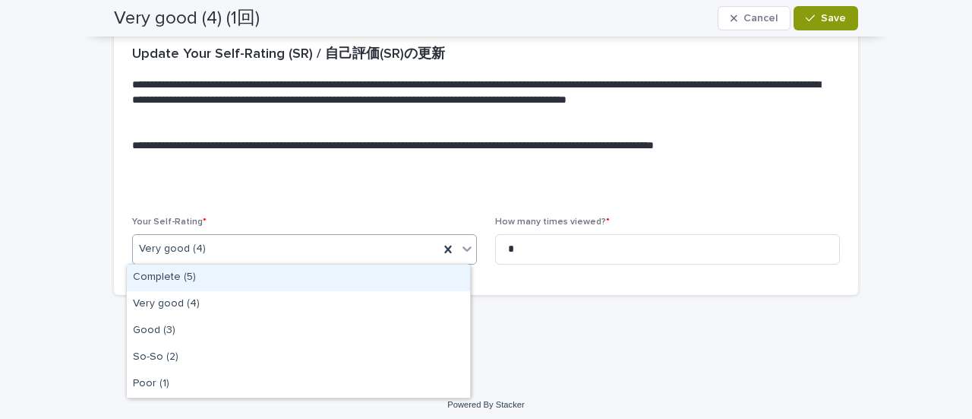
click at [272, 244] on div "Very good (4)" at bounding box center [286, 248] width 306 height 25
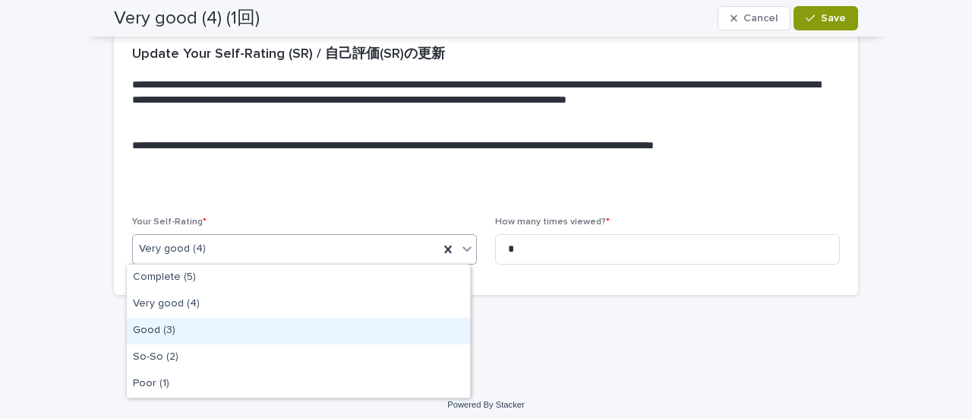
click at [201, 329] on div "Good (3)" at bounding box center [298, 331] width 343 height 27
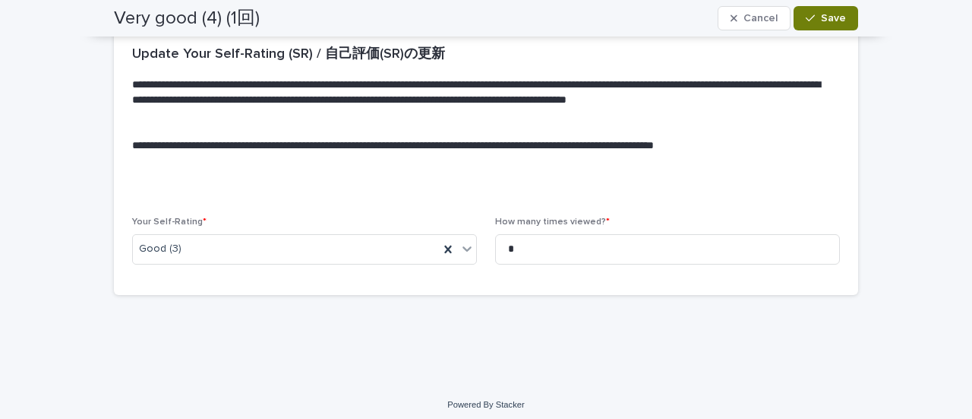
click at [801, 13] on button "Save" at bounding box center [826, 18] width 65 height 24
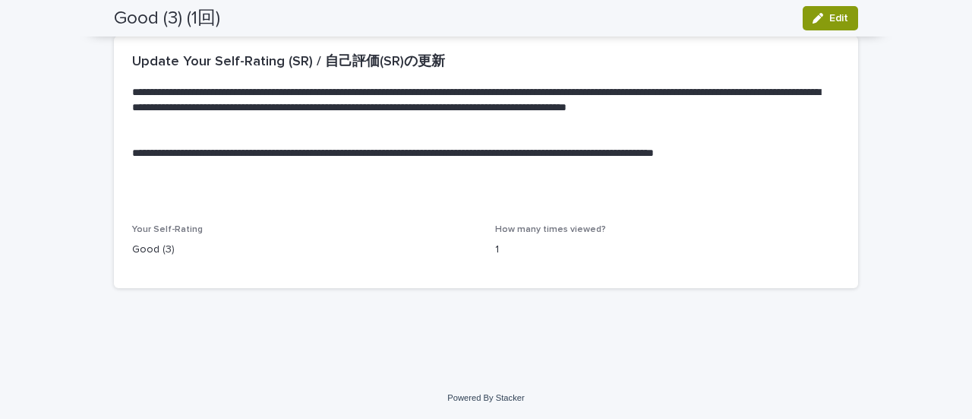
scroll to position [426, 0]
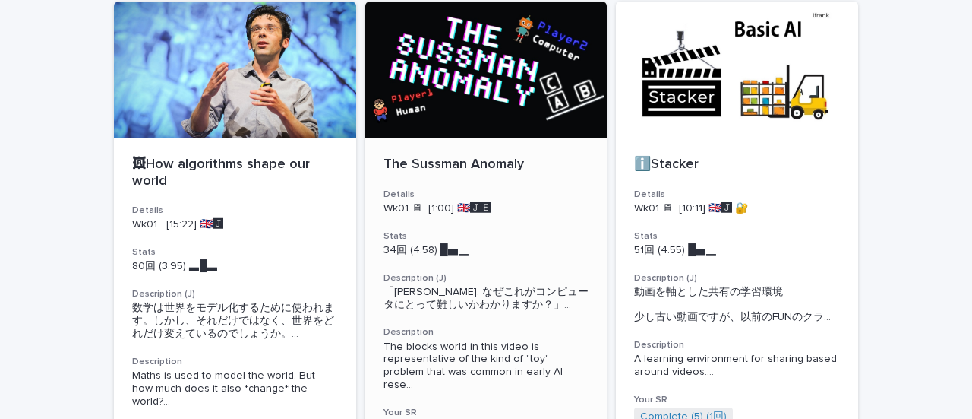
scroll to position [119, 0]
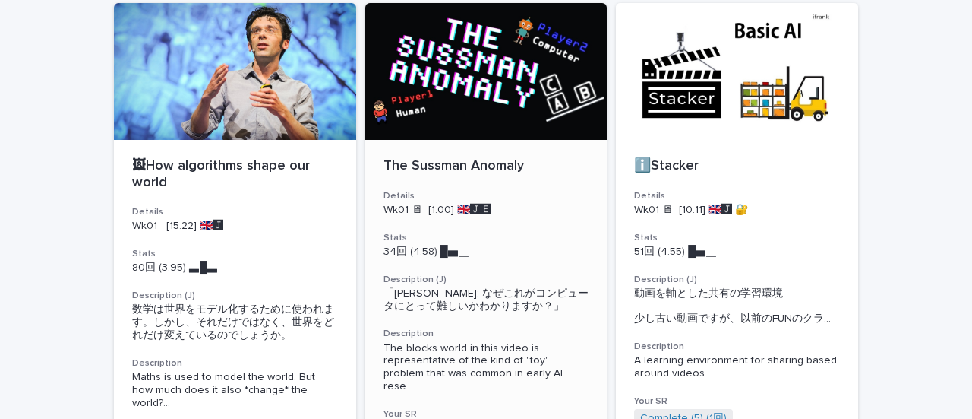
click at [436, 159] on p "The Sussman Anomaly" at bounding box center [487, 166] width 206 height 17
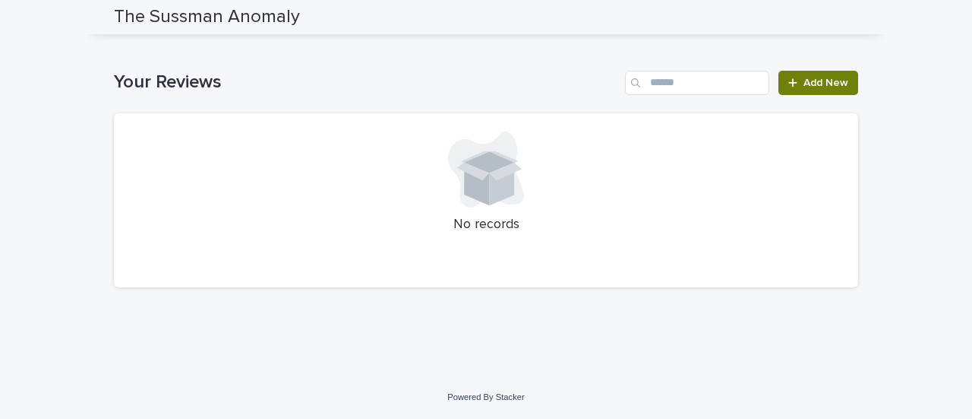
scroll to position [2138, 0]
click at [798, 94] on link "Add New" at bounding box center [819, 83] width 80 height 24
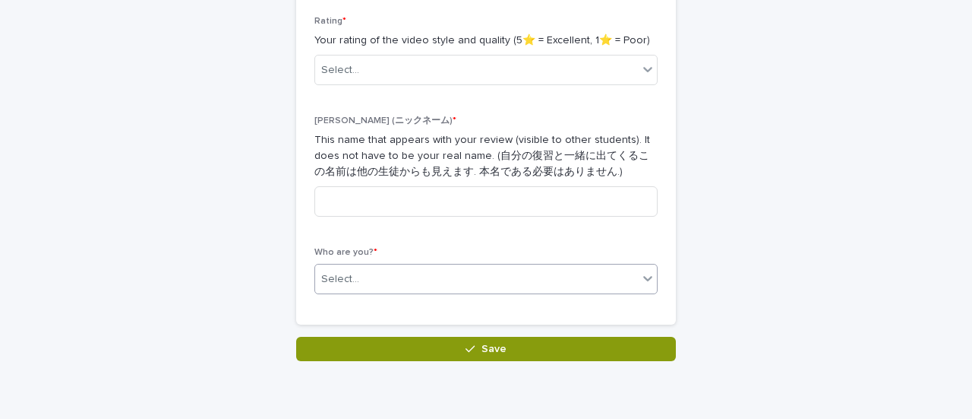
scroll to position [340, 0]
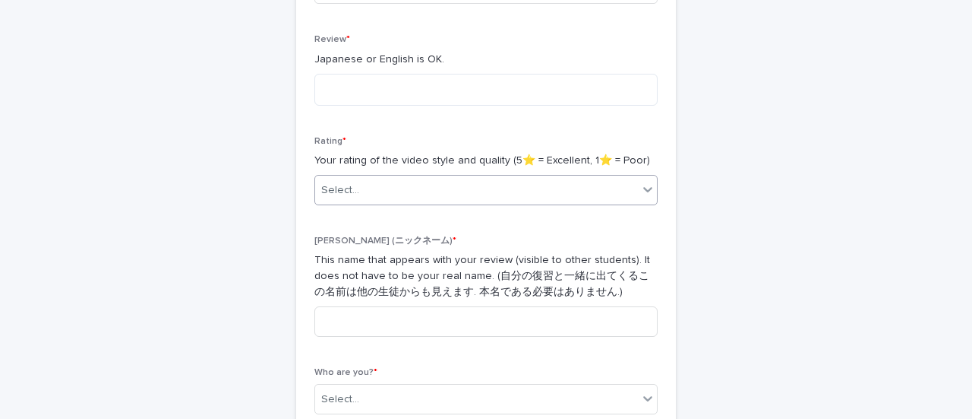
click at [395, 183] on div "Select..." at bounding box center [476, 190] width 323 height 25
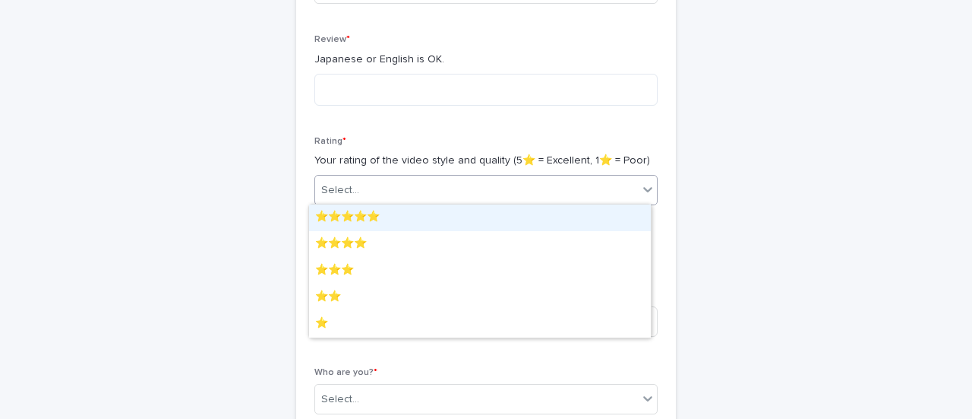
click at [375, 210] on div "⭐️⭐️⭐️⭐️⭐️" at bounding box center [480, 217] width 342 height 27
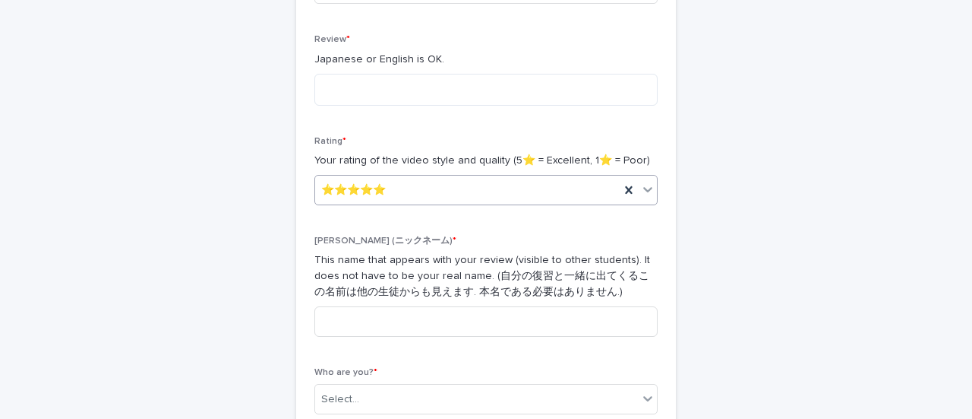
scroll to position [217, 0]
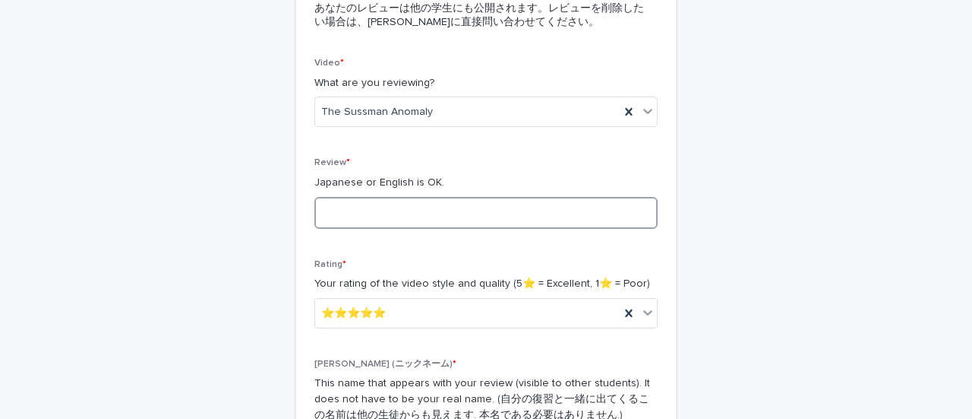
click at [369, 209] on textarea at bounding box center [486, 213] width 343 height 32
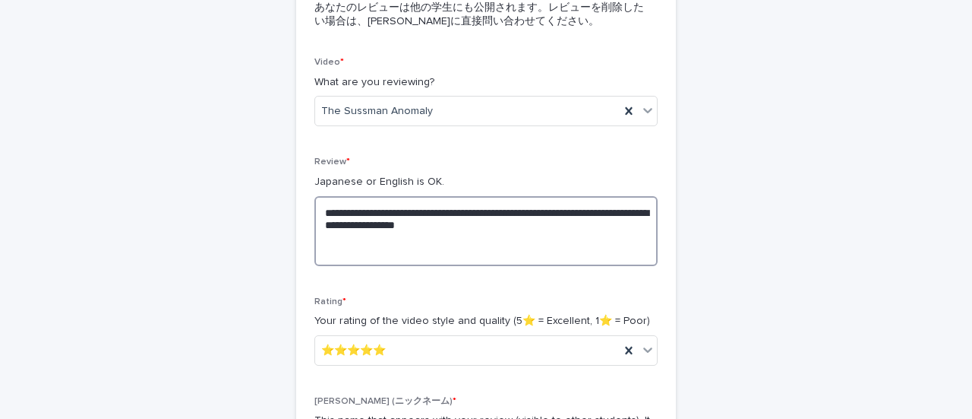
scroll to position [219, 0]
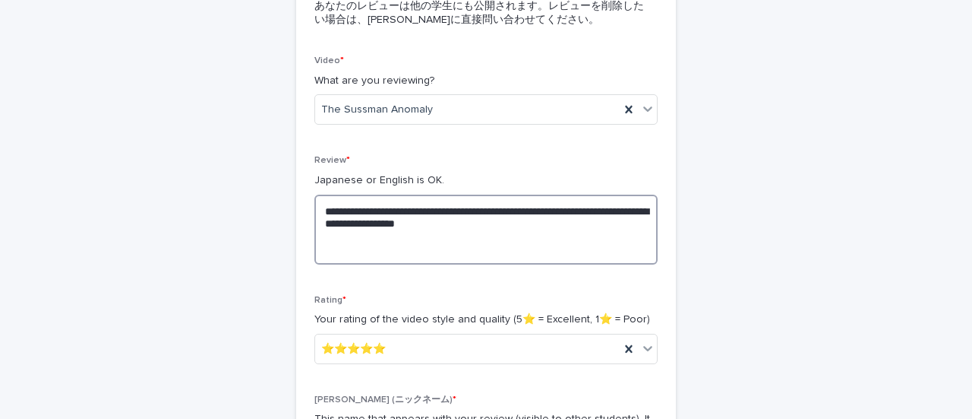
click at [514, 220] on textarea "**********" at bounding box center [486, 229] width 343 height 70
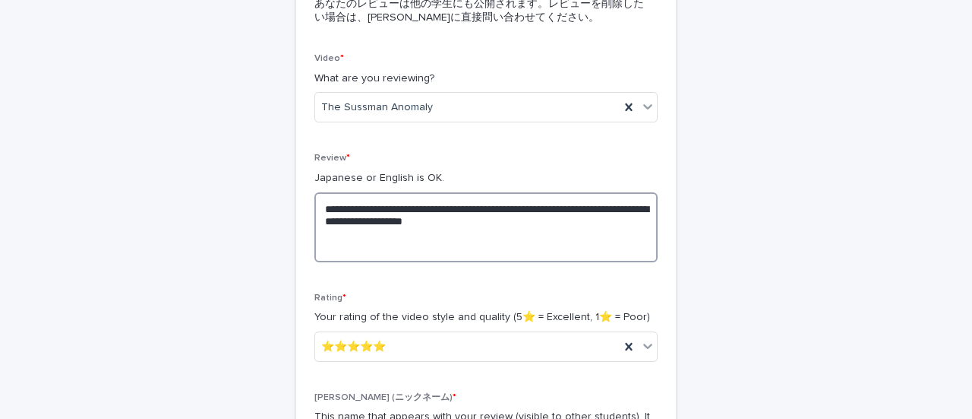
scroll to position [222, 0]
click at [333, 234] on textarea "**********" at bounding box center [486, 226] width 343 height 70
click at [488, 250] on textarea "**********" at bounding box center [486, 226] width 343 height 70
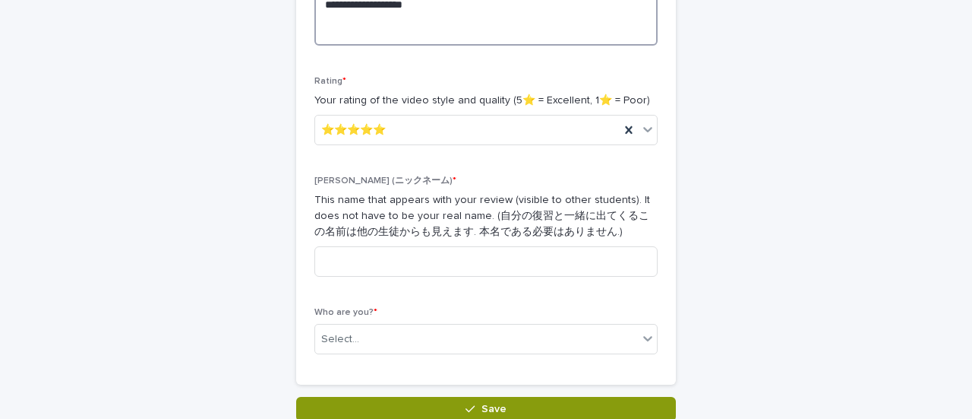
scroll to position [443, 0]
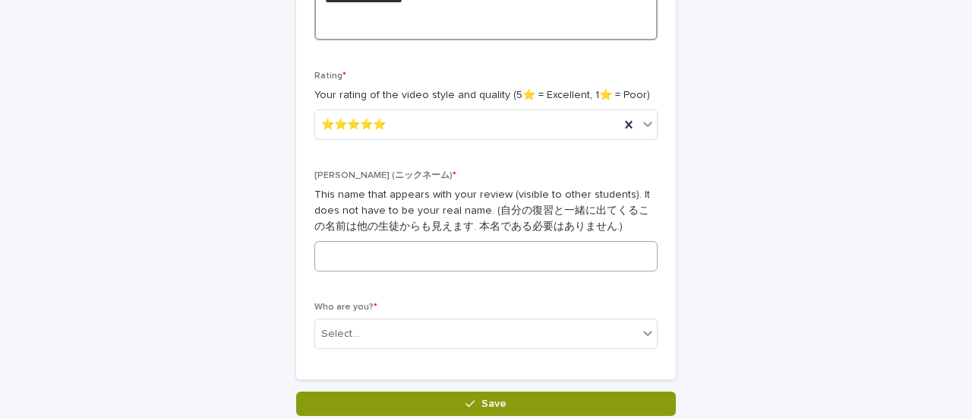
type textarea "**********"
click at [441, 248] on input at bounding box center [486, 256] width 343 height 30
type input "*"
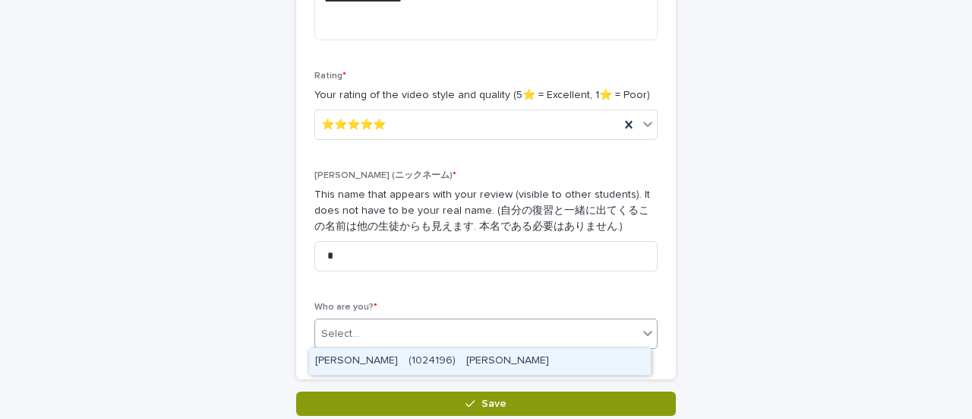
click at [398, 323] on div "Select..." at bounding box center [476, 333] width 323 height 25
click at [391, 359] on div "[PERSON_NAME]　(1024196)　[PERSON_NAME]" at bounding box center [480, 361] width 342 height 27
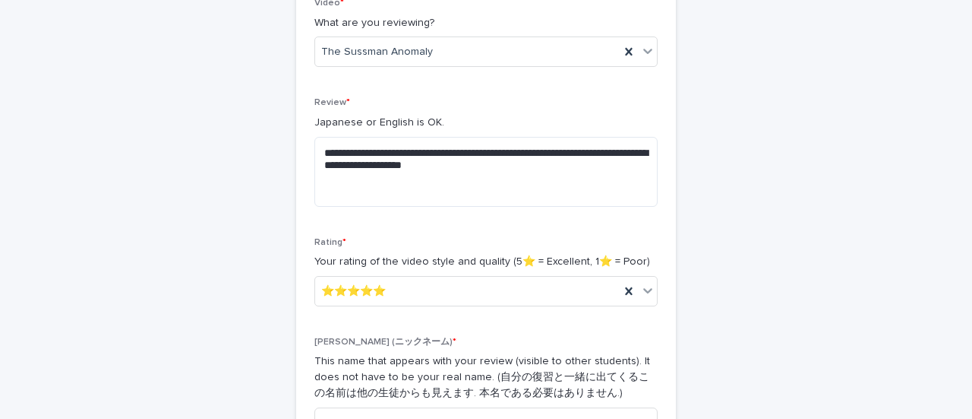
scroll to position [240, 0]
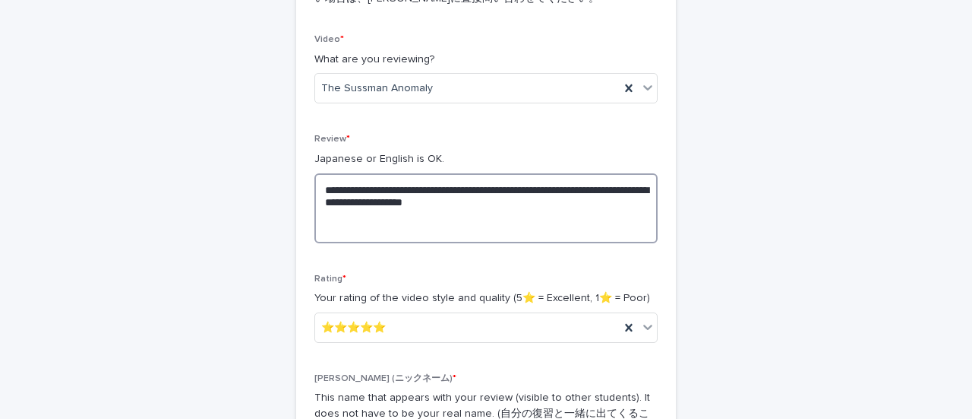
click at [457, 237] on textarea "**********" at bounding box center [486, 208] width 343 height 70
click at [471, 235] on textarea "**********" at bounding box center [486, 208] width 343 height 70
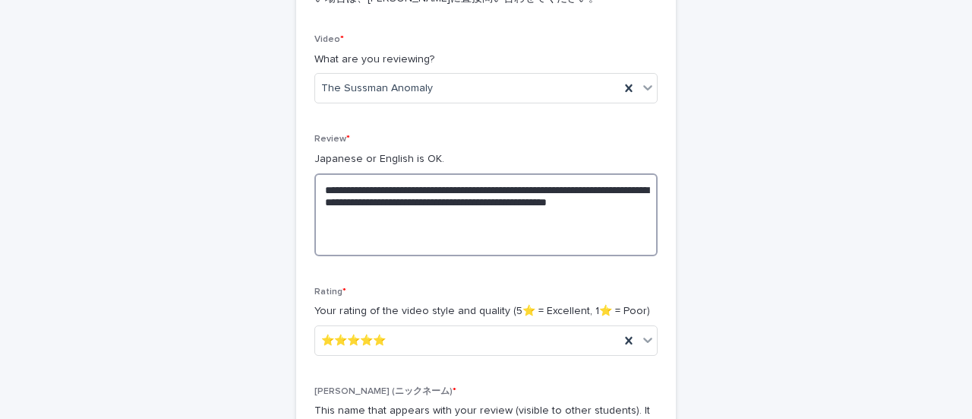
click at [615, 226] on textarea "**********" at bounding box center [486, 214] width 343 height 83
click at [571, 241] on textarea "**********" at bounding box center [486, 214] width 343 height 83
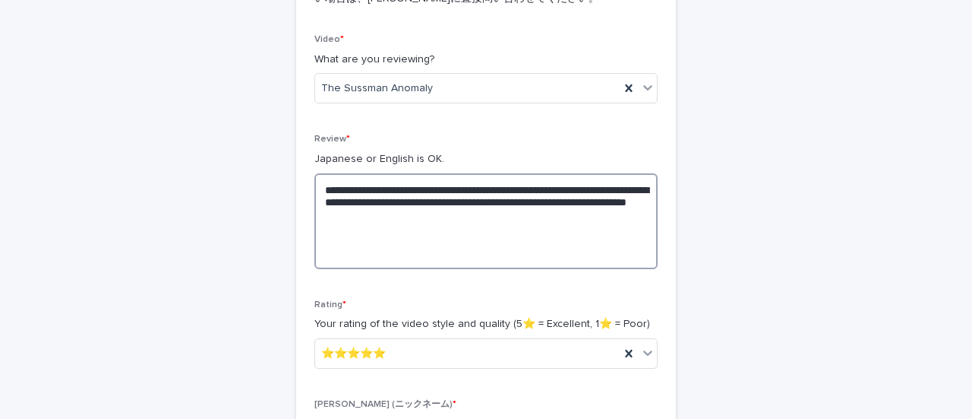
click at [531, 256] on textarea "**********" at bounding box center [486, 221] width 343 height 96
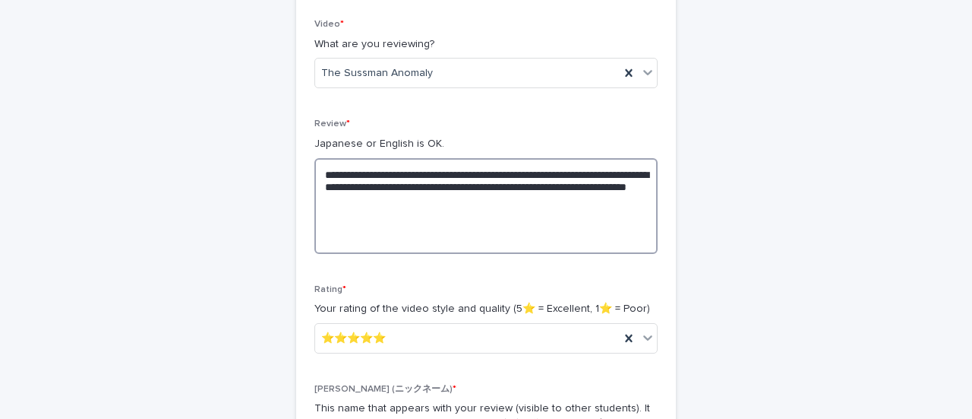
scroll to position [257, 0]
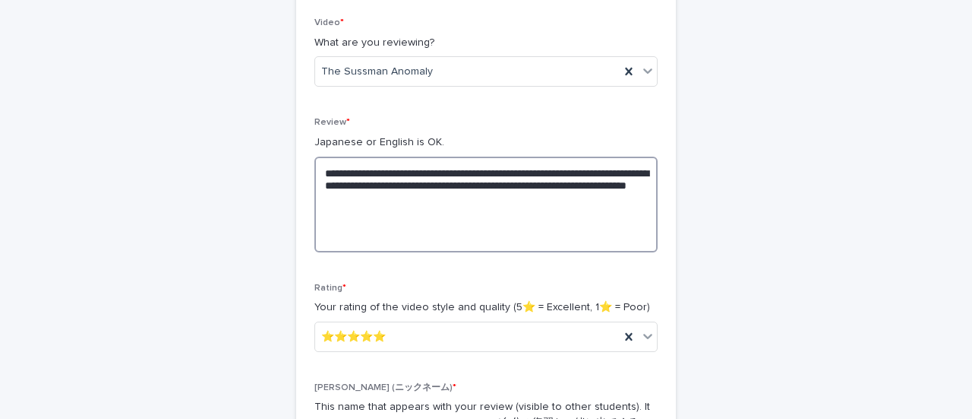
click at [486, 180] on textarea "**********" at bounding box center [486, 204] width 343 height 96
click at [603, 186] on textarea "**********" at bounding box center [486, 204] width 343 height 96
click at [488, 229] on textarea "**********" at bounding box center [486, 204] width 343 height 96
click at [466, 239] on textarea "**********" at bounding box center [486, 204] width 343 height 96
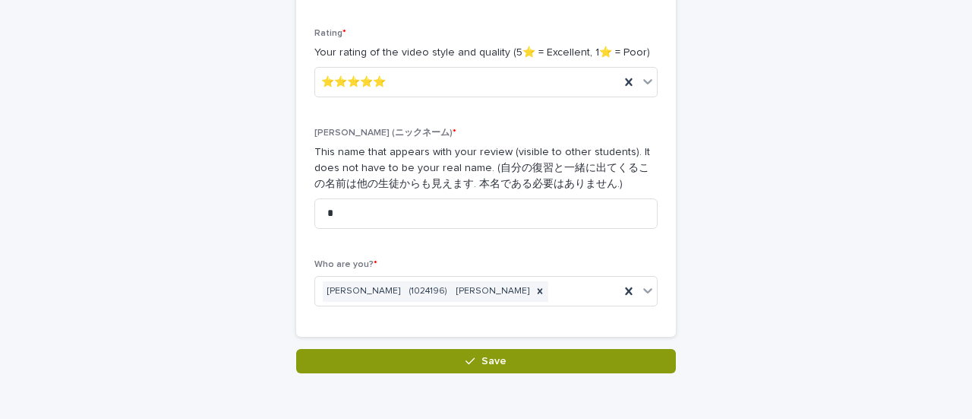
scroll to position [583, 0]
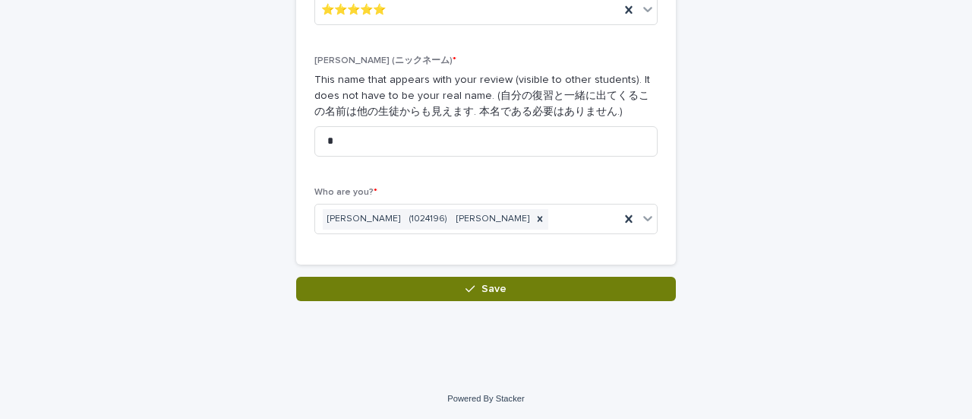
type textarea "**********"
click at [448, 281] on button "Save" at bounding box center [486, 289] width 380 height 24
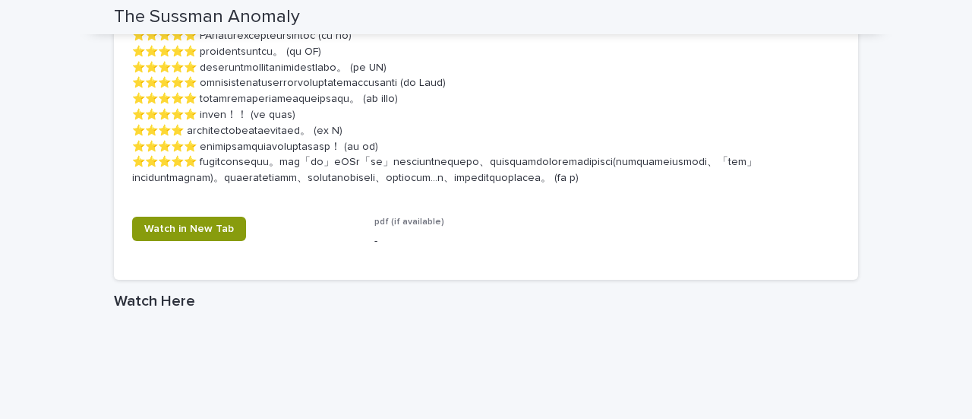
scroll to position [1429, 0]
drag, startPoint x: 448, startPoint y: 281, endPoint x: 400, endPoint y: 294, distance: 50.3
click at [400, 248] on div "-" at bounding box center [487, 238] width 224 height 19
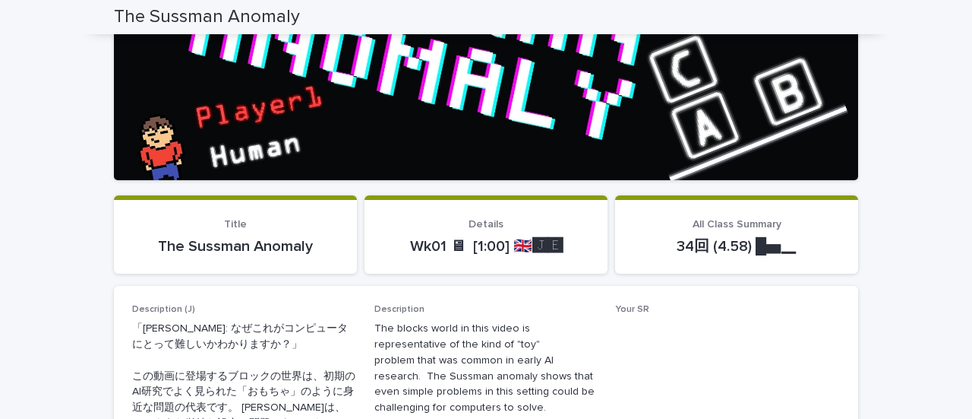
scroll to position [267, 0]
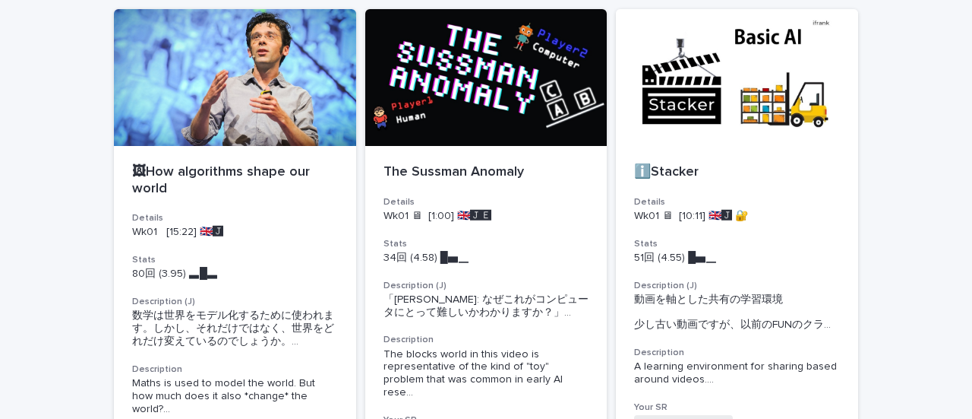
scroll to position [325, 0]
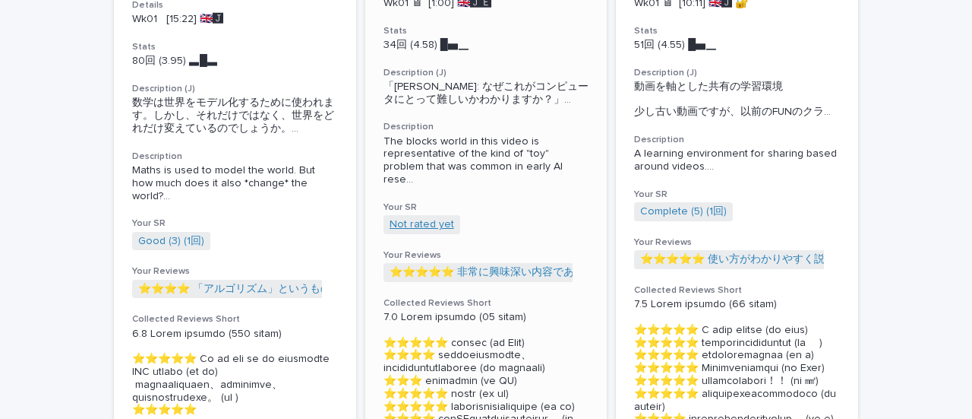
click at [420, 230] on link "Not rated yet" at bounding box center [422, 224] width 65 height 13
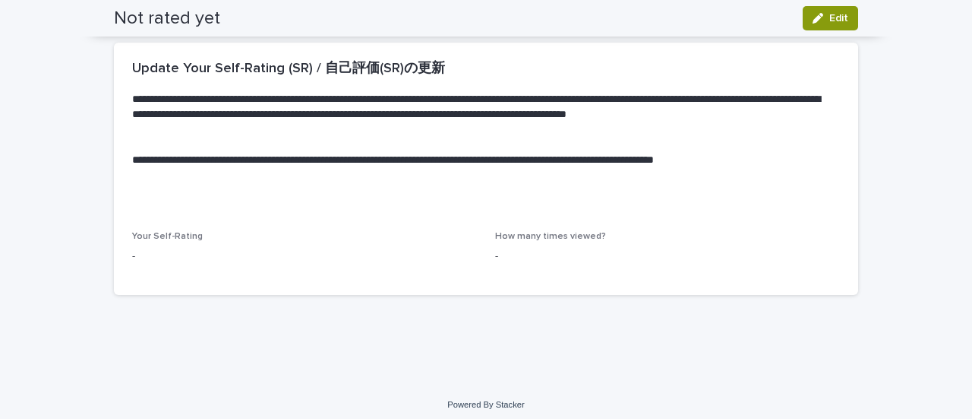
scroll to position [426, 0]
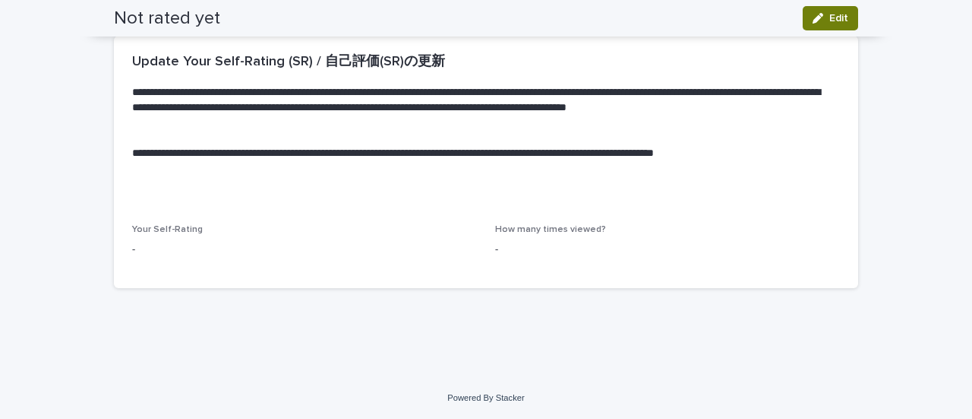
click at [813, 13] on icon "button" at bounding box center [818, 18] width 11 height 11
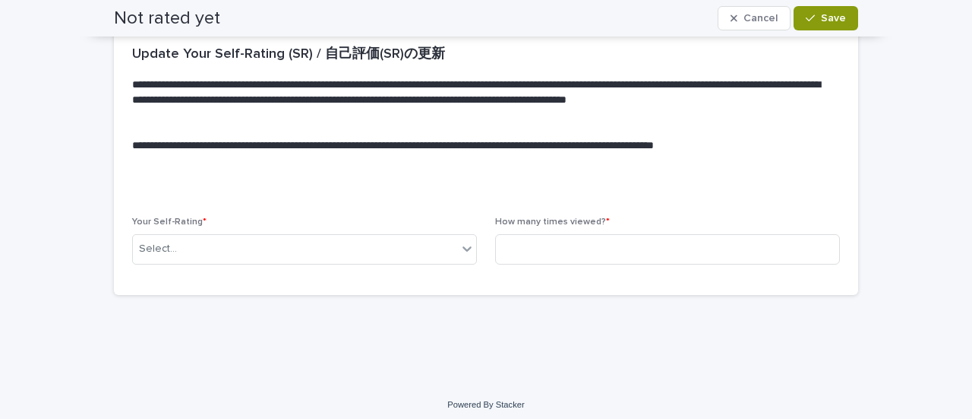
click at [432, 226] on p "Your Self-Rating *" at bounding box center [304, 222] width 345 height 11
click at [415, 247] on div "Select..." at bounding box center [295, 248] width 324 height 25
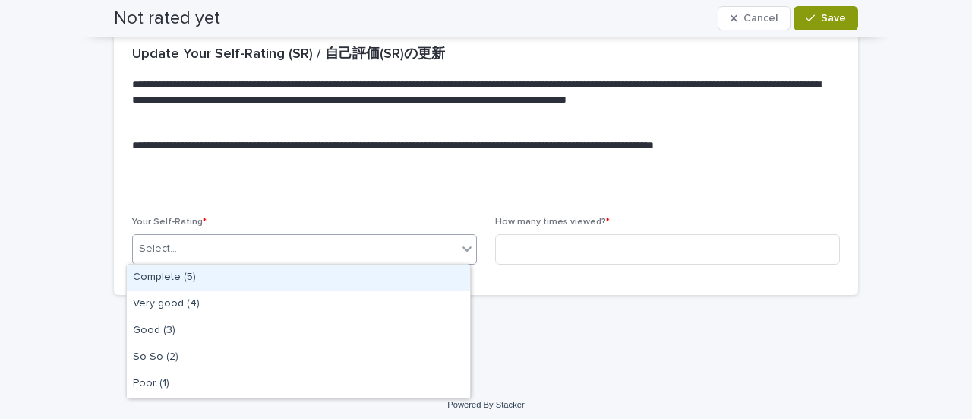
click at [354, 286] on div "Complete (5)" at bounding box center [298, 277] width 343 height 27
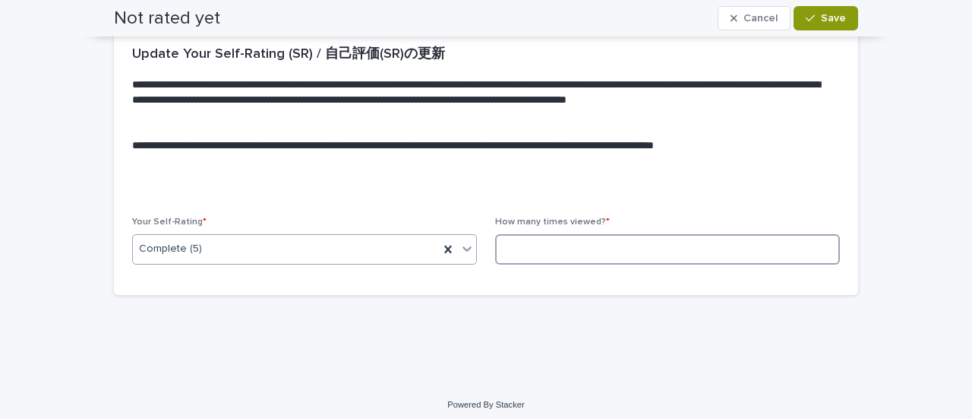
click at [530, 252] on input at bounding box center [667, 249] width 345 height 30
type input "*"
click at [799, 8] on button "Save" at bounding box center [826, 18] width 65 height 24
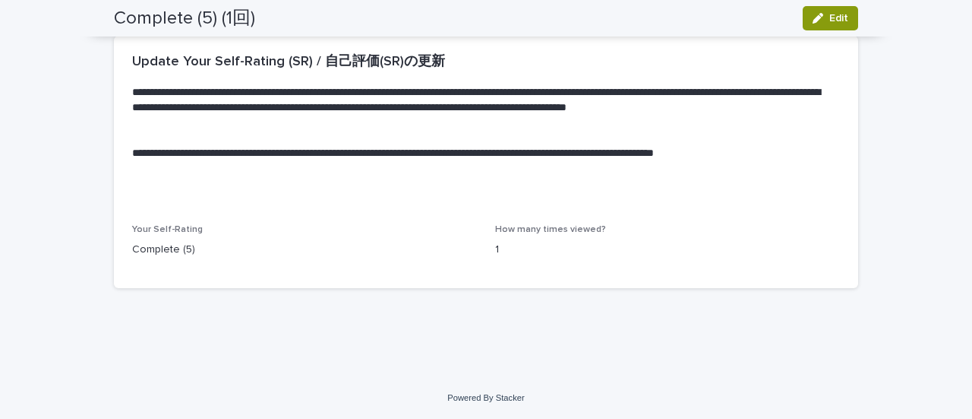
scroll to position [0, 0]
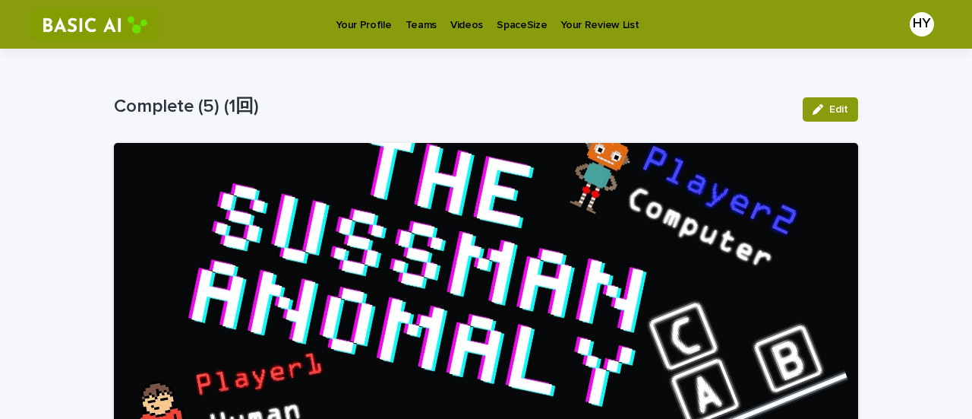
click at [407, 21] on p "Teams" at bounding box center [421, 16] width 31 height 32
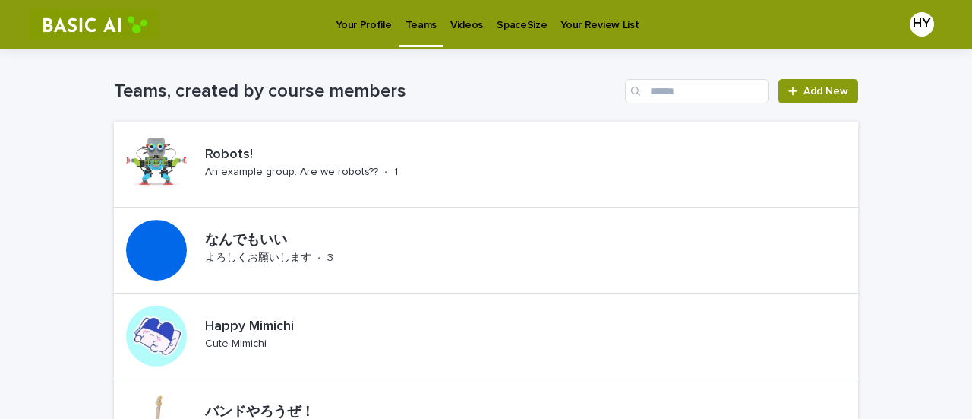
click at [465, 17] on p "Videos" at bounding box center [466, 16] width 33 height 32
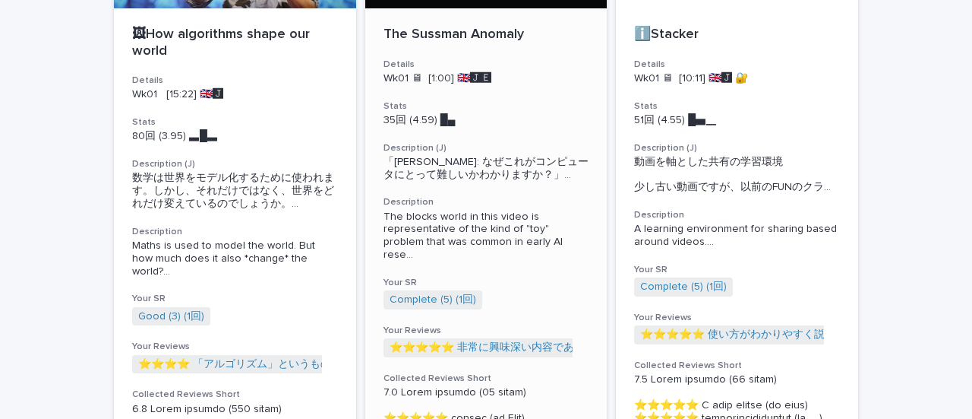
scroll to position [258, 0]
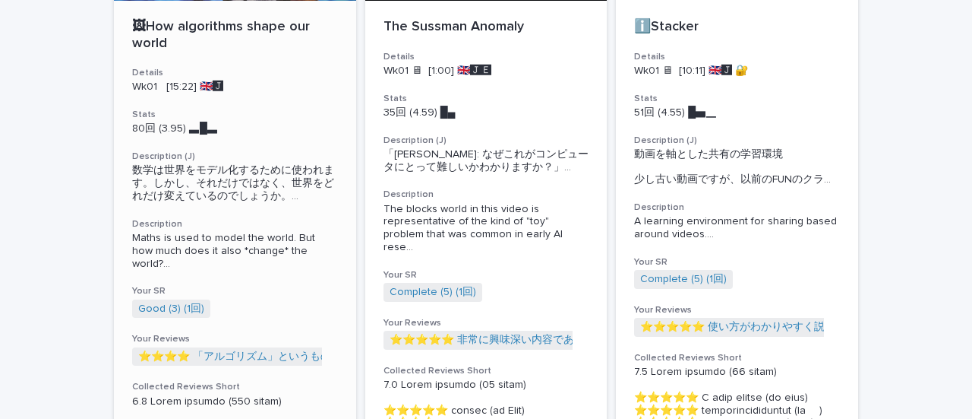
click at [196, 129] on p "80回 (3.95) ▃█▃" at bounding box center [235, 128] width 206 height 13
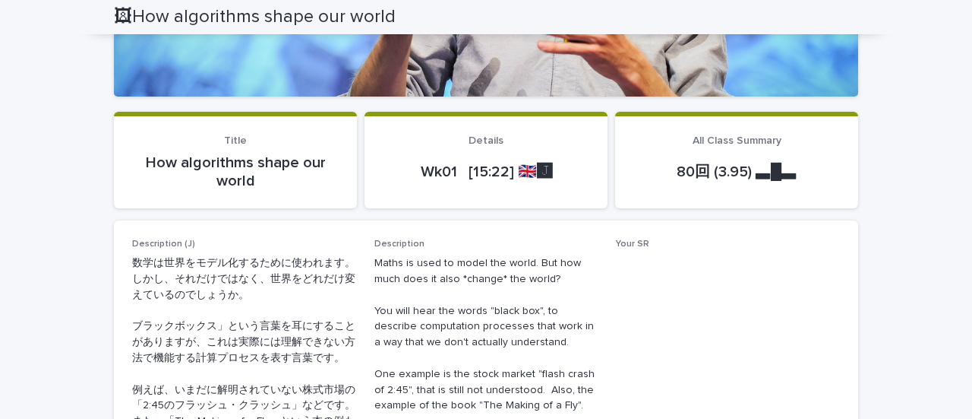
scroll to position [351, 0]
click at [760, 172] on p "80回 (3.95) ▃█▃" at bounding box center [737, 171] width 207 height 18
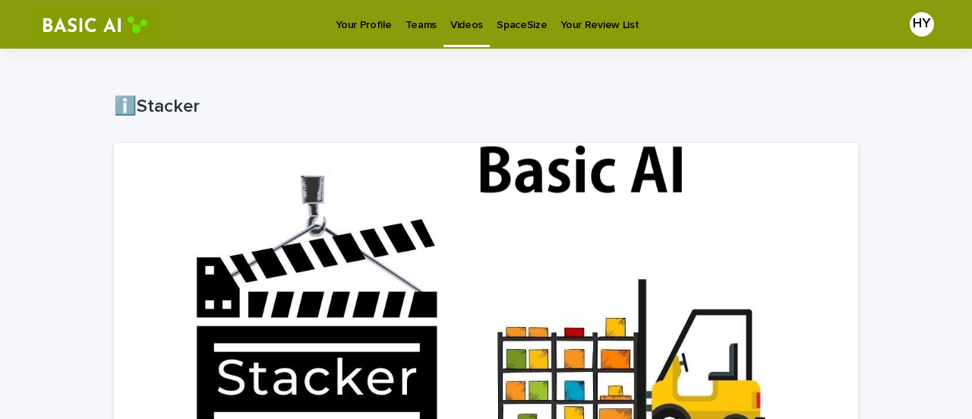
click at [423, 16] on p "Teams" at bounding box center [421, 16] width 31 height 32
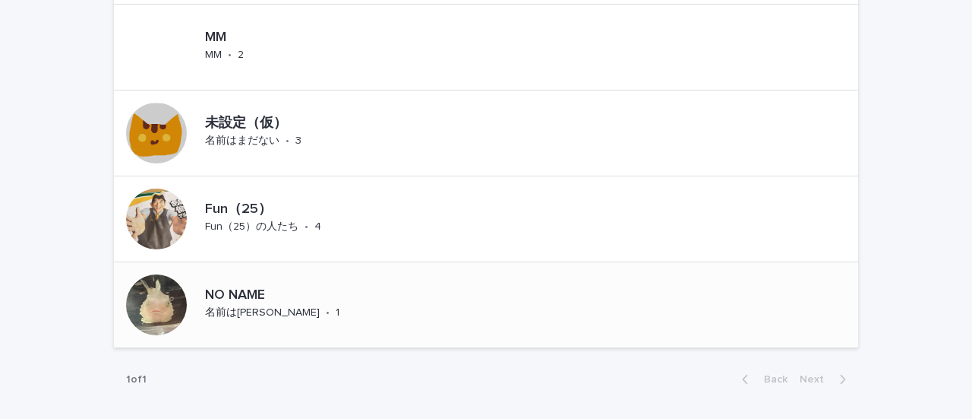
scroll to position [1318, 0]
click at [264, 270] on div "NO NAME 名前は保留 • 1" at bounding box center [260, 305] width 292 height 85
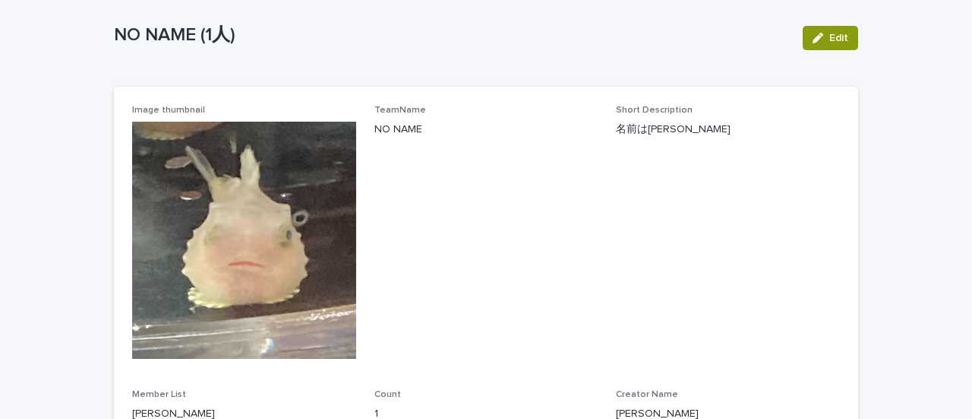
scroll to position [72, 0]
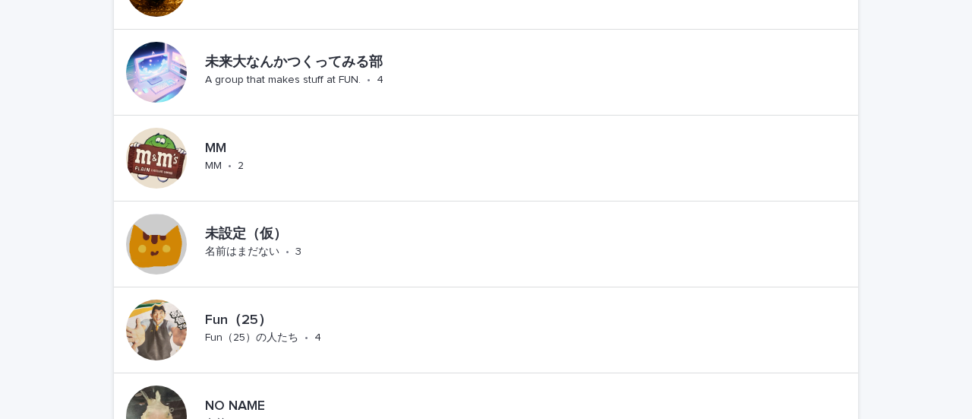
scroll to position [1208, 0]
click at [256, 232] on p "未設定（仮）" at bounding box center [294, 234] width 179 height 17
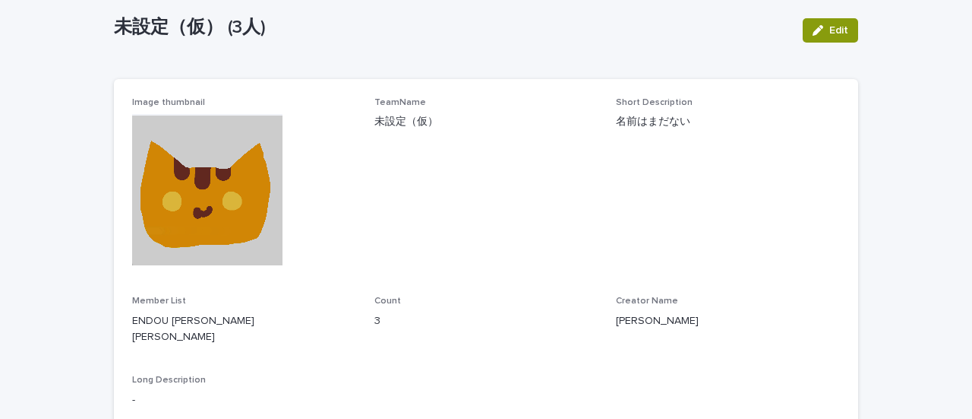
scroll to position [80, 0]
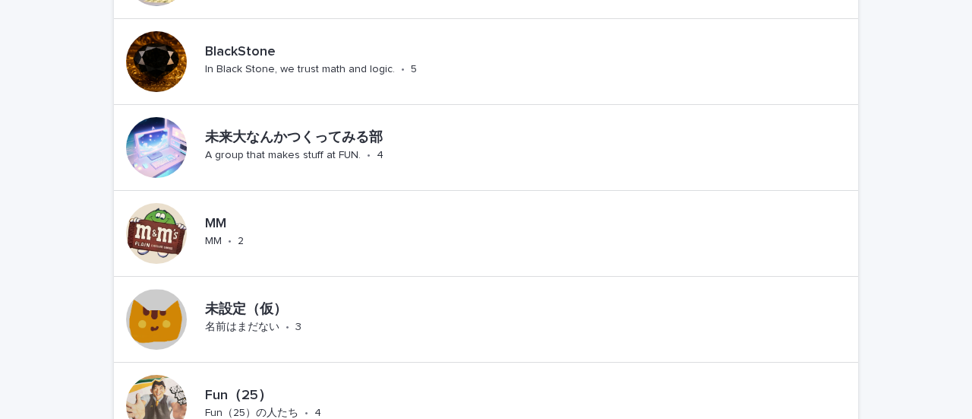
scroll to position [1412, 0]
